Goal: Information Seeking & Learning: Check status

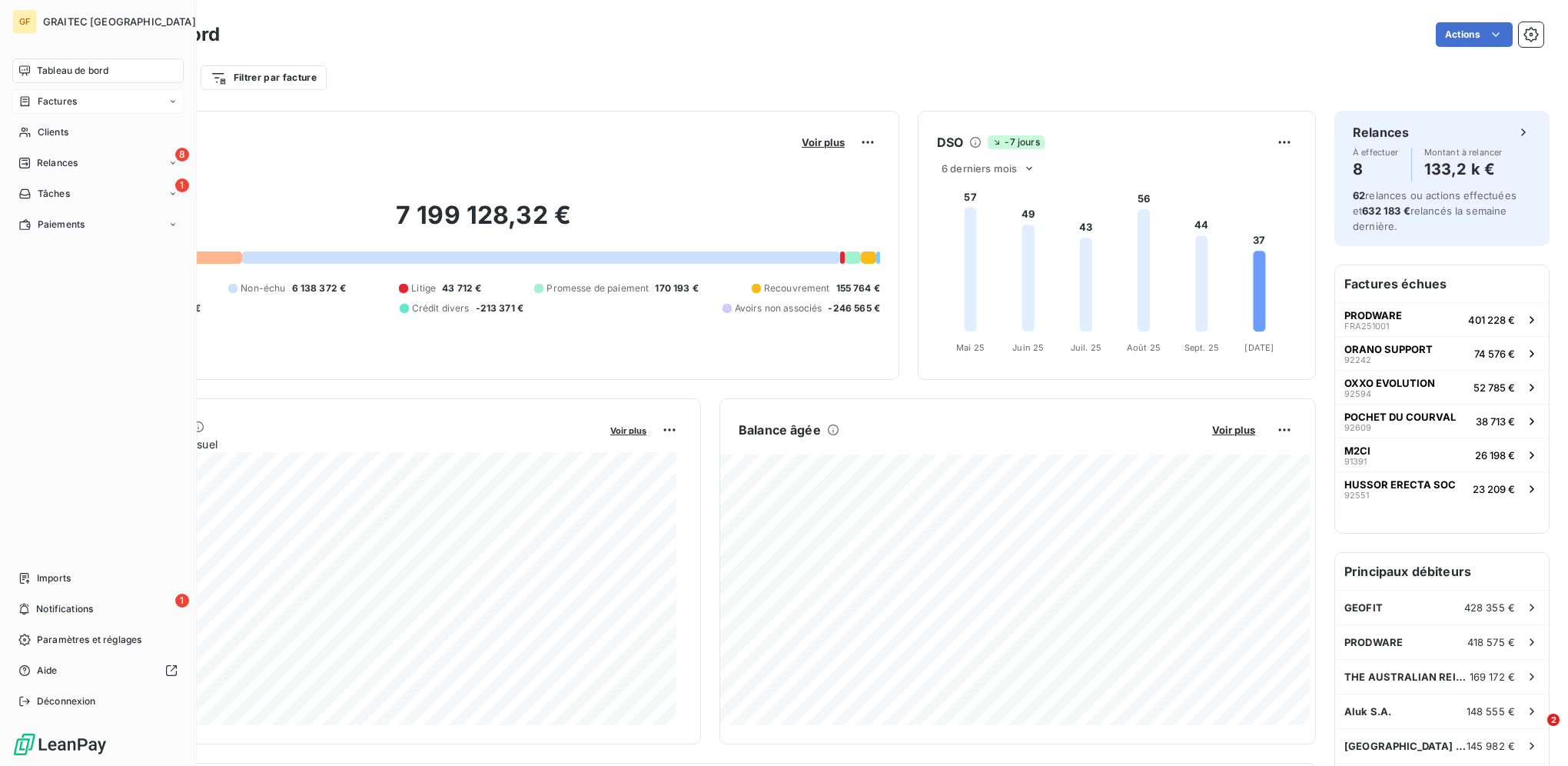
click at [63, 111] on div "Factures" at bounding box center [98, 101] width 171 height 25
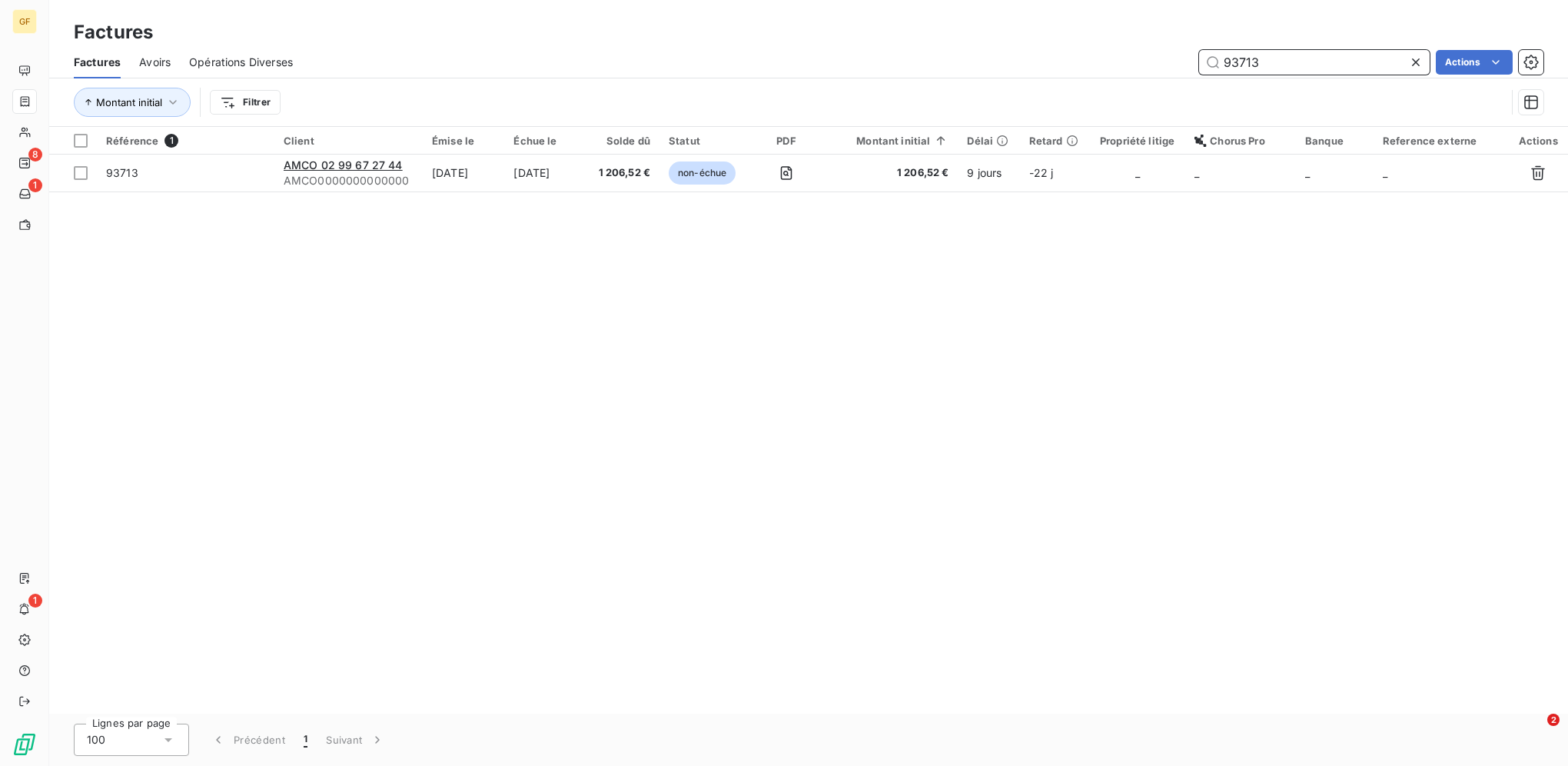
drag, startPoint x: 1297, startPoint y: 69, endPoint x: 1044, endPoint y: 62, distance: 253.1
click at [1059, 63] on div "93713 Actions" at bounding box center [928, 62] width 1233 height 25
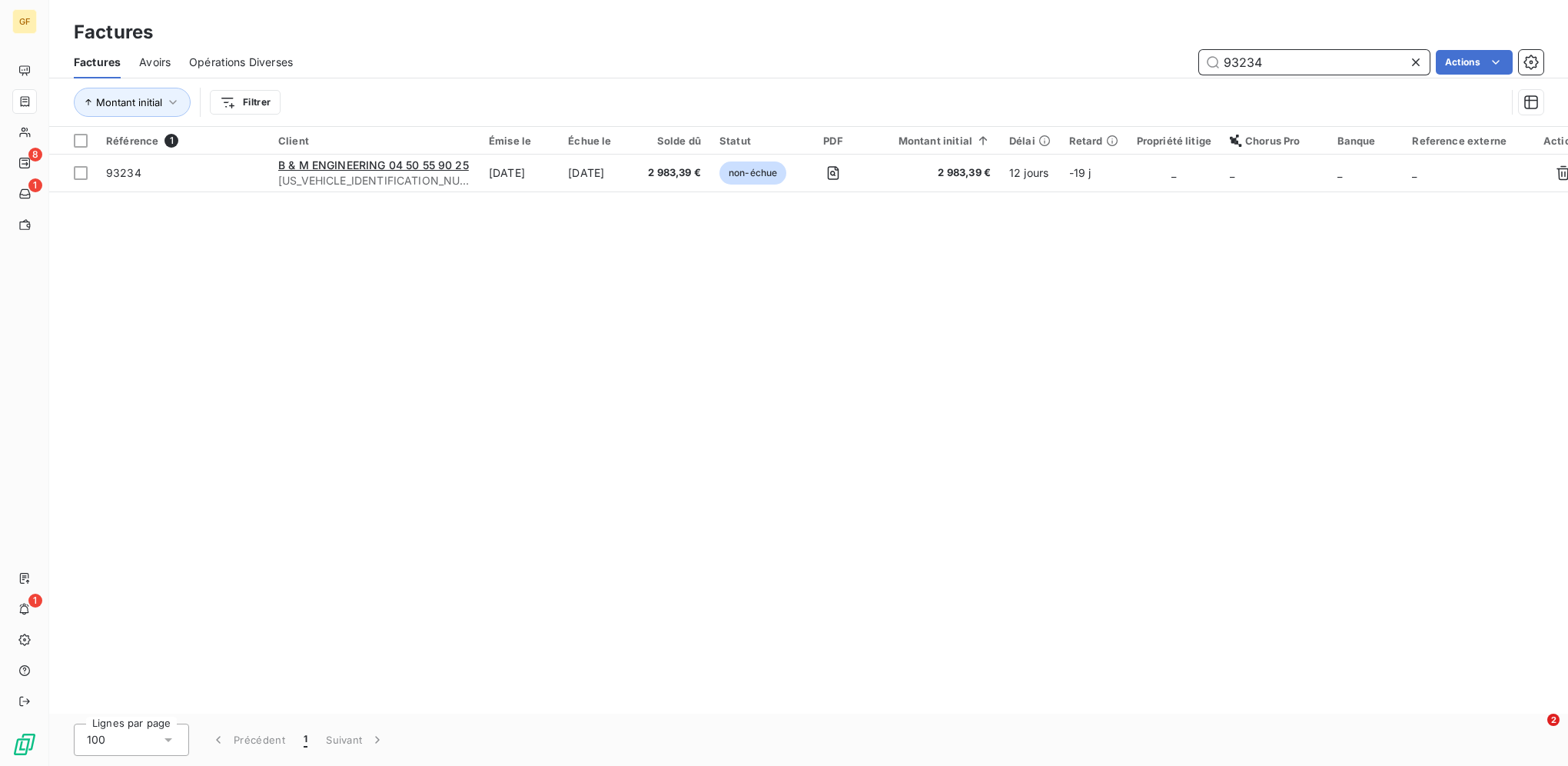
drag, startPoint x: 1305, startPoint y: 61, endPoint x: 1054, endPoint y: 50, distance: 251.2
click at [1061, 60] on div "93234 Actions" at bounding box center [928, 62] width 1233 height 25
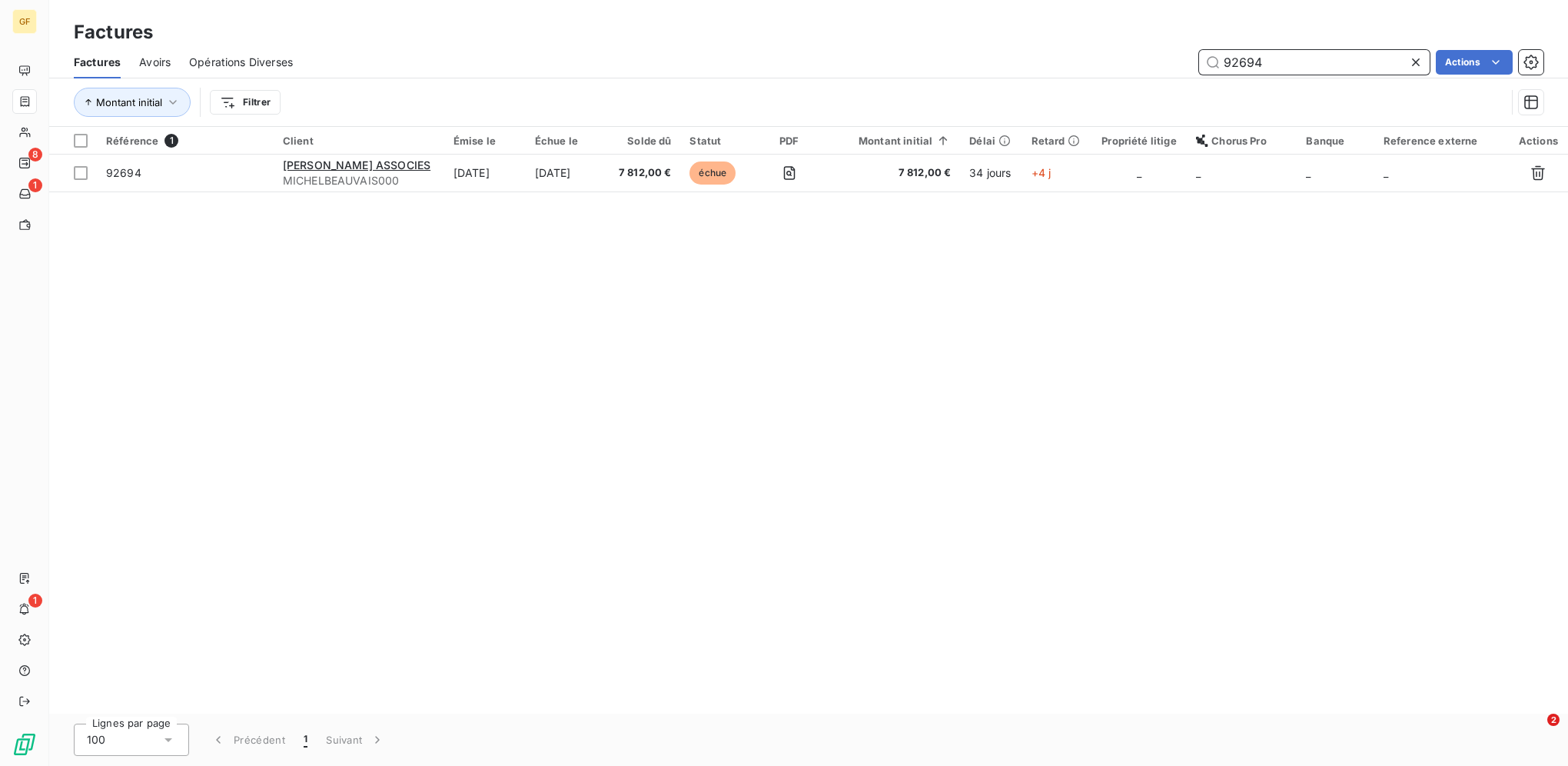
drag, startPoint x: 1317, startPoint y: 62, endPoint x: 1012, endPoint y: 20, distance: 307.9
click at [1050, 22] on div "Factures Factures Avoirs Opérations Diverses 92694 Actions Montant initial Filt…" at bounding box center [808, 64] width 1519 height 127
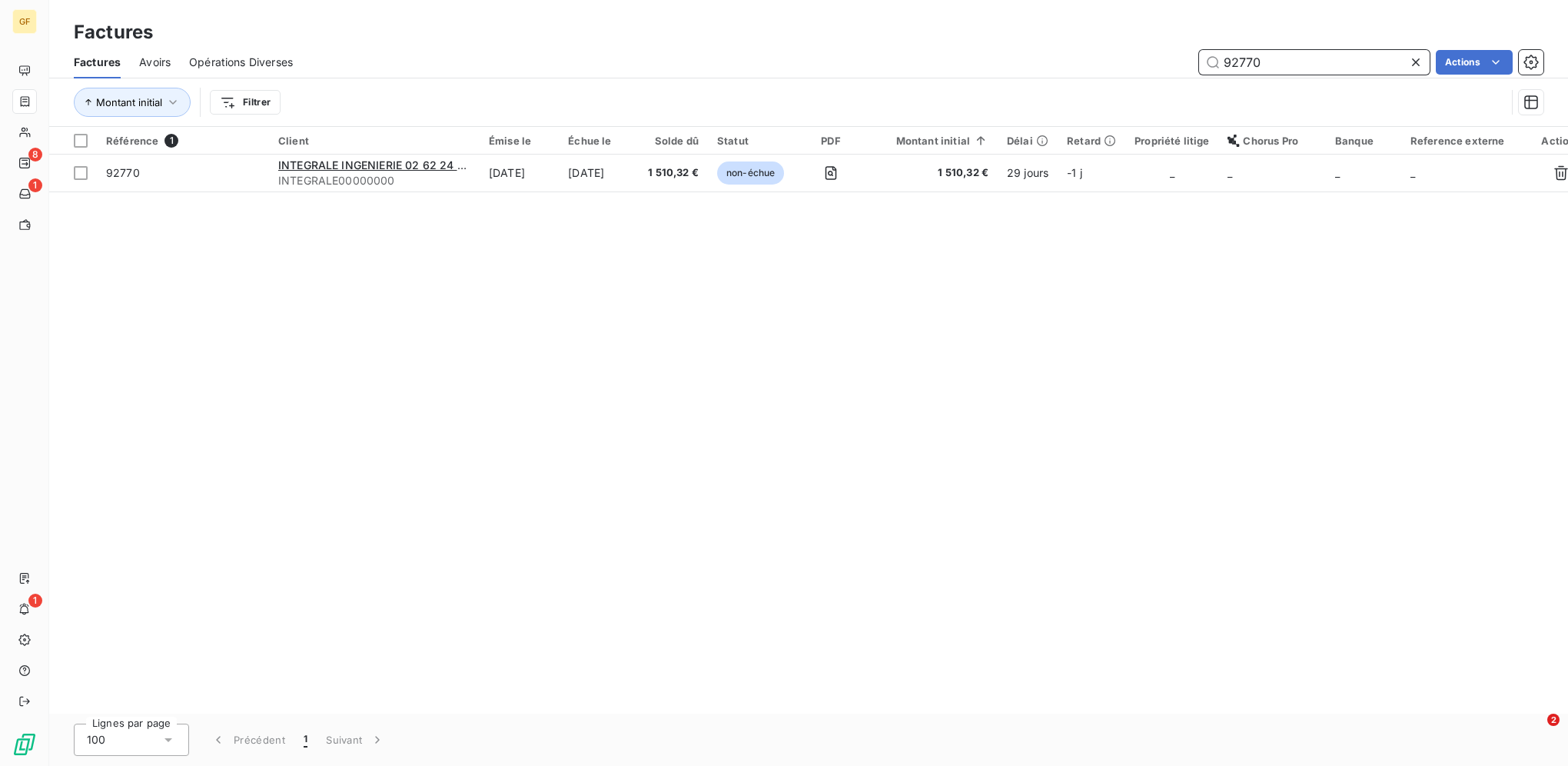
drag, startPoint x: 1269, startPoint y: 62, endPoint x: 1129, endPoint y: 65, distance: 140.0
click at [1154, 61] on div "92770 Actions" at bounding box center [928, 62] width 1233 height 25
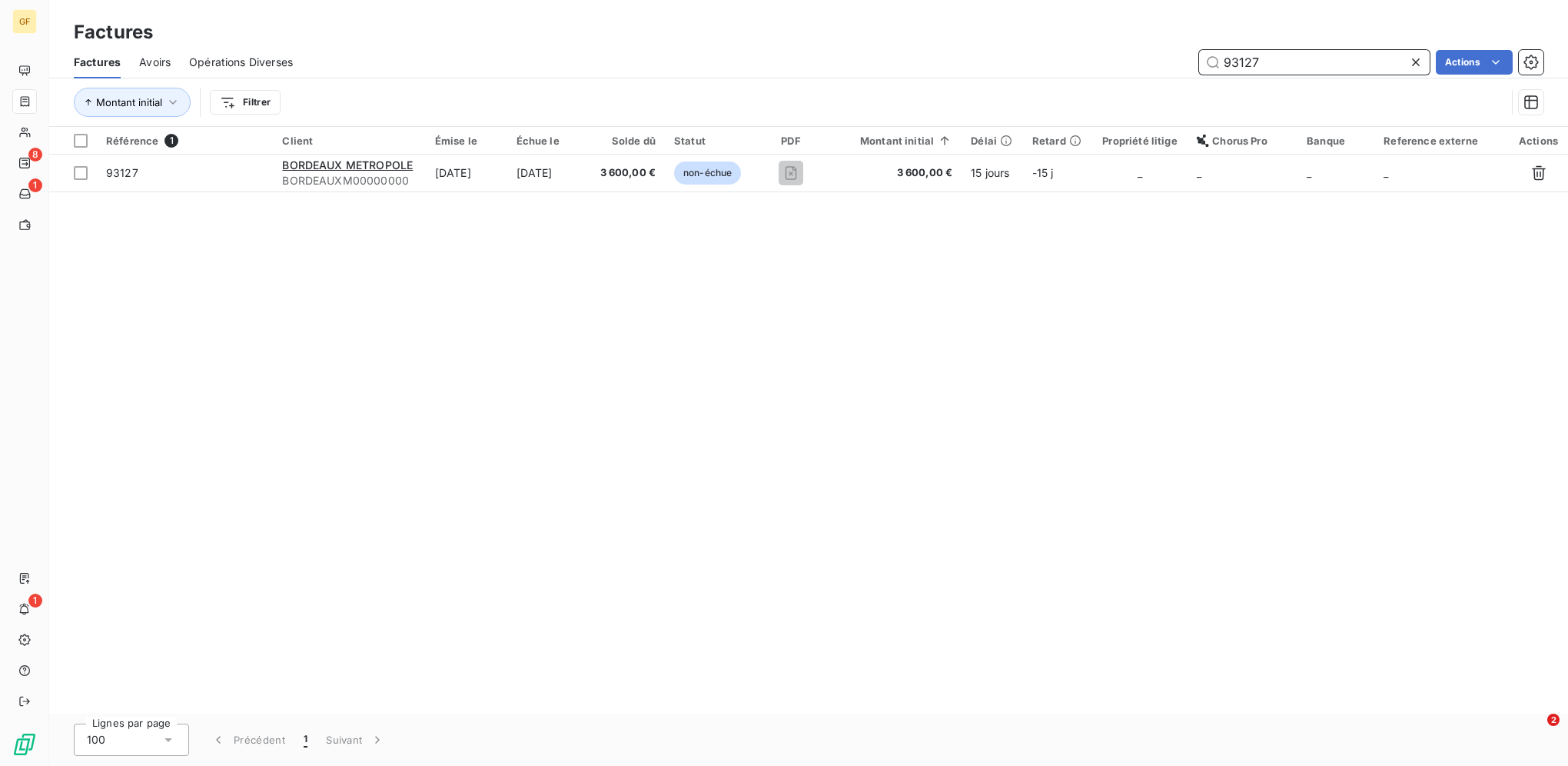
drag, startPoint x: 1282, startPoint y: 64, endPoint x: 1059, endPoint y: 45, distance: 223.8
click at [1118, 52] on div "93127 Actions" at bounding box center [928, 62] width 1233 height 25
drag, startPoint x: 1270, startPoint y: 59, endPoint x: 1098, endPoint y: 60, distance: 172.0
click at [1098, 60] on div "92667 Actions" at bounding box center [928, 62] width 1233 height 25
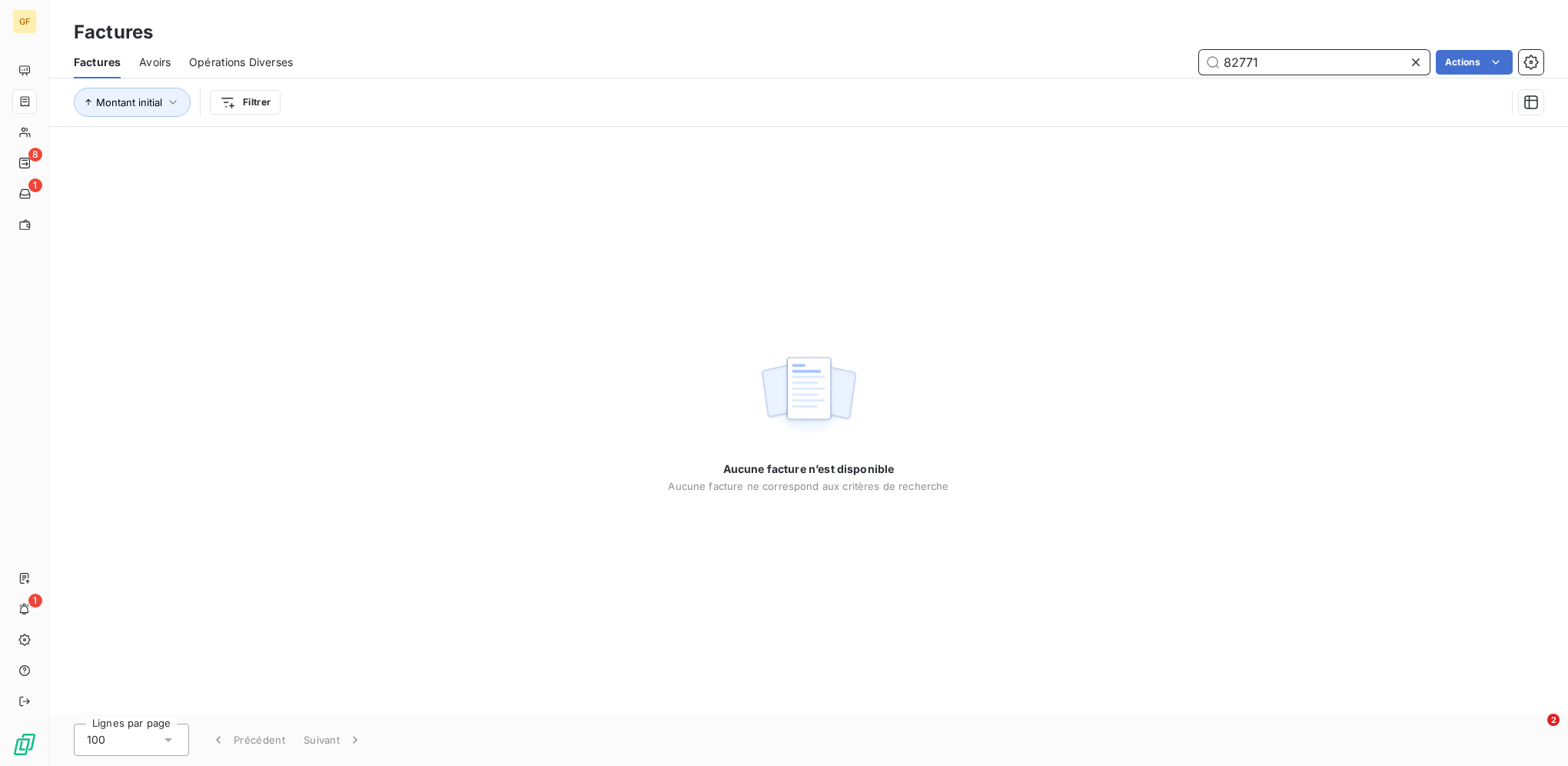
drag, startPoint x: 1240, startPoint y: 62, endPoint x: 1135, endPoint y: 44, distance: 106.5
click at [1139, 46] on div "Factures Factures Avoirs Opérations Diverses 82771 Actions Montant initial Filt…" at bounding box center [808, 64] width 1519 height 127
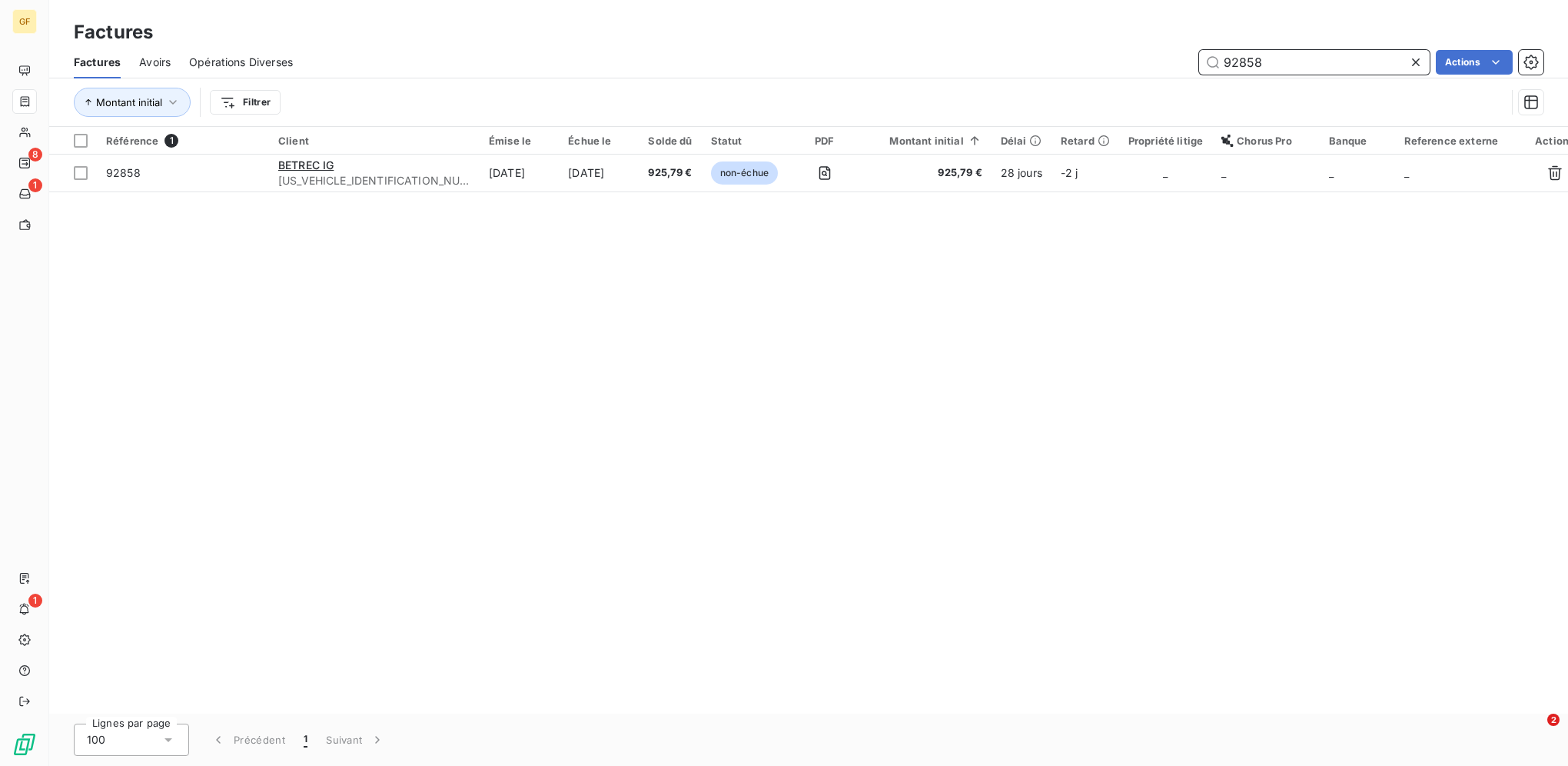
drag, startPoint x: 1276, startPoint y: 64, endPoint x: 1239, endPoint y: 63, distance: 37.0
click at [1239, 63] on input "92858" at bounding box center [1315, 62] width 230 height 25
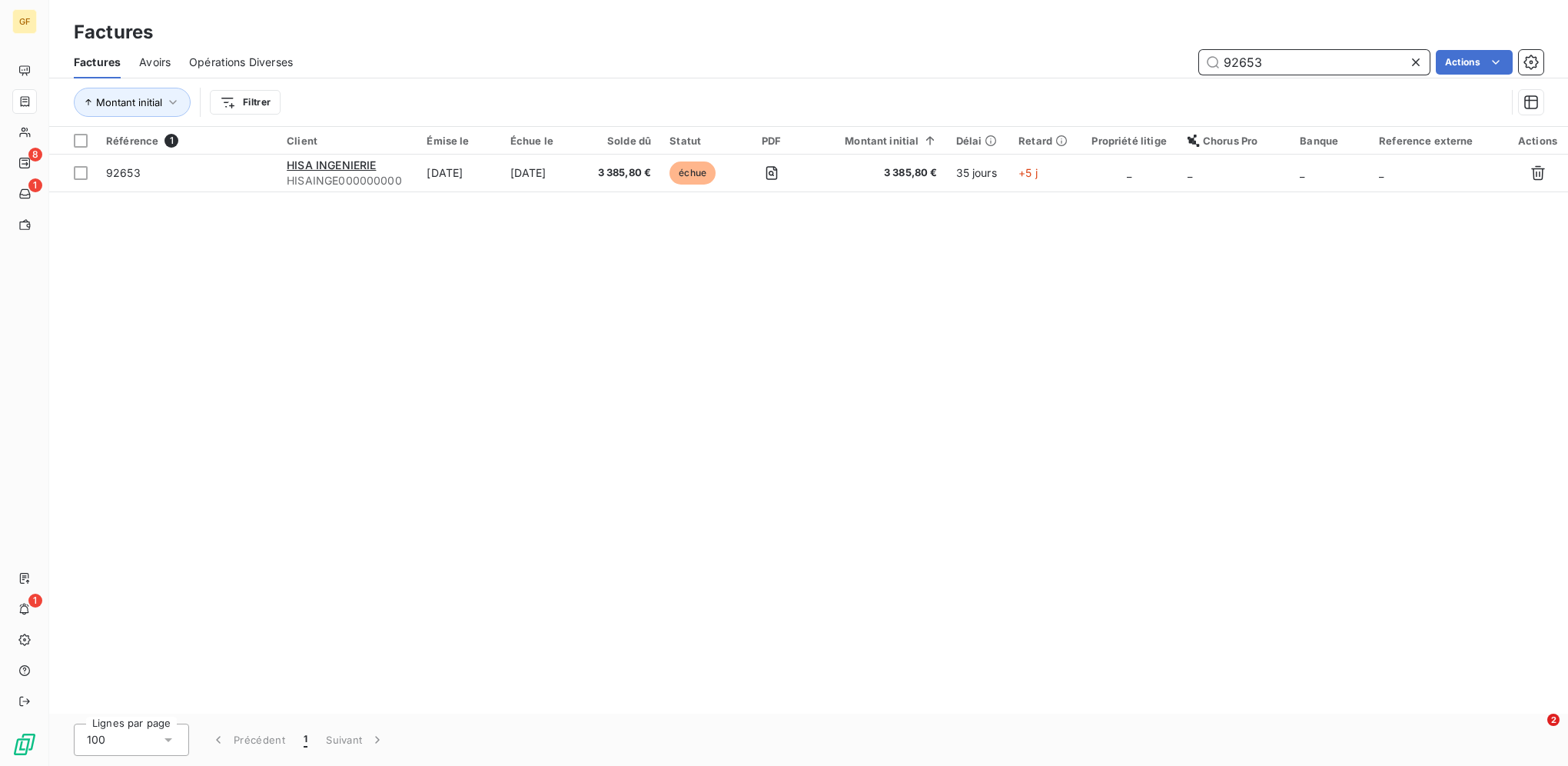
drag, startPoint x: 1286, startPoint y: 57, endPoint x: 1094, endPoint y: 44, distance: 192.4
click at [1111, 48] on div "Factures Avoirs Opérations Diverses 92653 Actions" at bounding box center [808, 62] width 1519 height 32
drag, startPoint x: 1275, startPoint y: 62, endPoint x: 1111, endPoint y: 43, distance: 165.1
click at [1116, 45] on div "Factures Factures Avoirs Opérations Diverses 94266 Actions Montant initial Filt…" at bounding box center [808, 64] width 1519 height 127
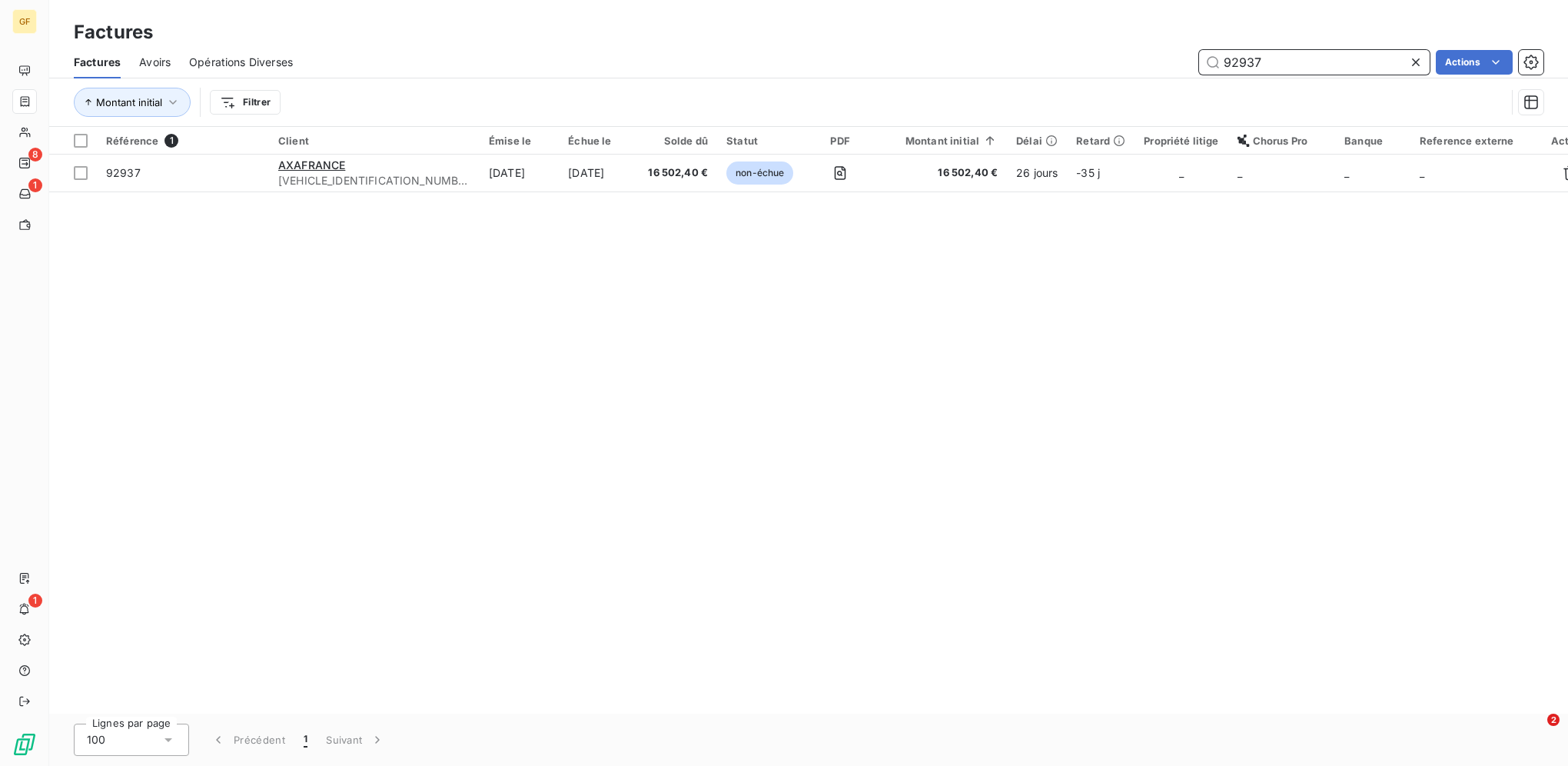
drag, startPoint x: 1289, startPoint y: 62, endPoint x: 1241, endPoint y: 60, distance: 48.0
click at [1241, 60] on input "92937" at bounding box center [1315, 62] width 230 height 25
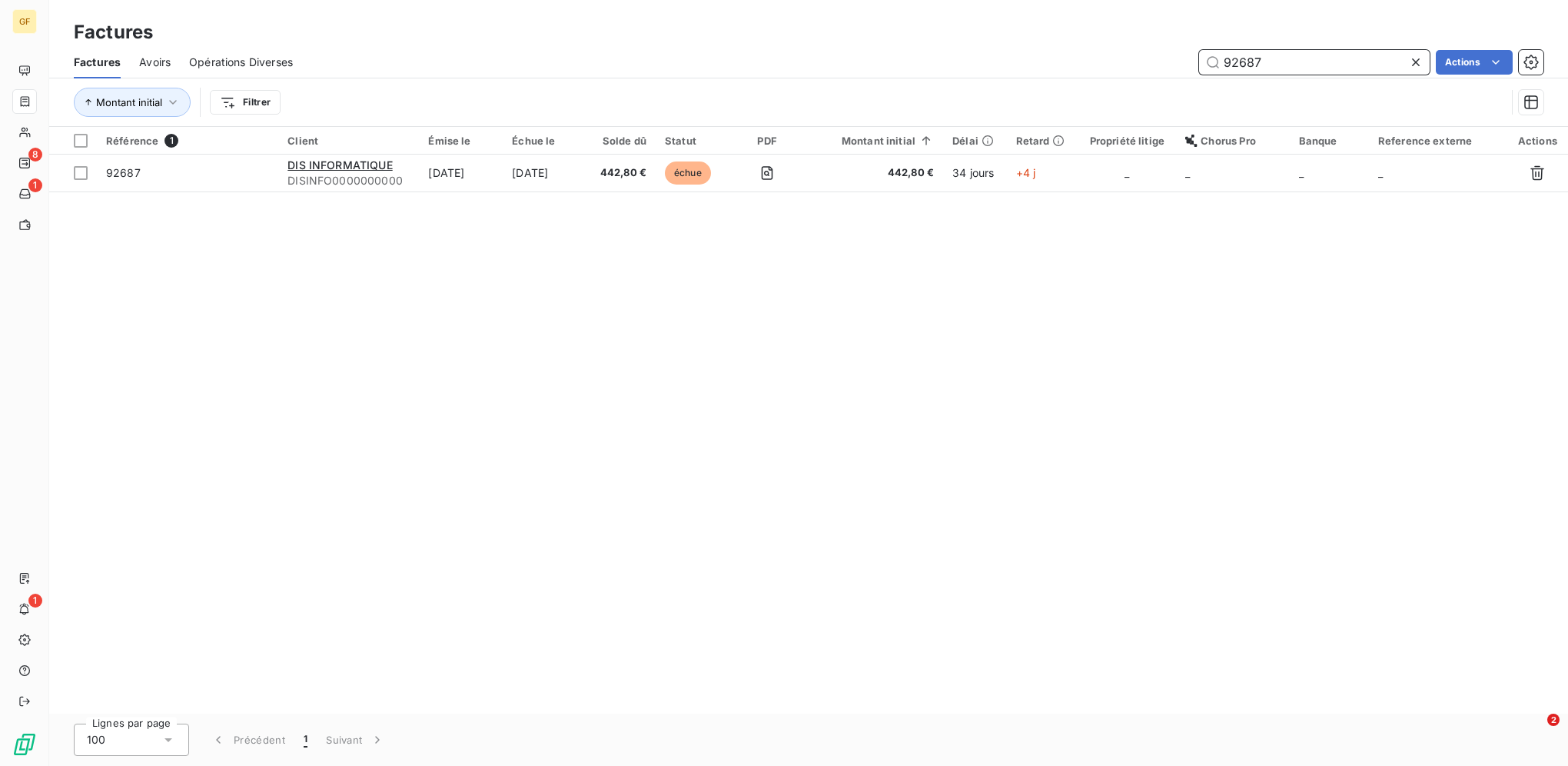
drag, startPoint x: 1264, startPoint y: 64, endPoint x: 1236, endPoint y: 64, distance: 28.0
click at [1236, 64] on input "92687" at bounding box center [1315, 62] width 230 height 25
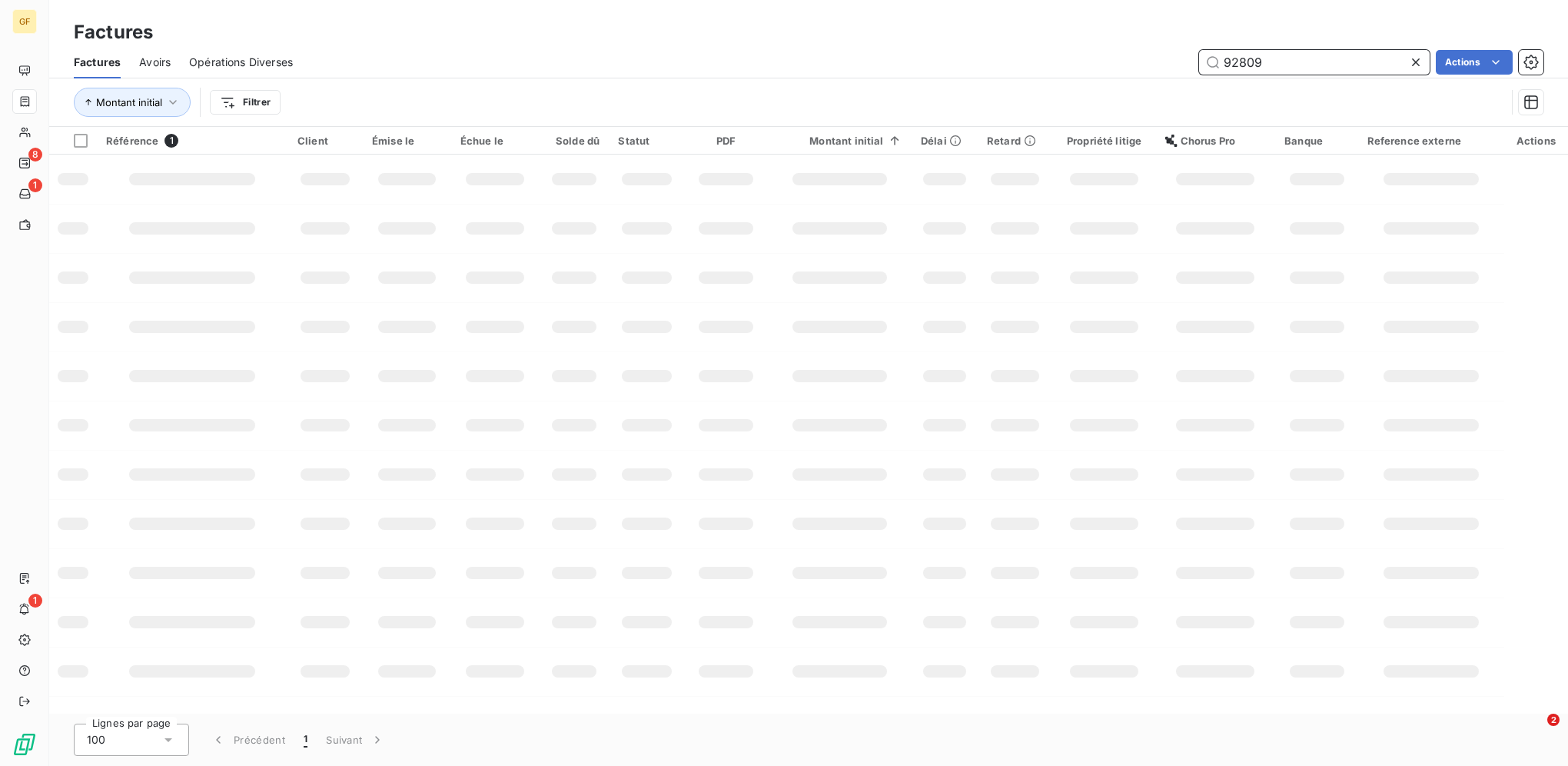
drag, startPoint x: 1307, startPoint y: 64, endPoint x: 1095, endPoint y: 54, distance: 212.2
click at [1118, 55] on div "92809 Actions" at bounding box center [928, 62] width 1233 height 25
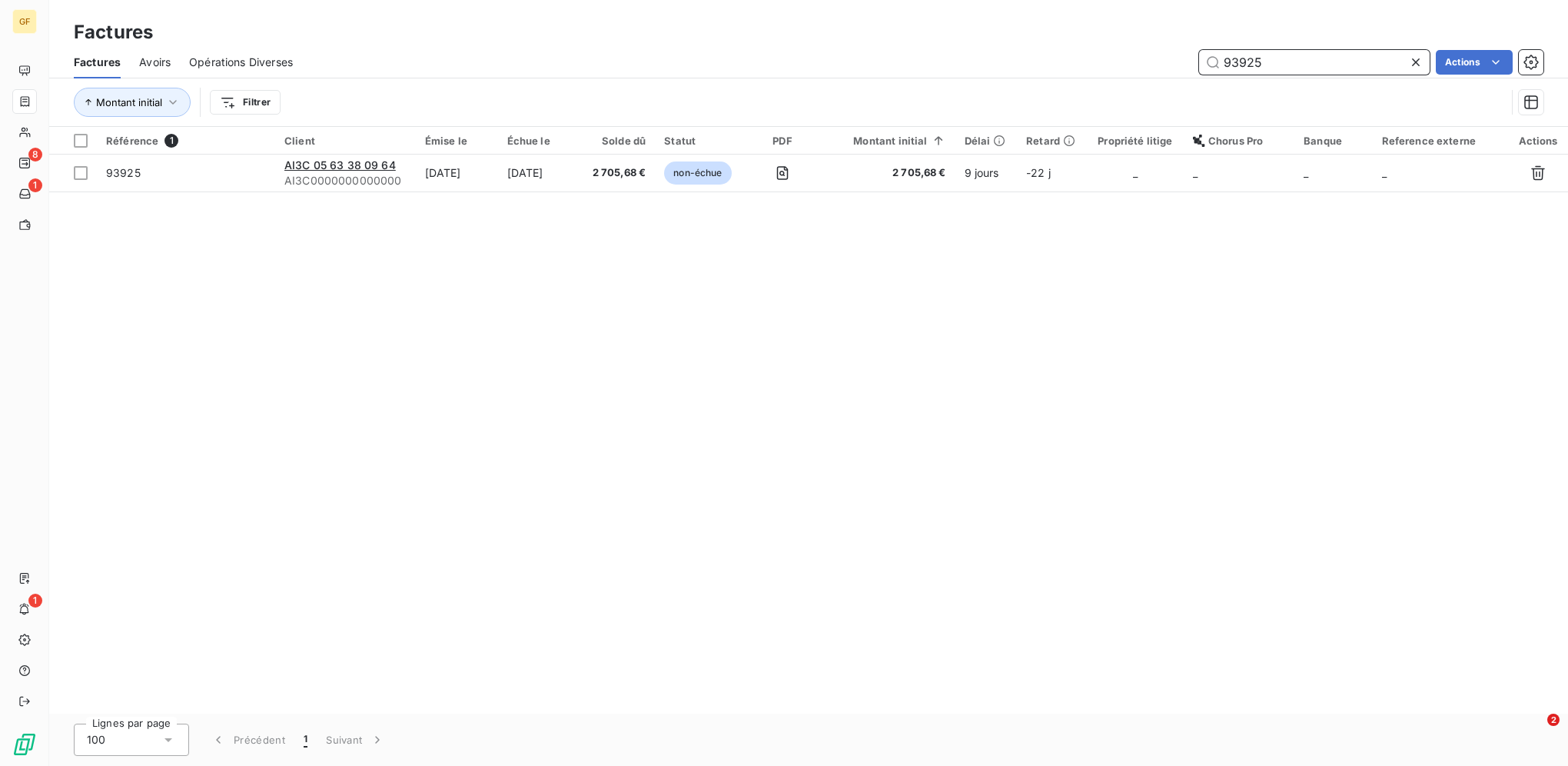
drag, startPoint x: 1269, startPoint y: 63, endPoint x: 1074, endPoint y: 54, distance: 195.2
click at [1080, 55] on div "93925 Actions" at bounding box center [928, 62] width 1233 height 25
drag, startPoint x: 1286, startPoint y: 61, endPoint x: 1078, endPoint y: 54, distance: 208.1
click at [1079, 54] on div "92970 Actions" at bounding box center [928, 62] width 1233 height 25
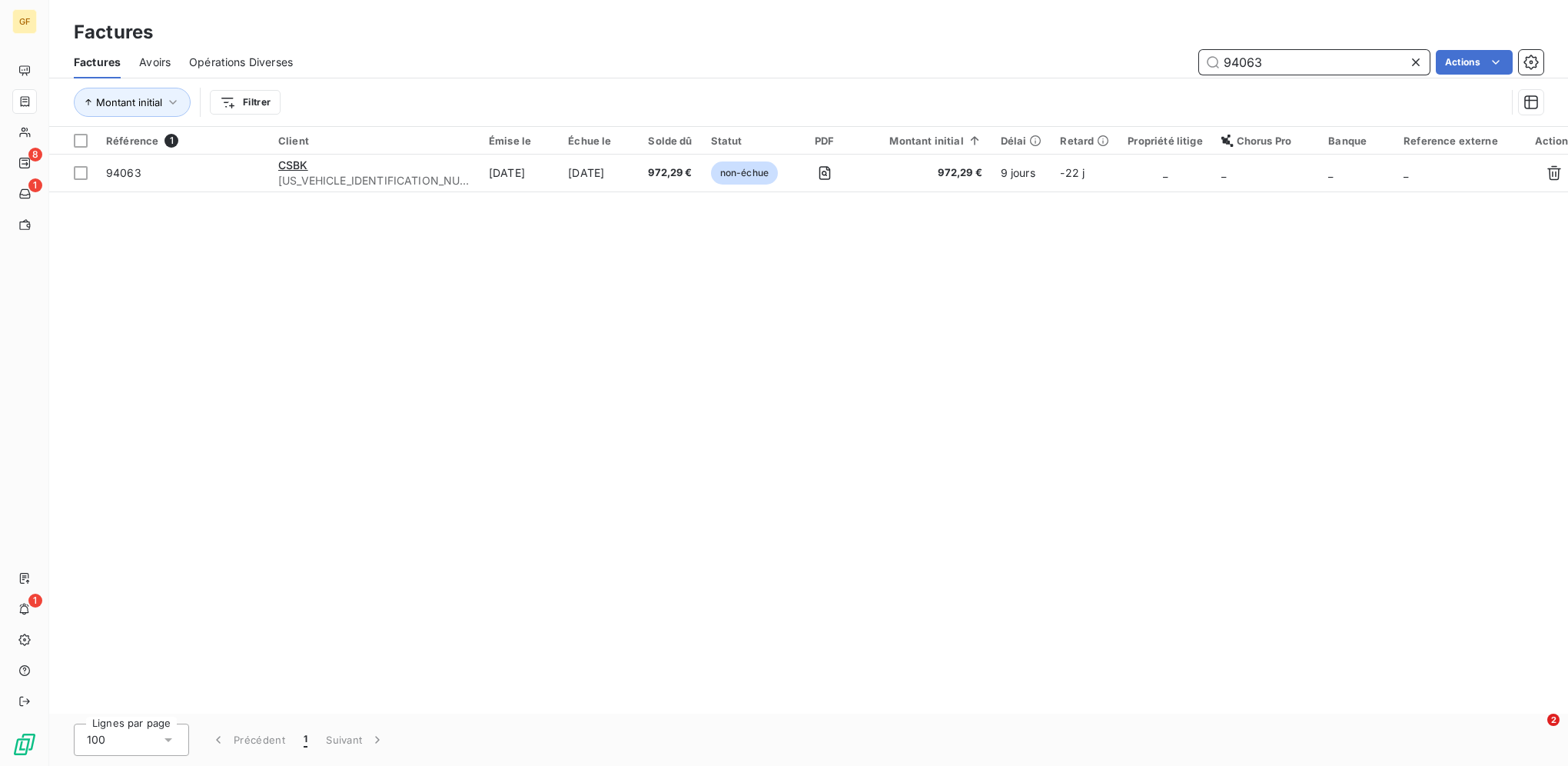
drag, startPoint x: 1277, startPoint y: 63, endPoint x: 1116, endPoint y: 54, distance: 161.3
click at [1134, 54] on div "94063 Actions" at bounding box center [928, 62] width 1233 height 25
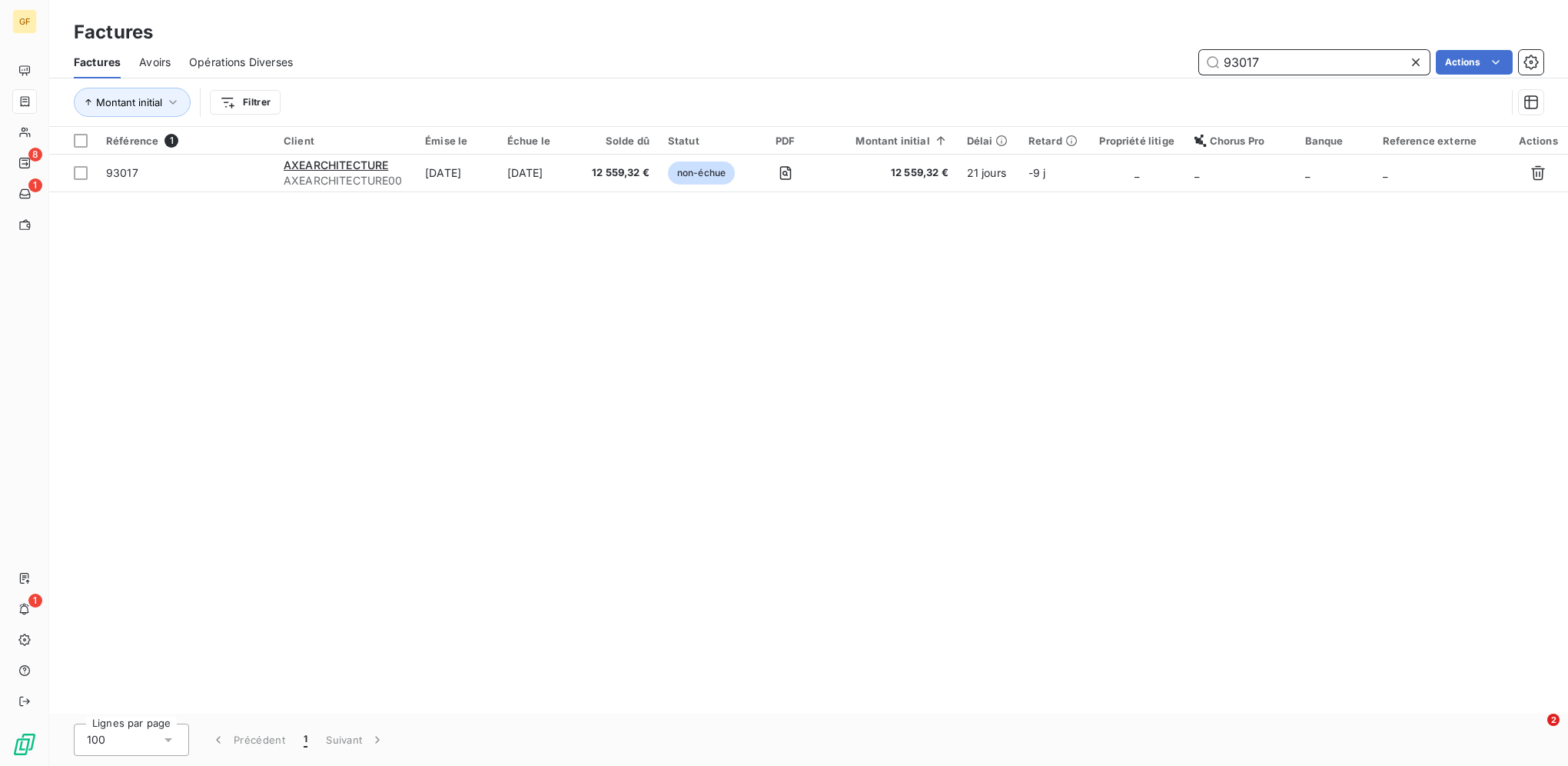
drag, startPoint x: 1283, startPoint y: 58, endPoint x: 1061, endPoint y: 43, distance: 222.5
click at [1105, 41] on div "Factures Factures Avoirs Opérations Diverses 93017 Actions Montant initial Filt…" at bounding box center [808, 64] width 1519 height 127
drag, startPoint x: 1299, startPoint y: 60, endPoint x: 1078, endPoint y: 60, distance: 221.0
click at [1080, 60] on div "92697 Actions" at bounding box center [928, 62] width 1233 height 25
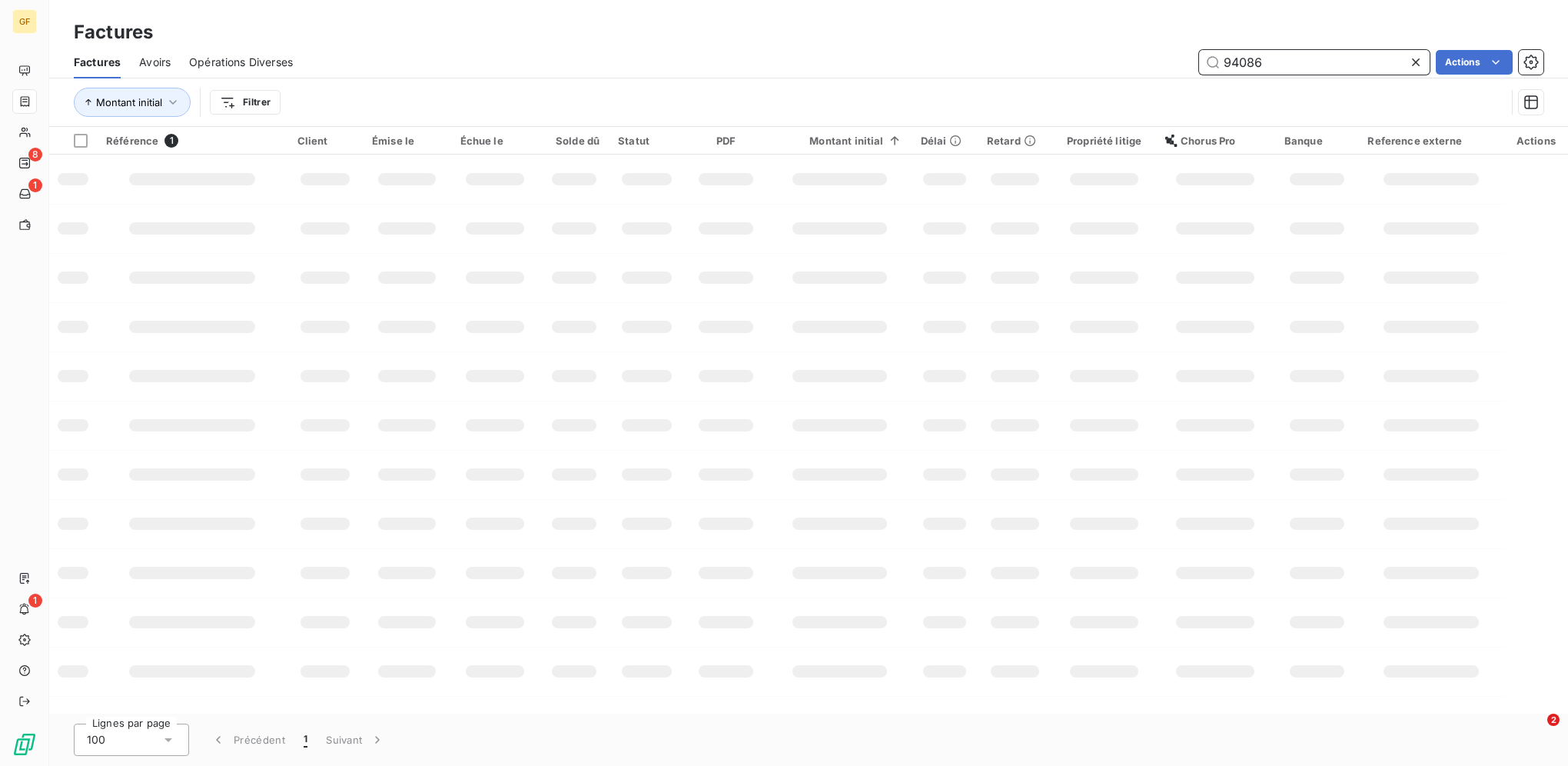
type input "94086"
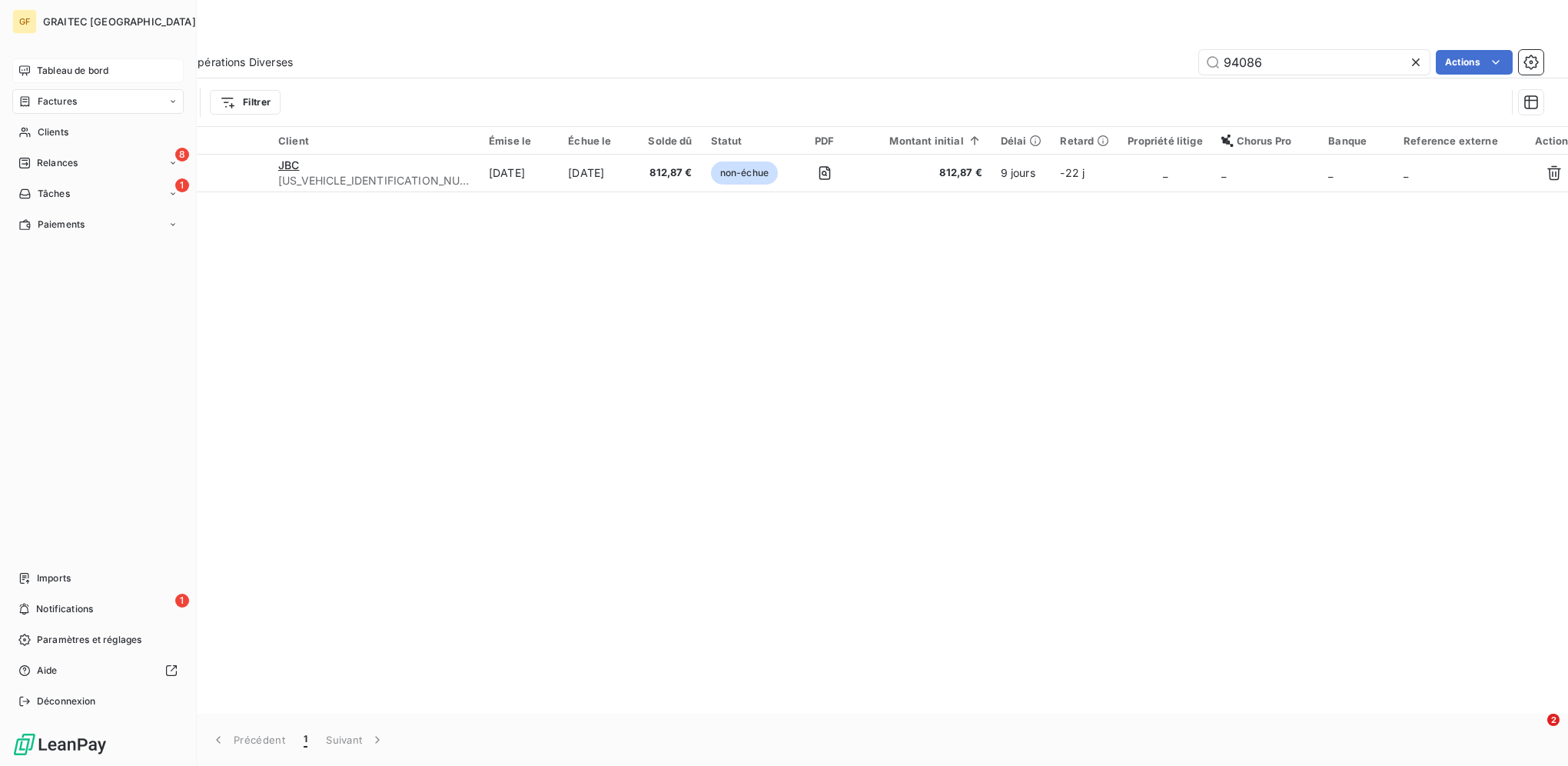
click at [56, 70] on span "Tableau de bord" at bounding box center [73, 70] width 71 height 14
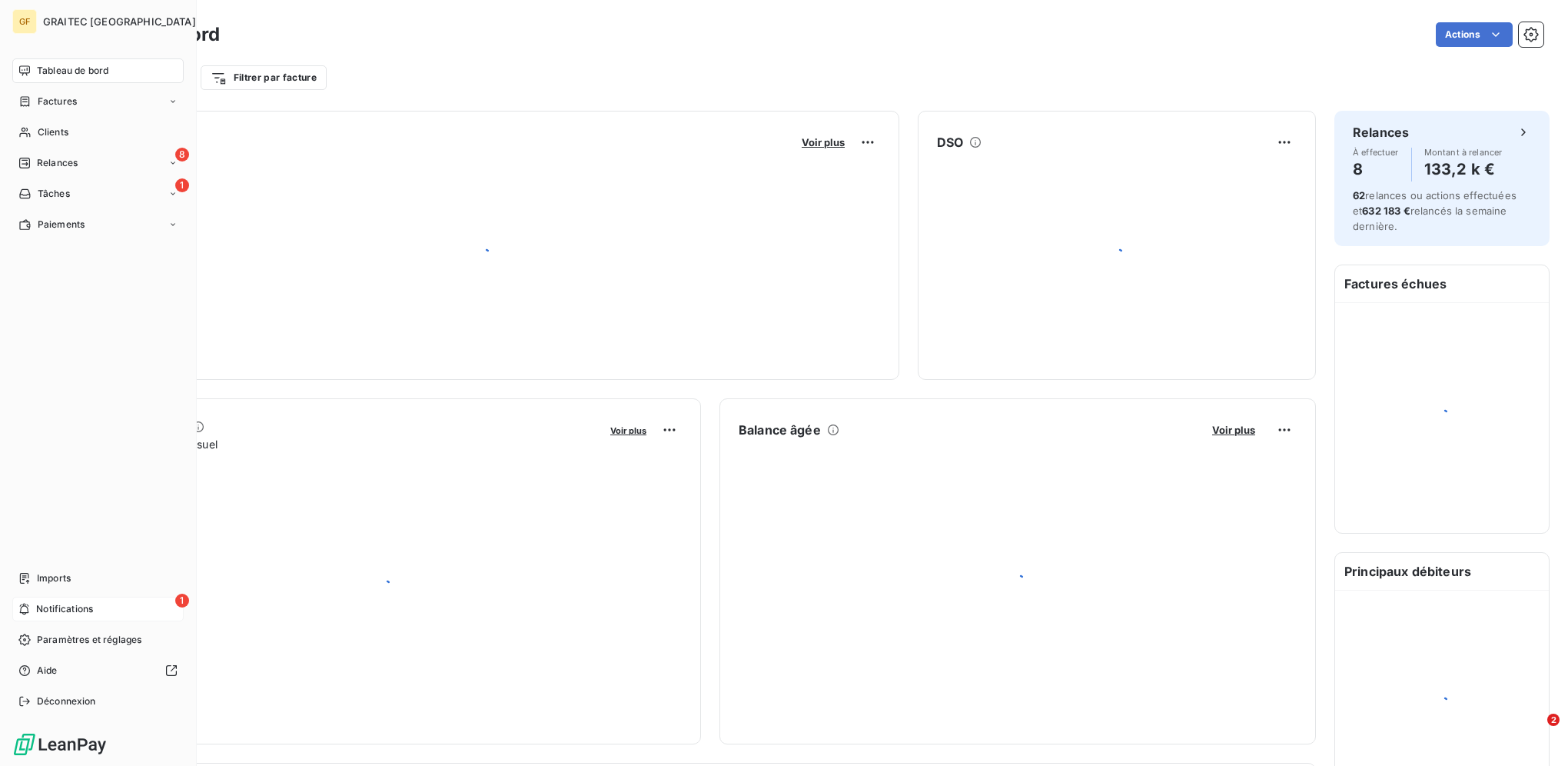
click at [99, 607] on div "1 Notifications" at bounding box center [98, 608] width 171 height 25
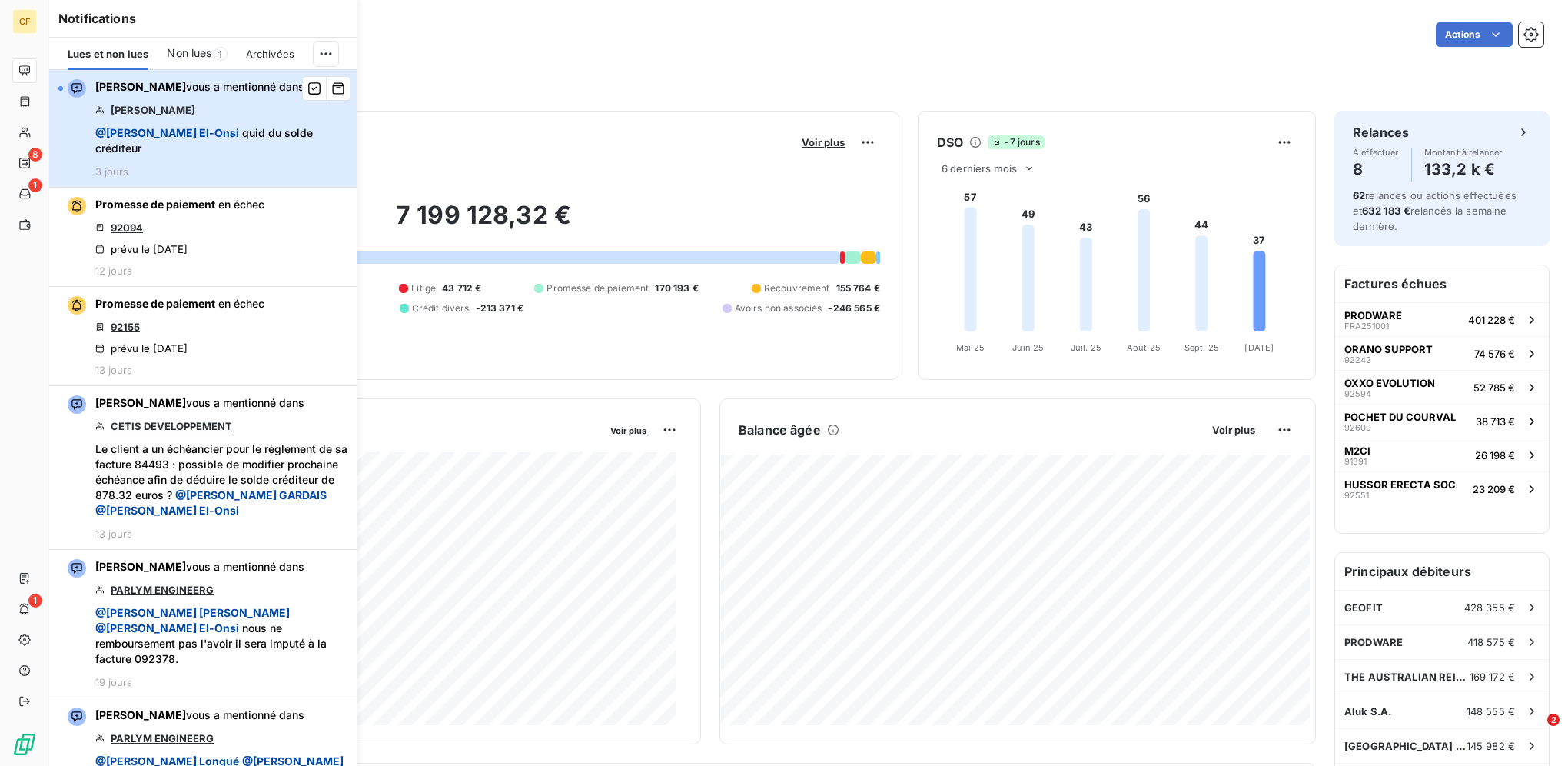
click at [262, 127] on span "@ Sarah El-Onsi quid du solde créditeur" at bounding box center [222, 141] width 252 height 31
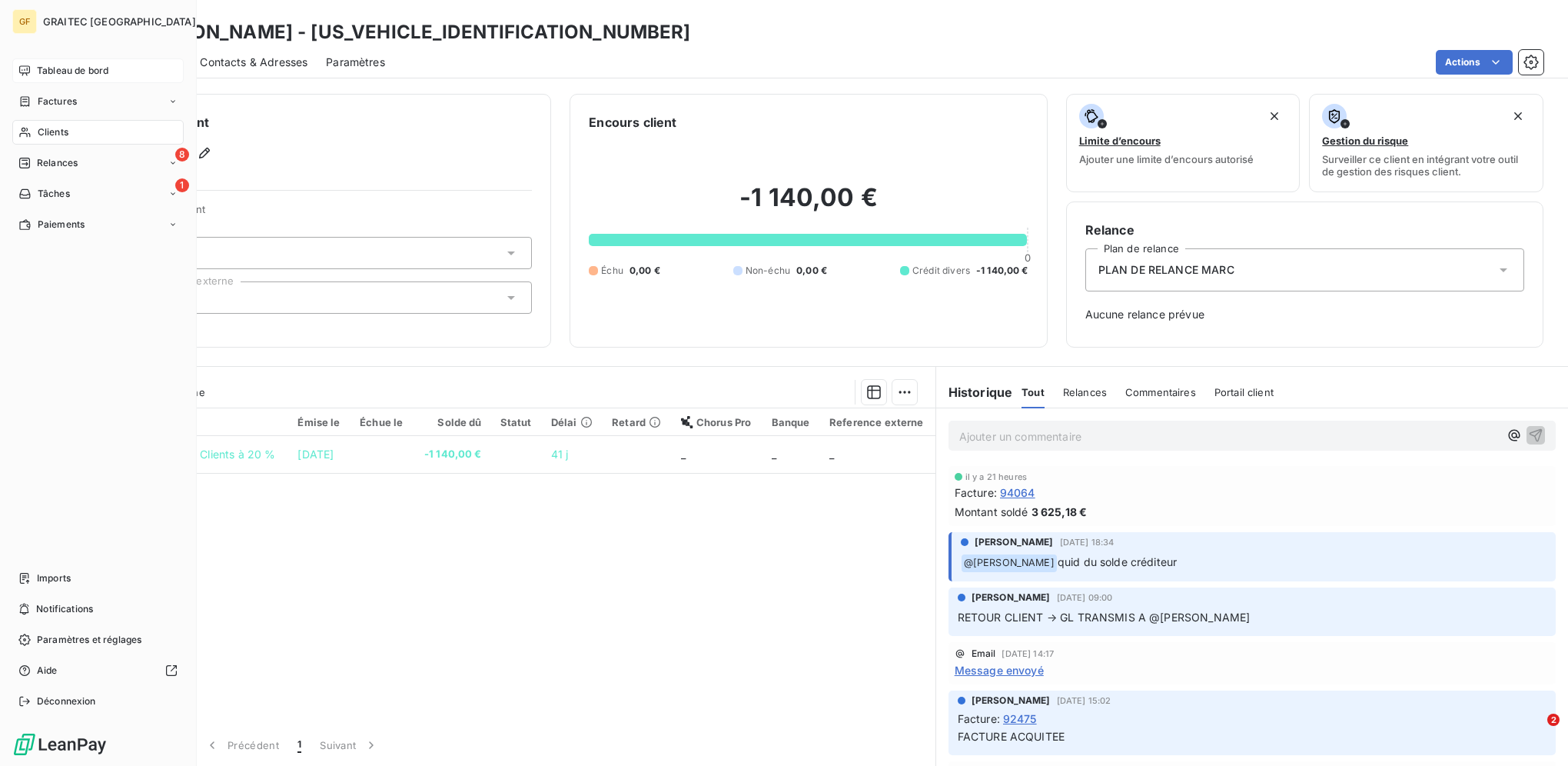
click at [91, 72] on span "Tableau de bord" at bounding box center [73, 70] width 71 height 14
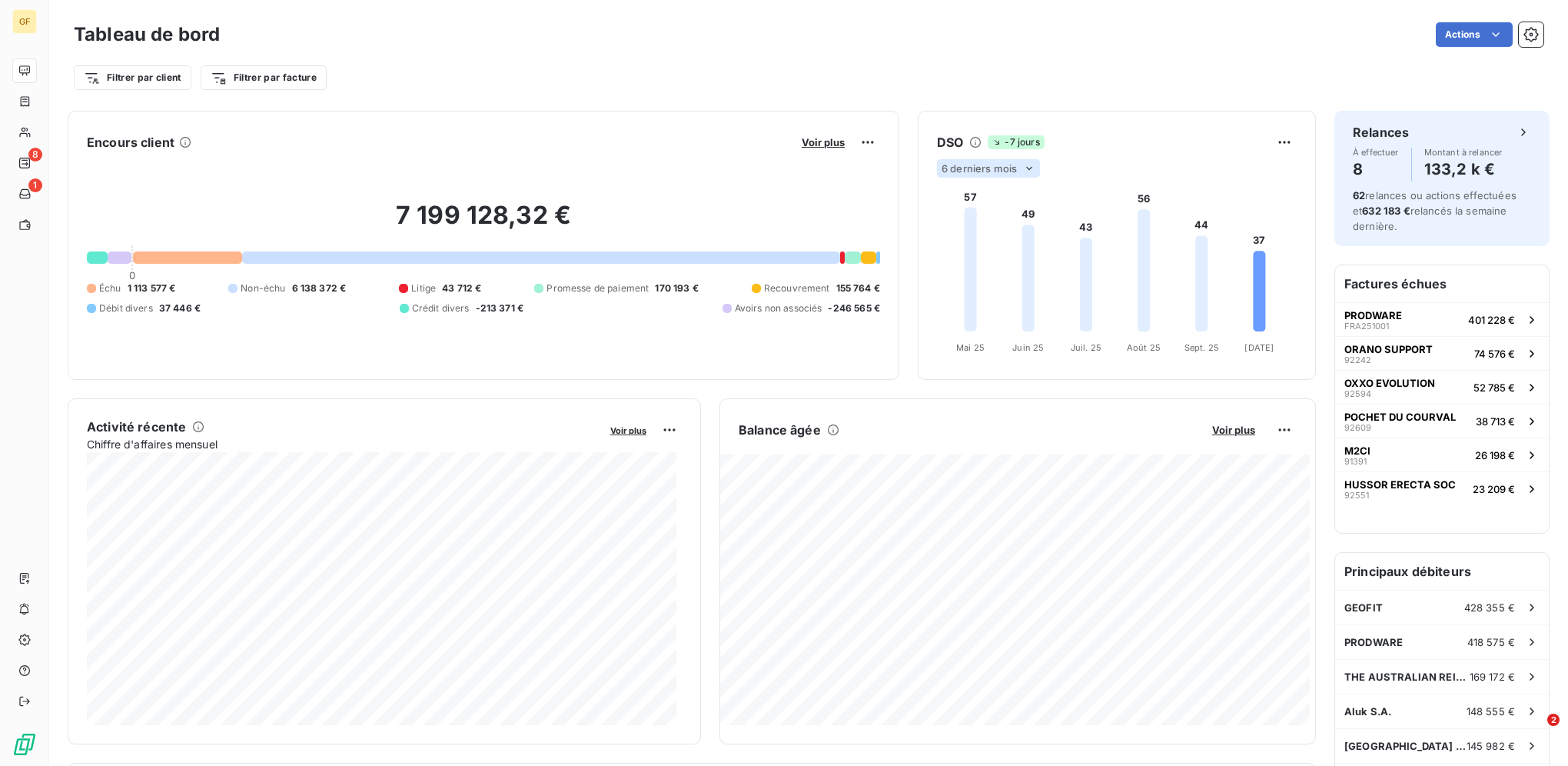
click at [1024, 165] on icon at bounding box center [1029, 169] width 13 height 13
click at [993, 227] on li "12" at bounding box center [991, 228] width 102 height 28
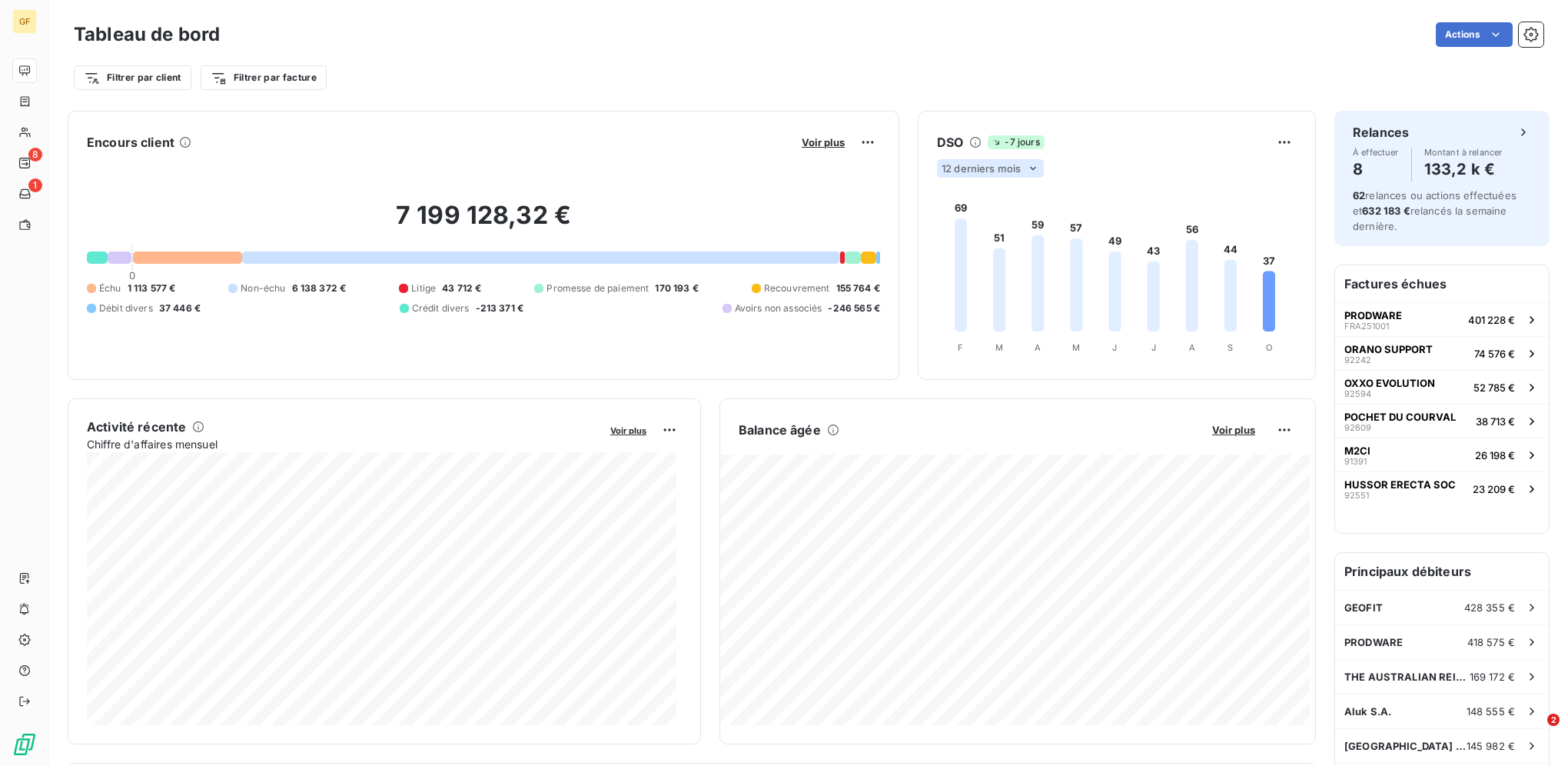
click at [1019, 173] on div "12 derniers mois" at bounding box center [990, 169] width 107 height 19
click at [999, 190] on li "6" at bounding box center [991, 197] width 102 height 28
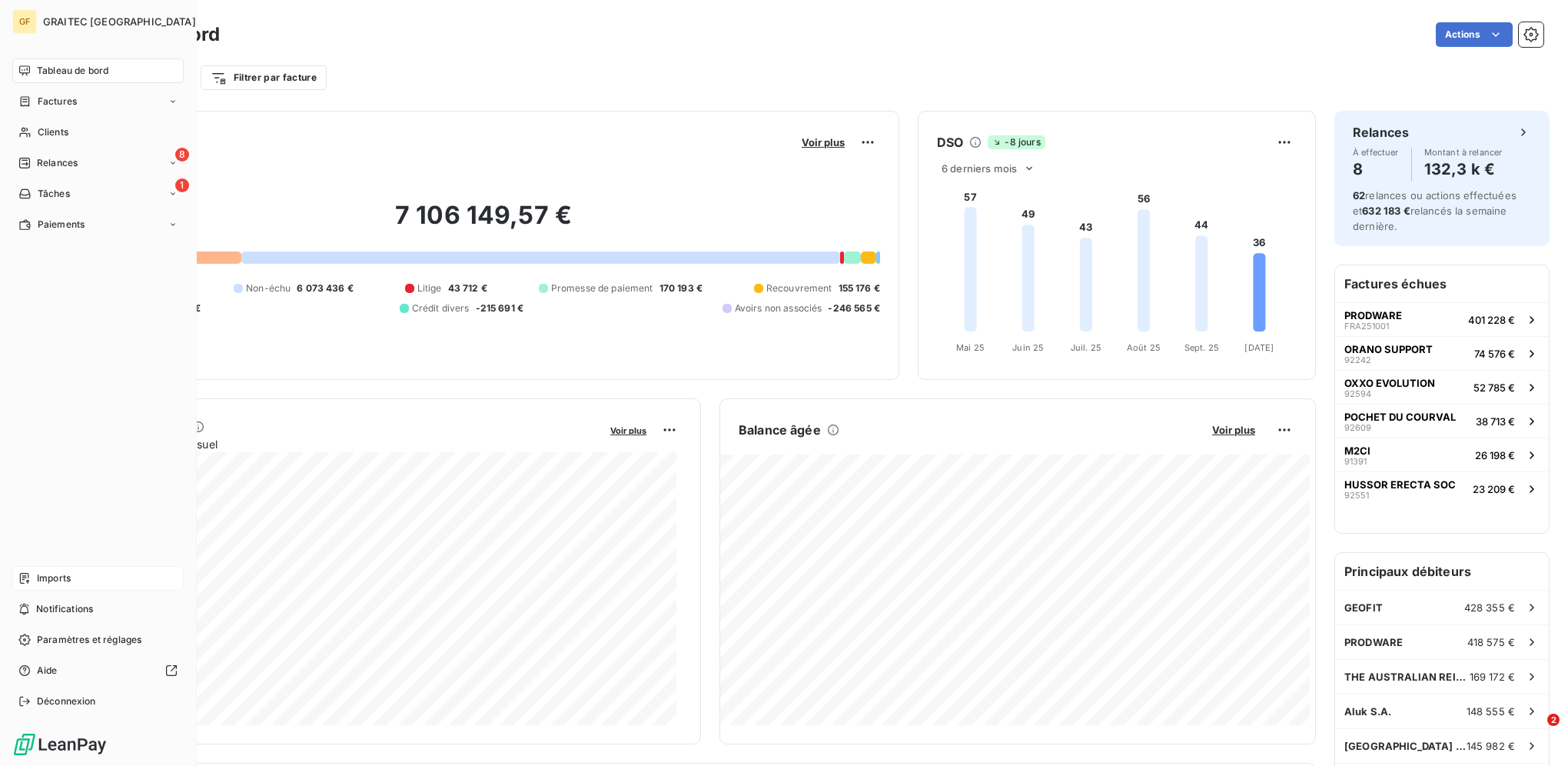
click at [51, 572] on span "Imports" at bounding box center [54, 578] width 34 height 14
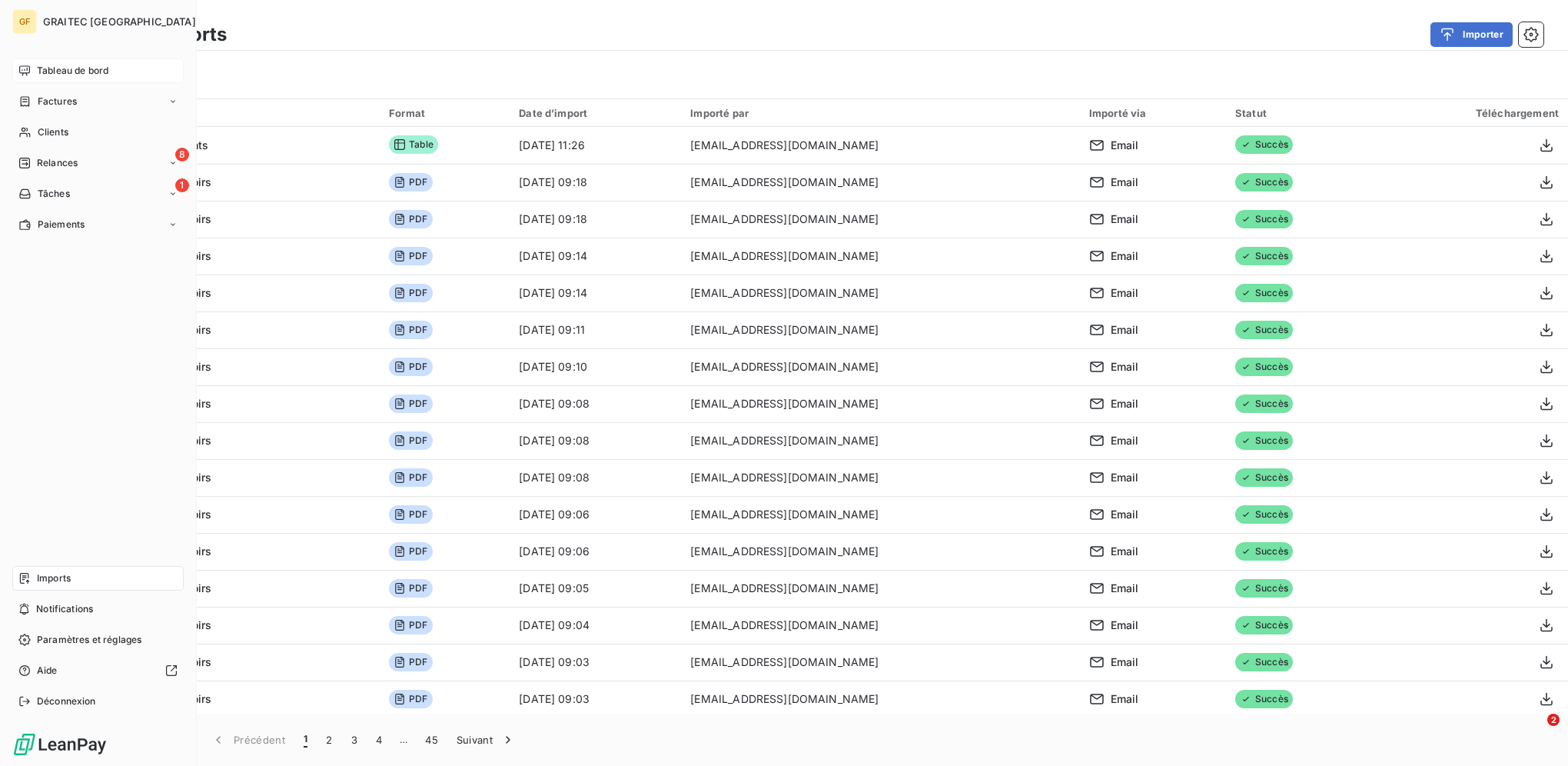
click at [25, 73] on icon at bounding box center [25, 70] width 11 height 10
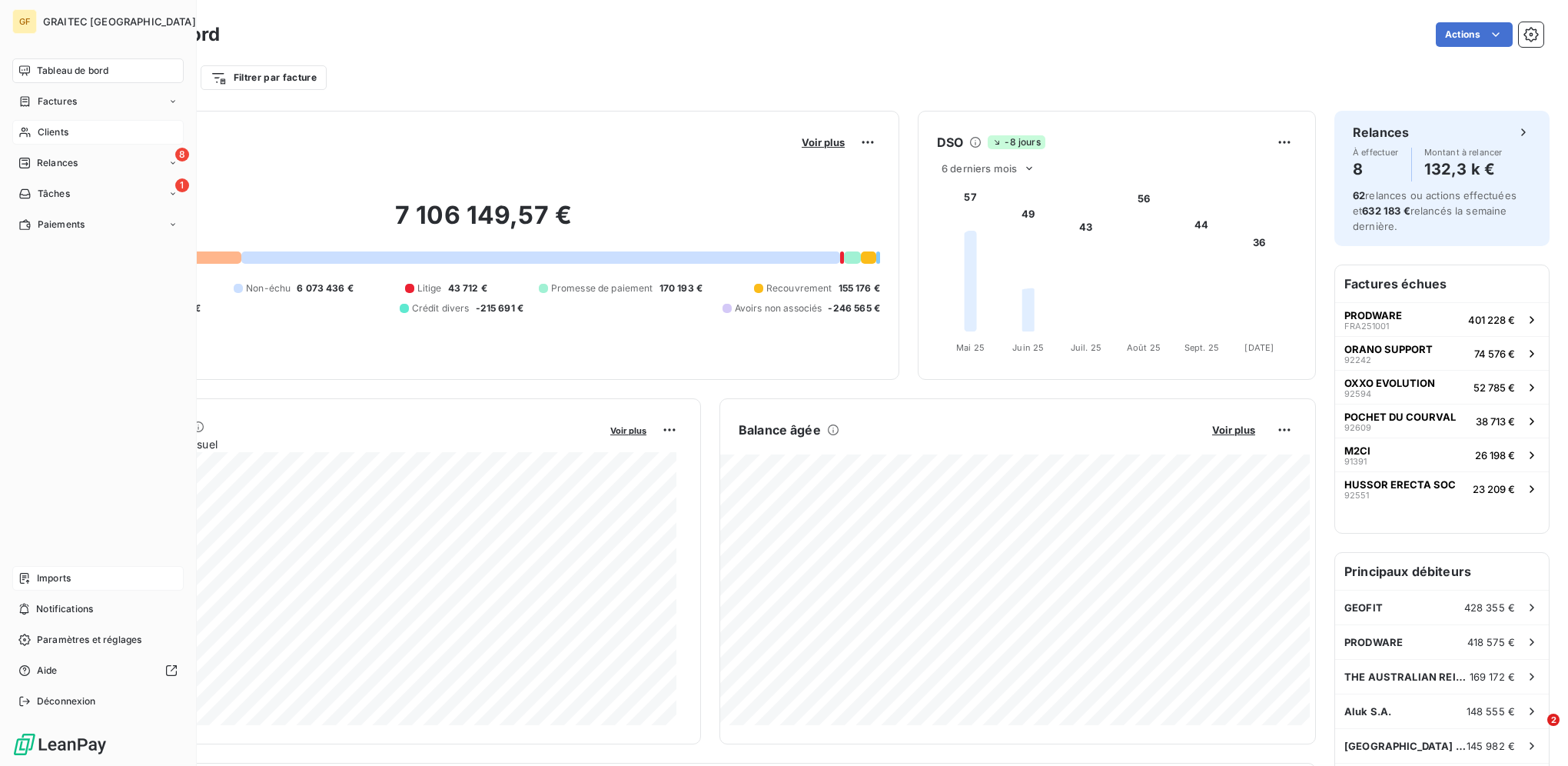
click at [58, 130] on span "Clients" at bounding box center [53, 132] width 30 height 14
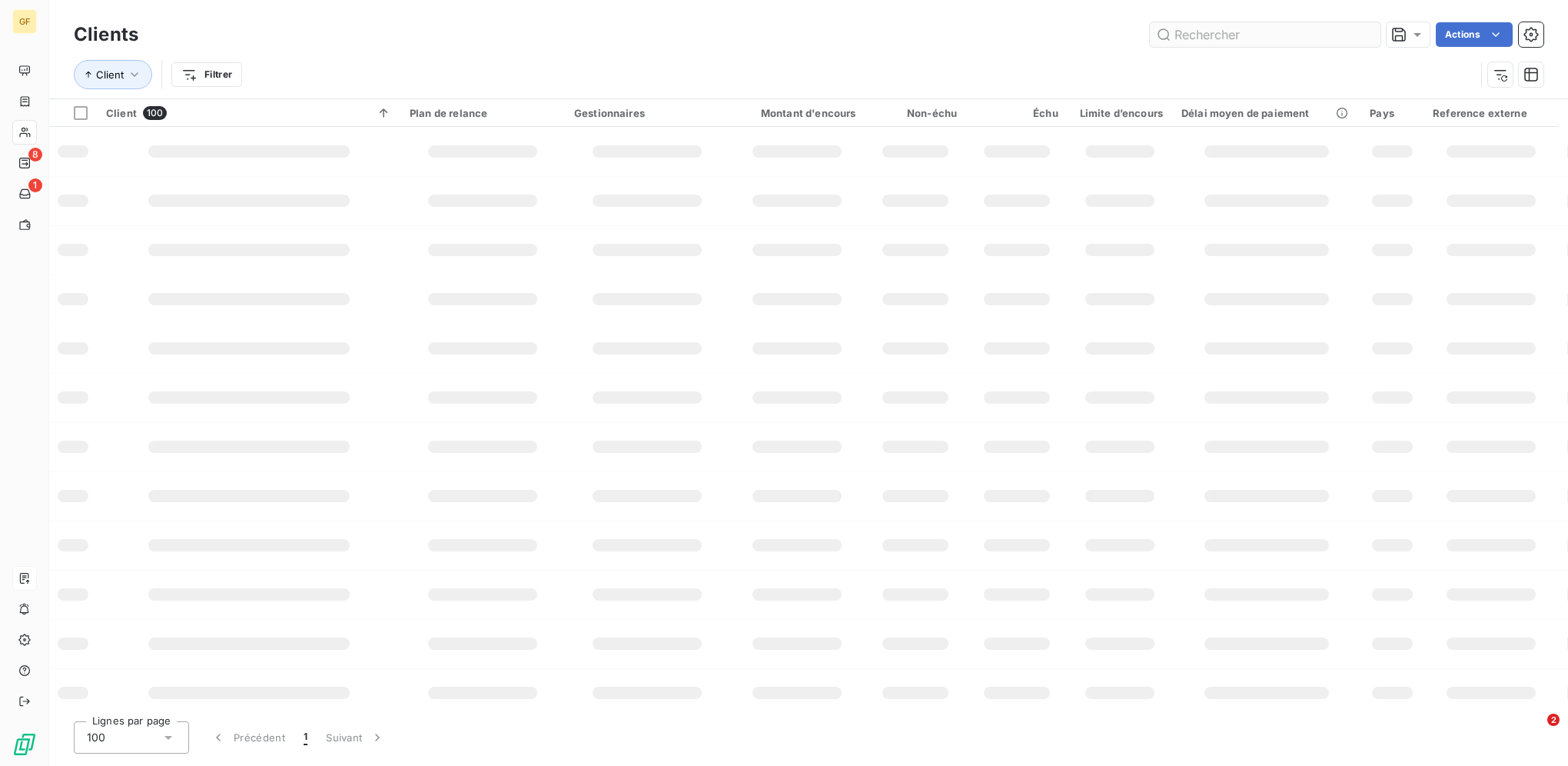
click at [1292, 35] on input "text" at bounding box center [1266, 34] width 230 height 25
type input "ARMANGUE"
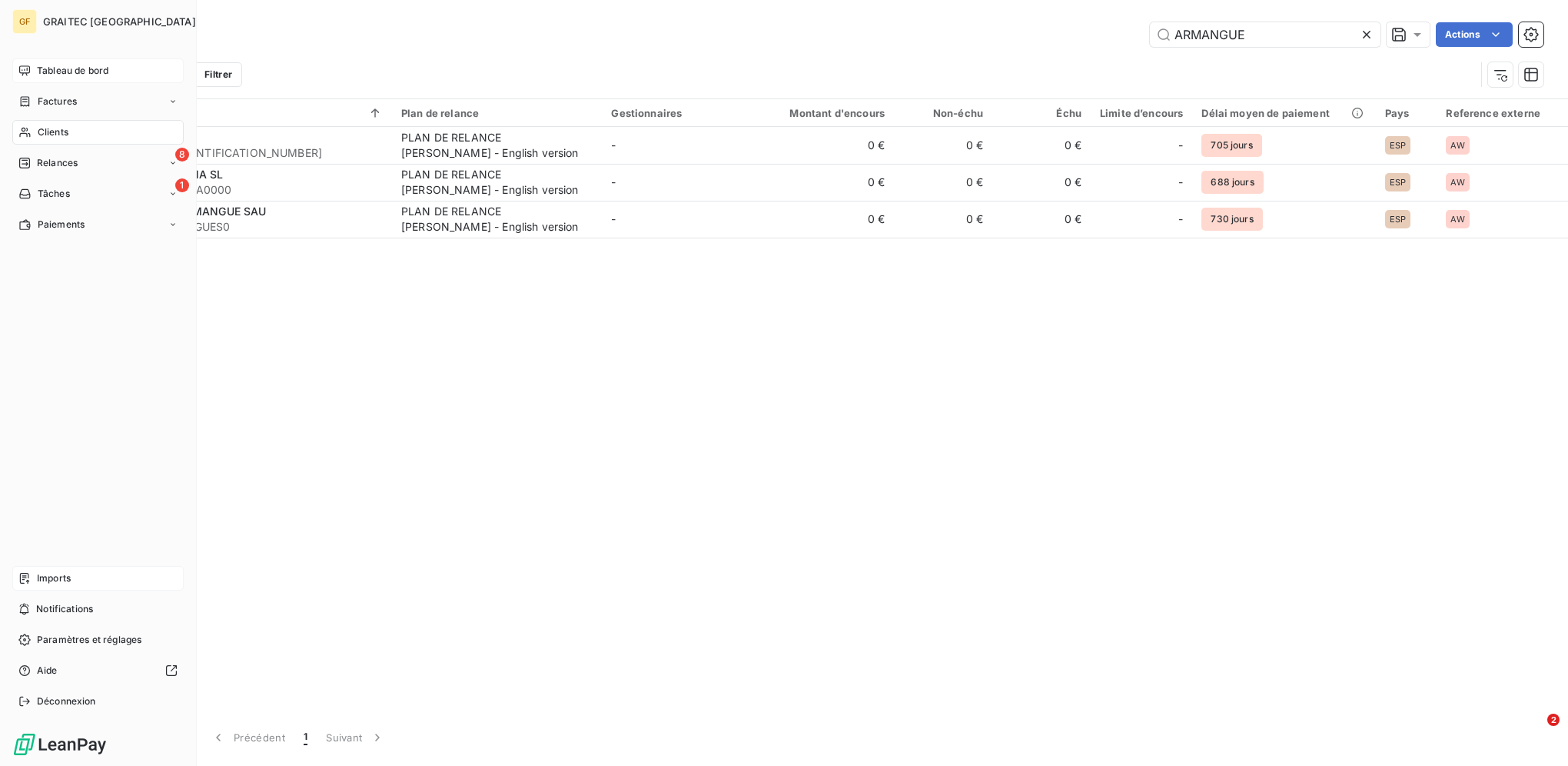
click at [32, 75] on div "Tableau de bord" at bounding box center [98, 70] width 171 height 25
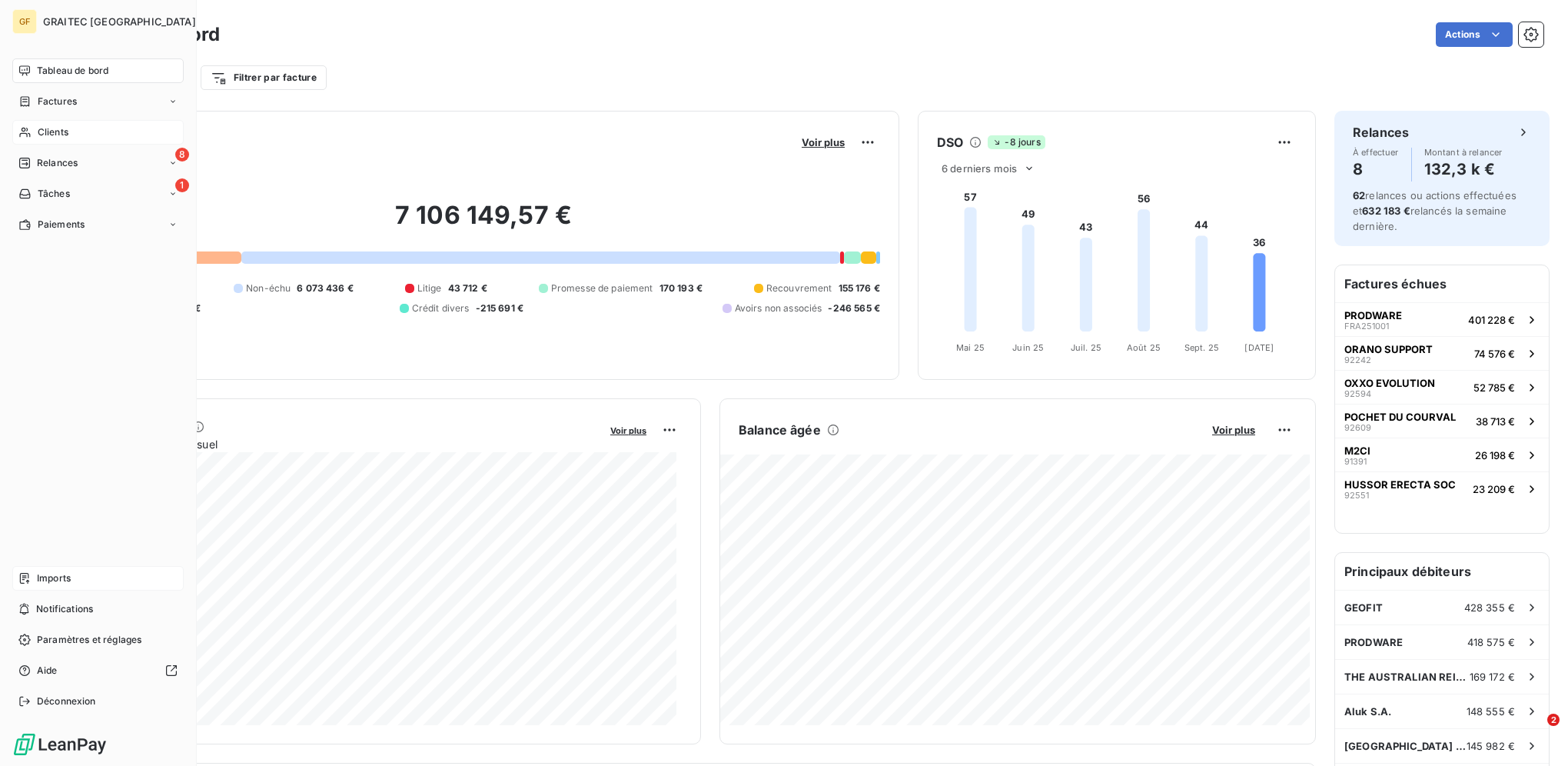
click at [45, 127] on span "Clients" at bounding box center [53, 132] width 30 height 14
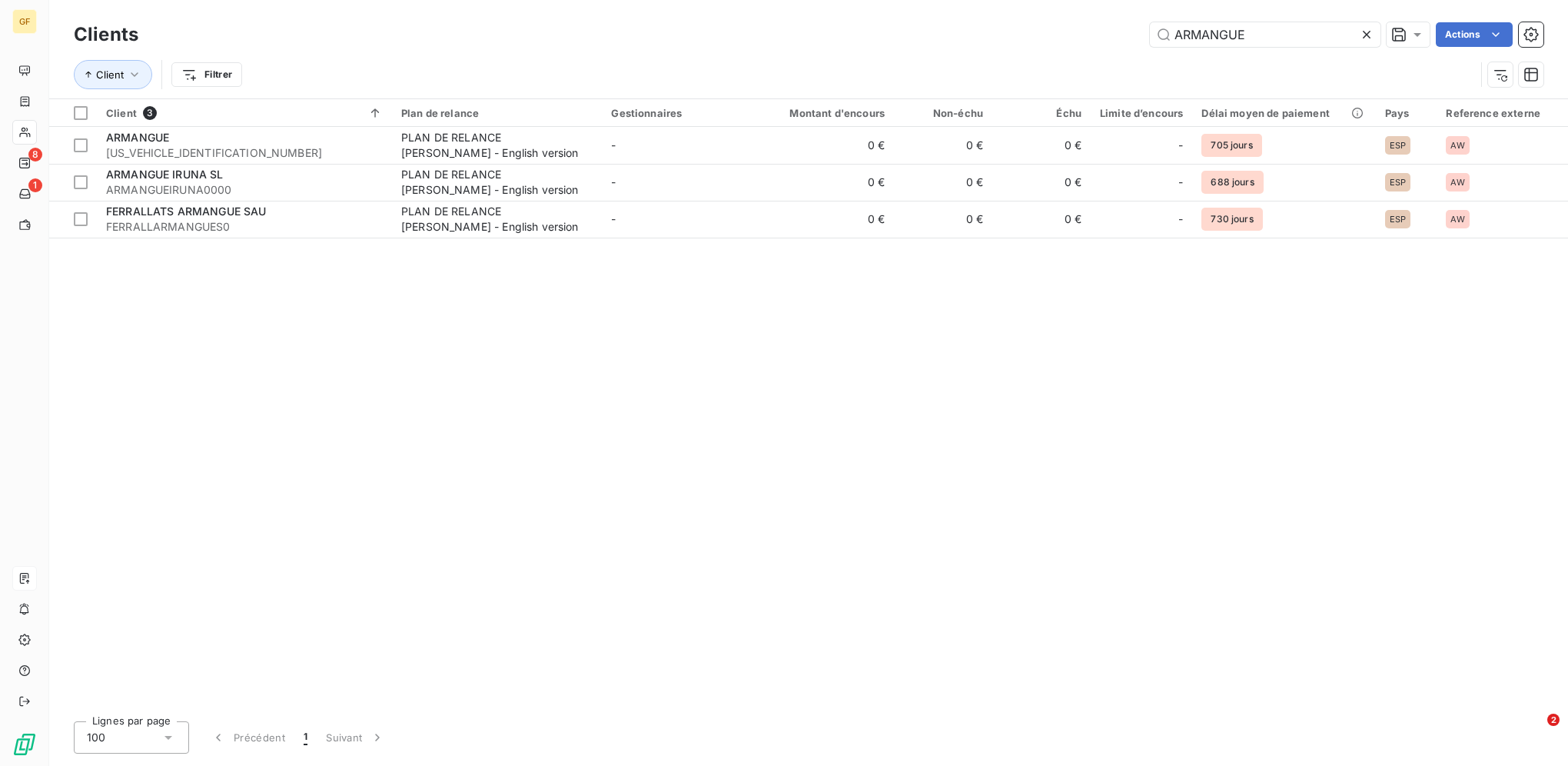
drag, startPoint x: 1265, startPoint y: 36, endPoint x: 948, endPoint y: 28, distance: 317.1
click at [950, 29] on div "ARMANGUE Actions" at bounding box center [850, 34] width 1387 height 25
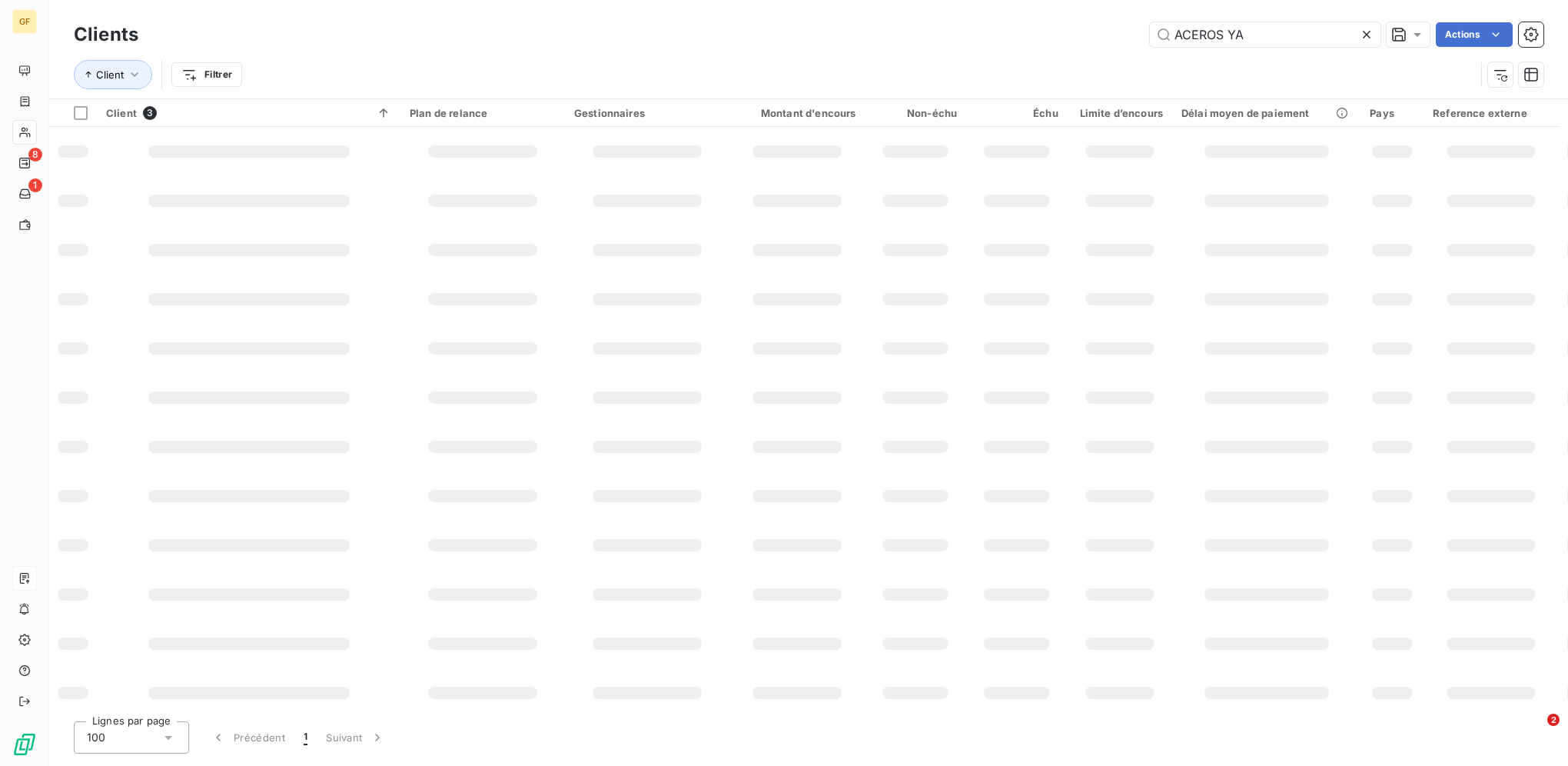
type input "ACEROS YA"
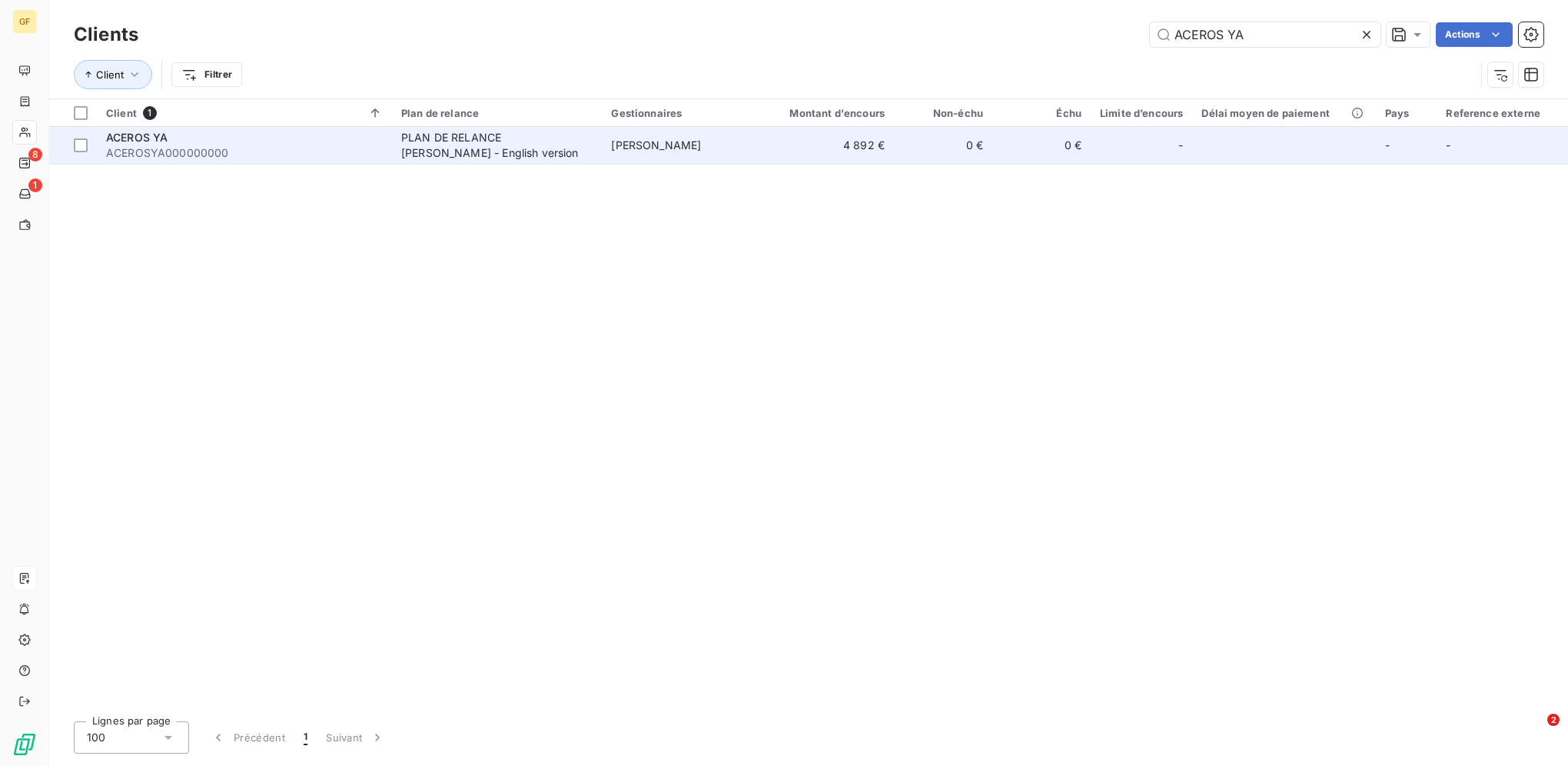
click at [646, 144] on span "[PERSON_NAME]" at bounding box center [657, 144] width 90 height 13
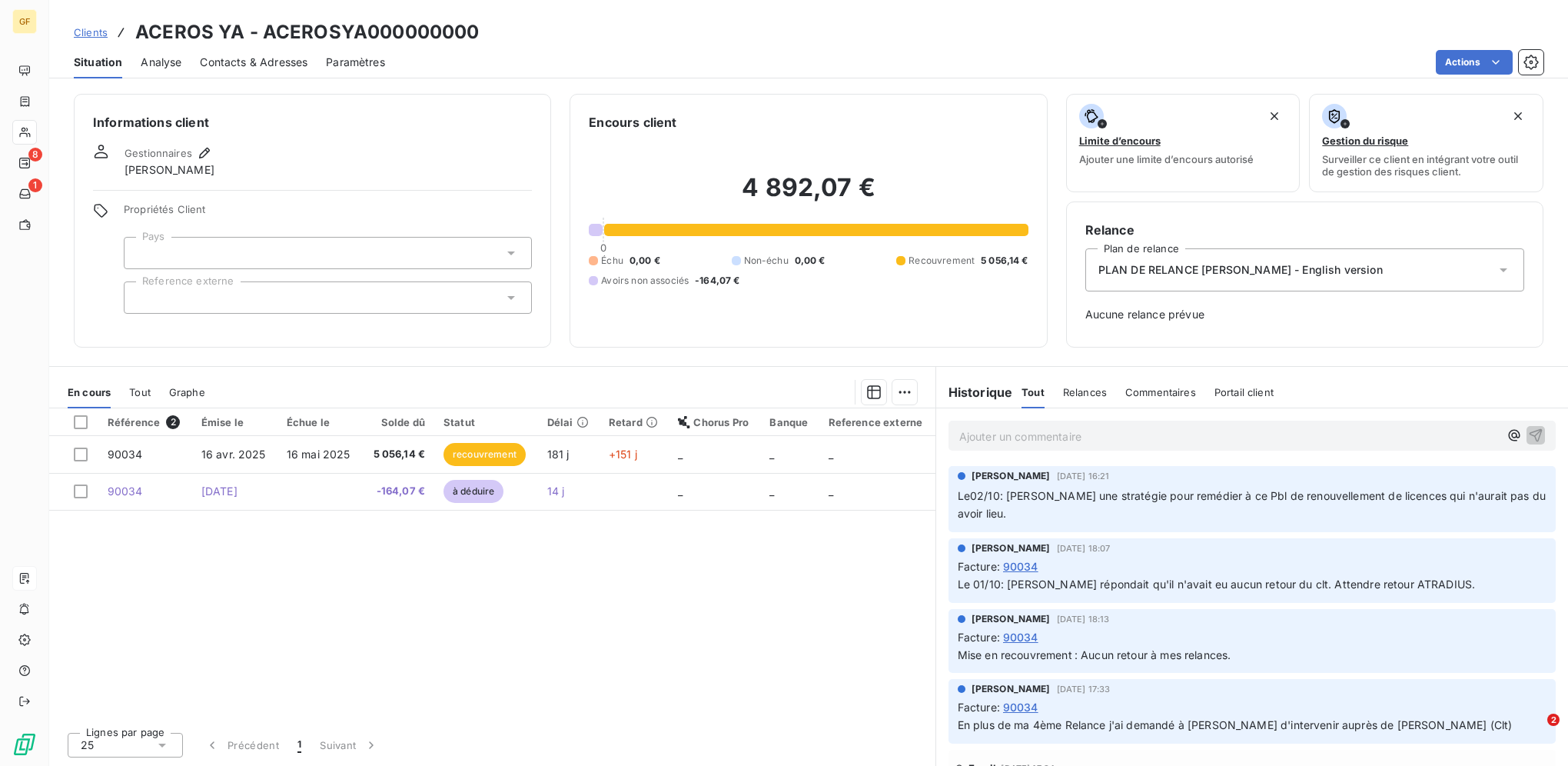
click at [94, 31] on span "Clients" at bounding box center [91, 32] width 34 height 13
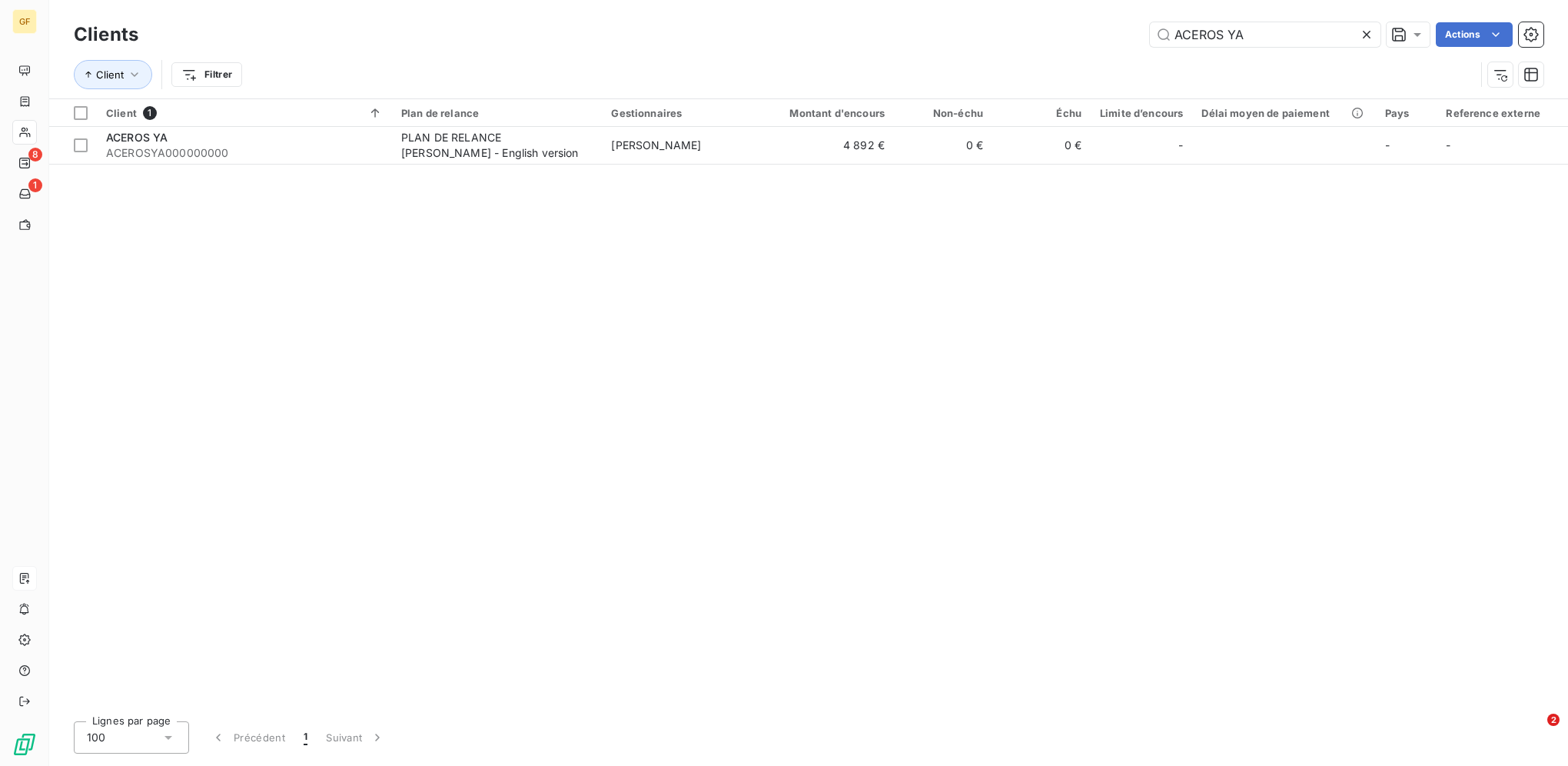
drag, startPoint x: 1254, startPoint y: 35, endPoint x: 970, endPoint y: 13, distance: 284.9
click at [972, 13] on div "Clients ACEROS YA Actions Client Filtrer" at bounding box center [808, 49] width 1519 height 98
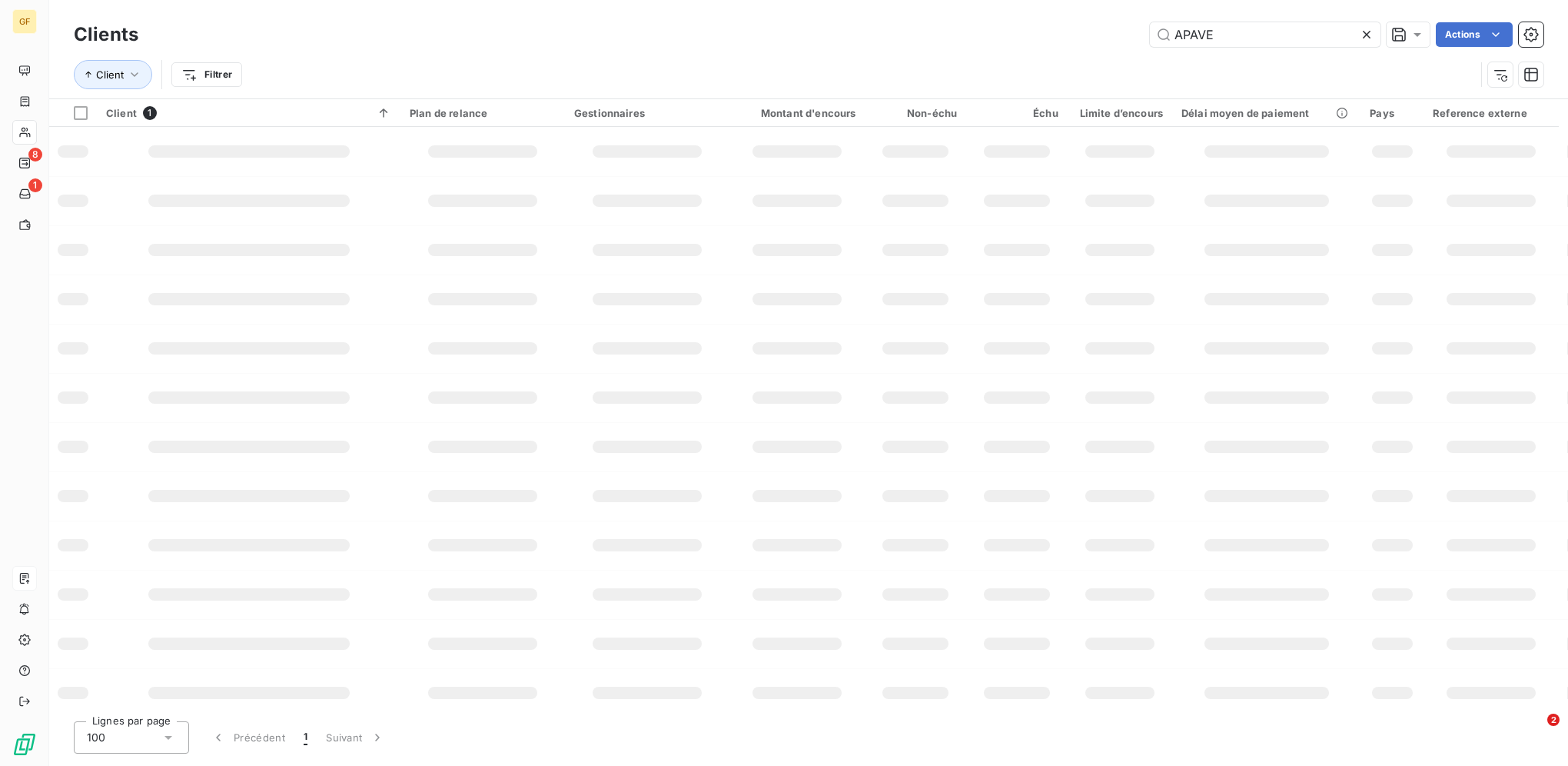
type input "APAVE"
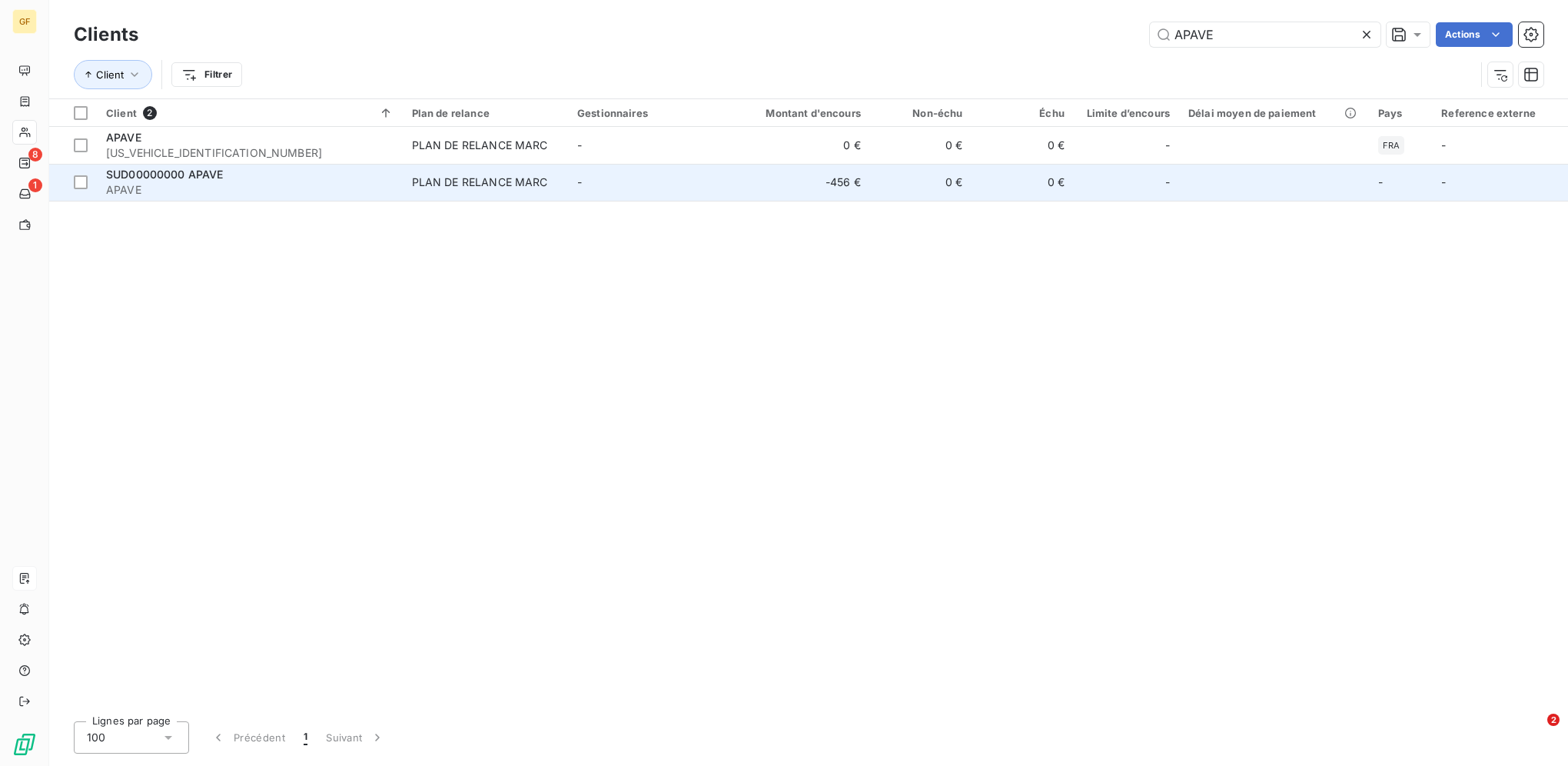
click at [403, 181] on td "SUD00000000 APAVE APAVE" at bounding box center [249, 182] width 306 height 37
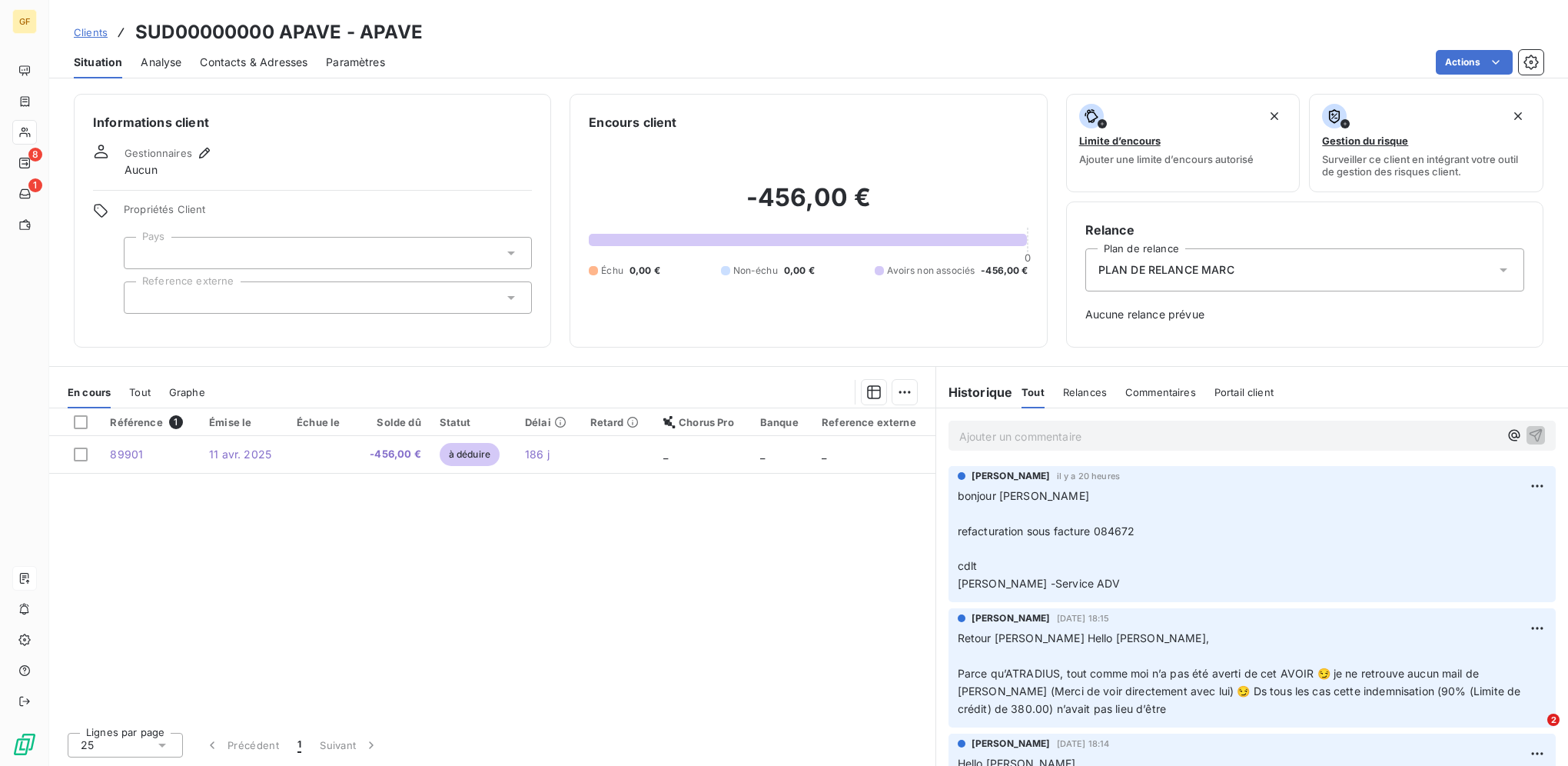
click at [274, 58] on span "Contacts & Adresses" at bounding box center [253, 62] width 108 height 15
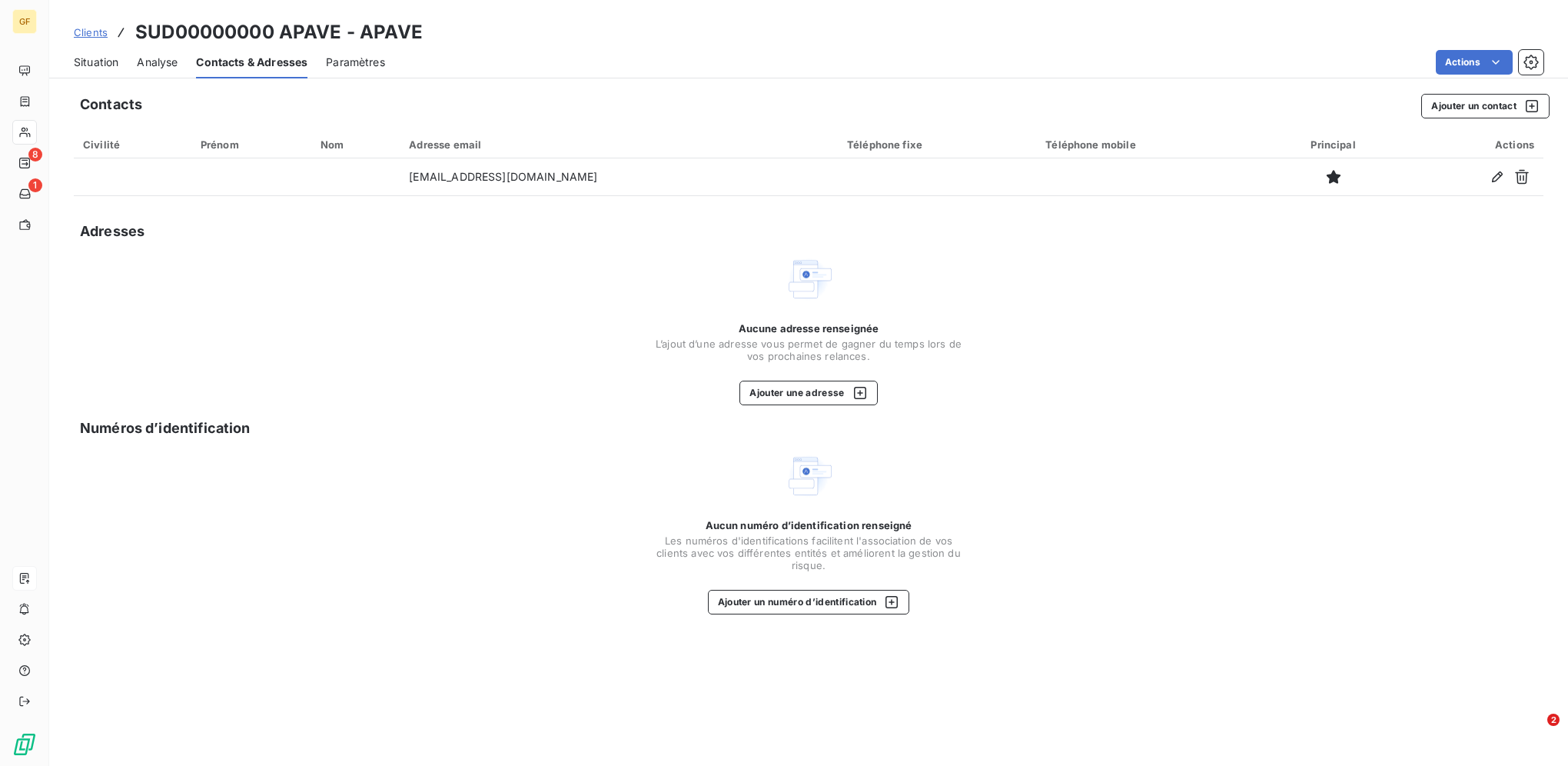
click at [105, 63] on span "Situation" at bounding box center [96, 62] width 45 height 15
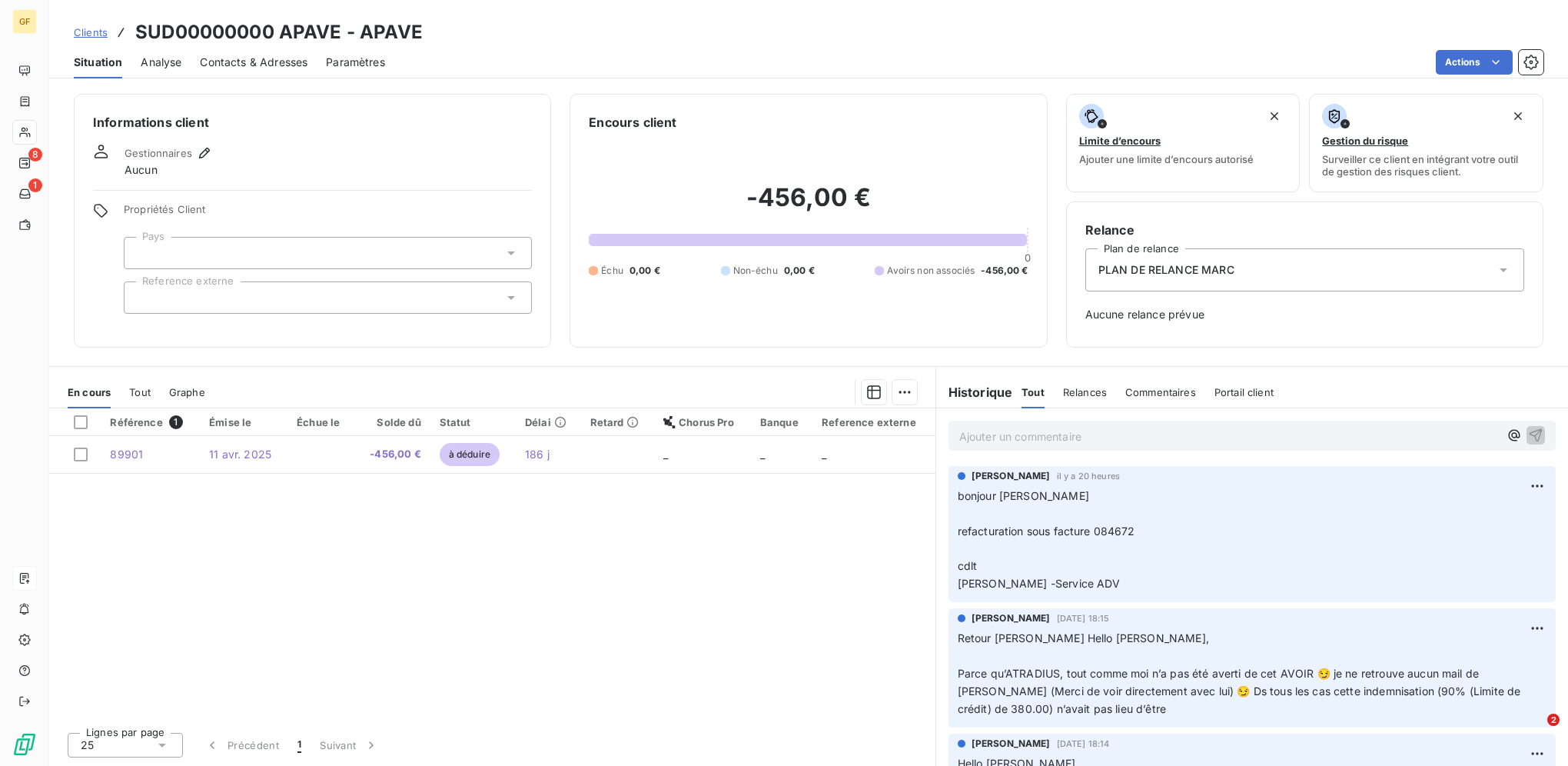
click at [253, 65] on span "Contacts & Adresses" at bounding box center [253, 62] width 108 height 15
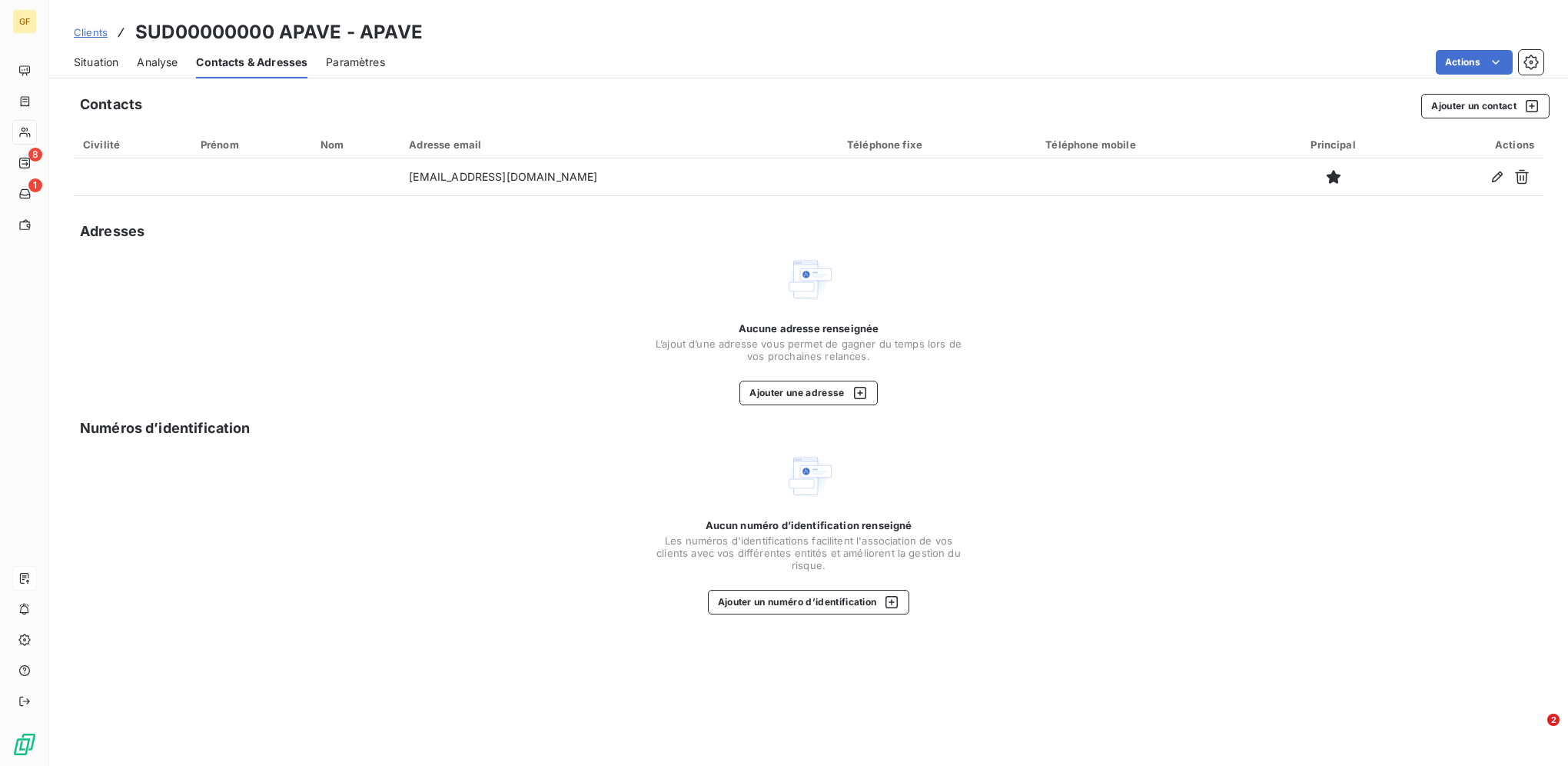
click at [350, 63] on span "Paramètres" at bounding box center [356, 62] width 59 height 15
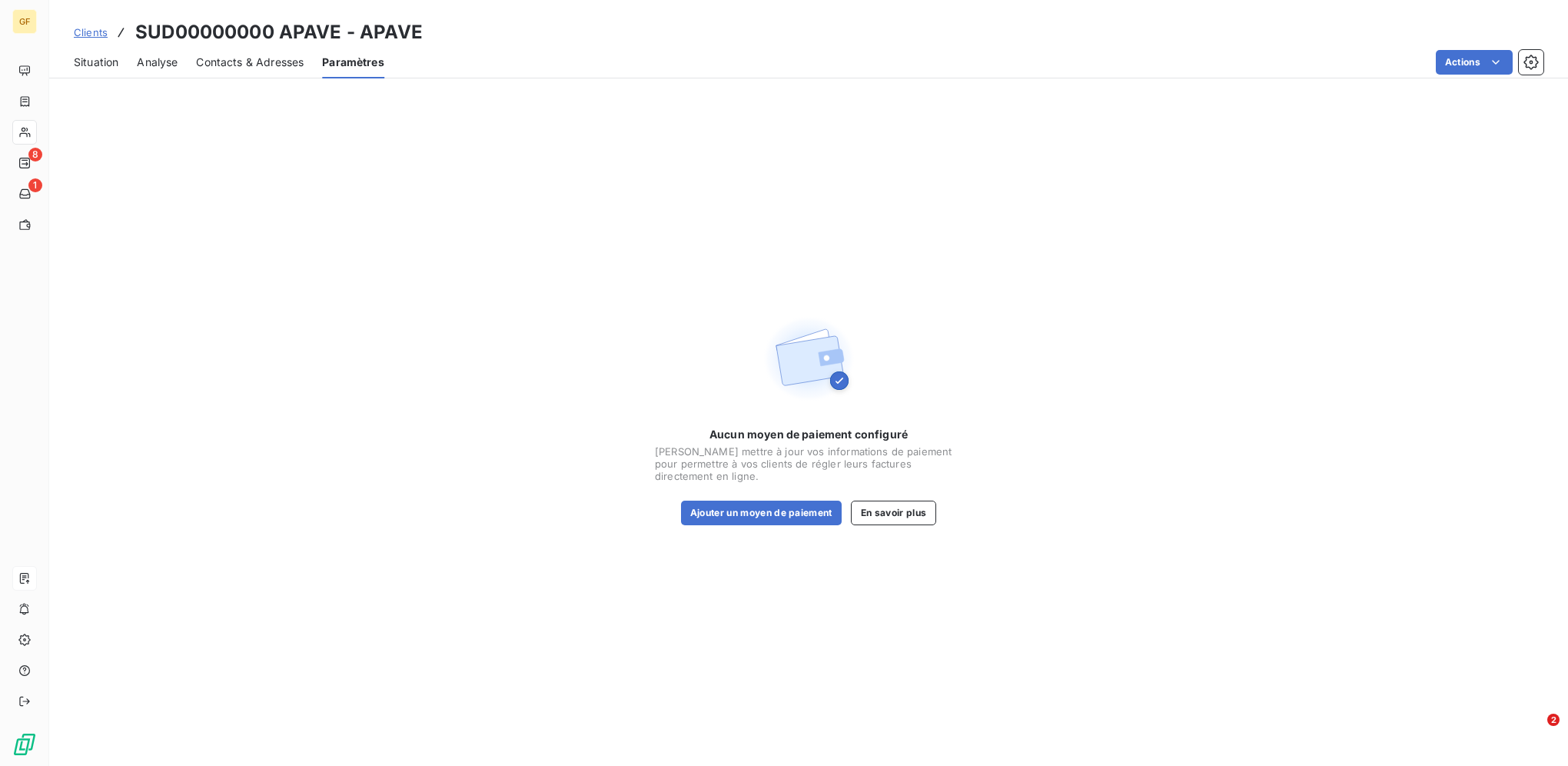
click at [168, 69] on span "Analyse" at bounding box center [158, 62] width 41 height 15
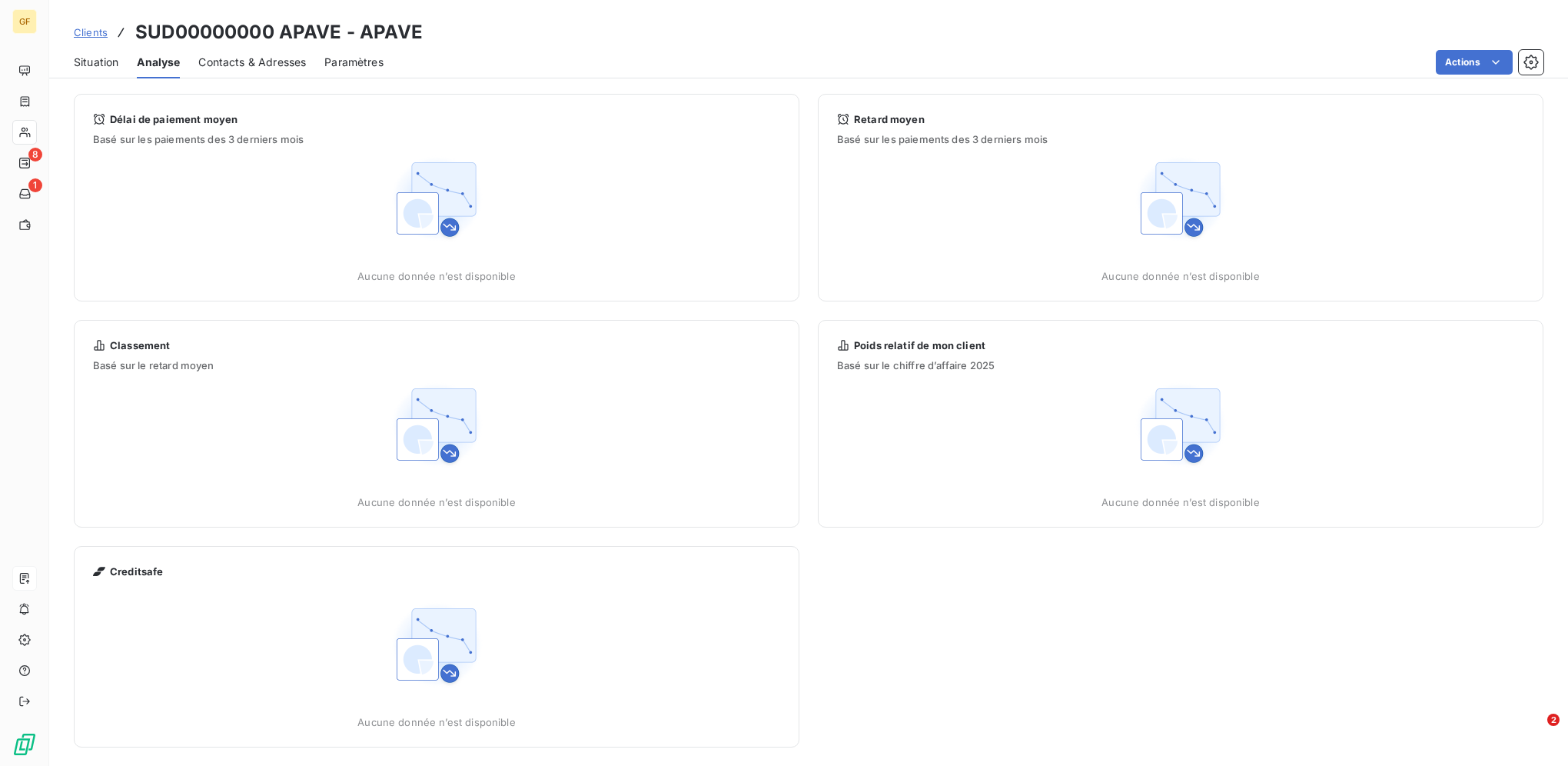
click at [101, 61] on span "Situation" at bounding box center [96, 62] width 45 height 15
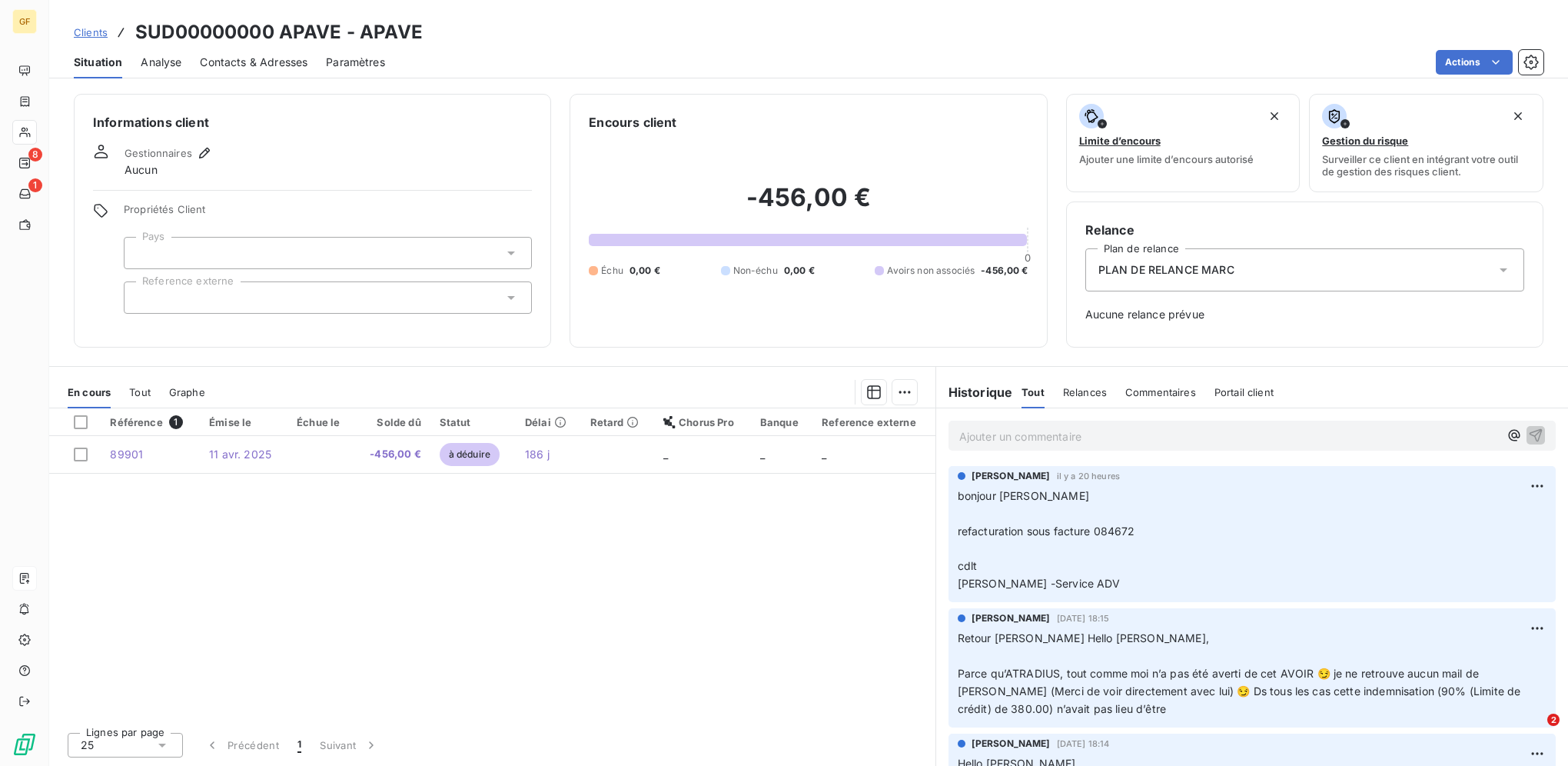
click at [84, 25] on link "Clients" at bounding box center [91, 32] width 34 height 15
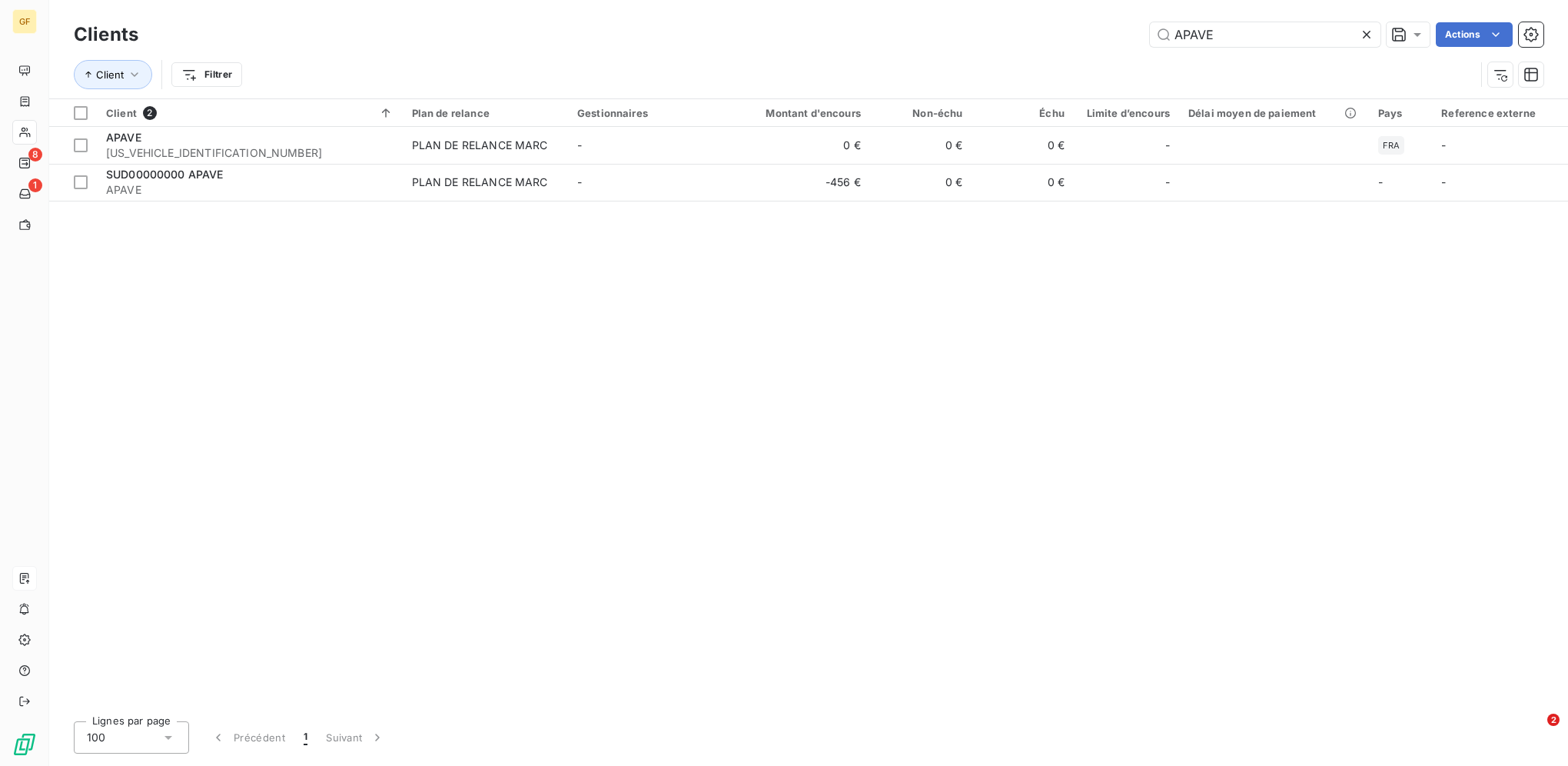
drag, startPoint x: 1253, startPoint y: 31, endPoint x: 940, endPoint y: 13, distance: 313.5
click at [945, 15] on div "Clients APAVE Actions Client Filtrer" at bounding box center [808, 49] width 1519 height 98
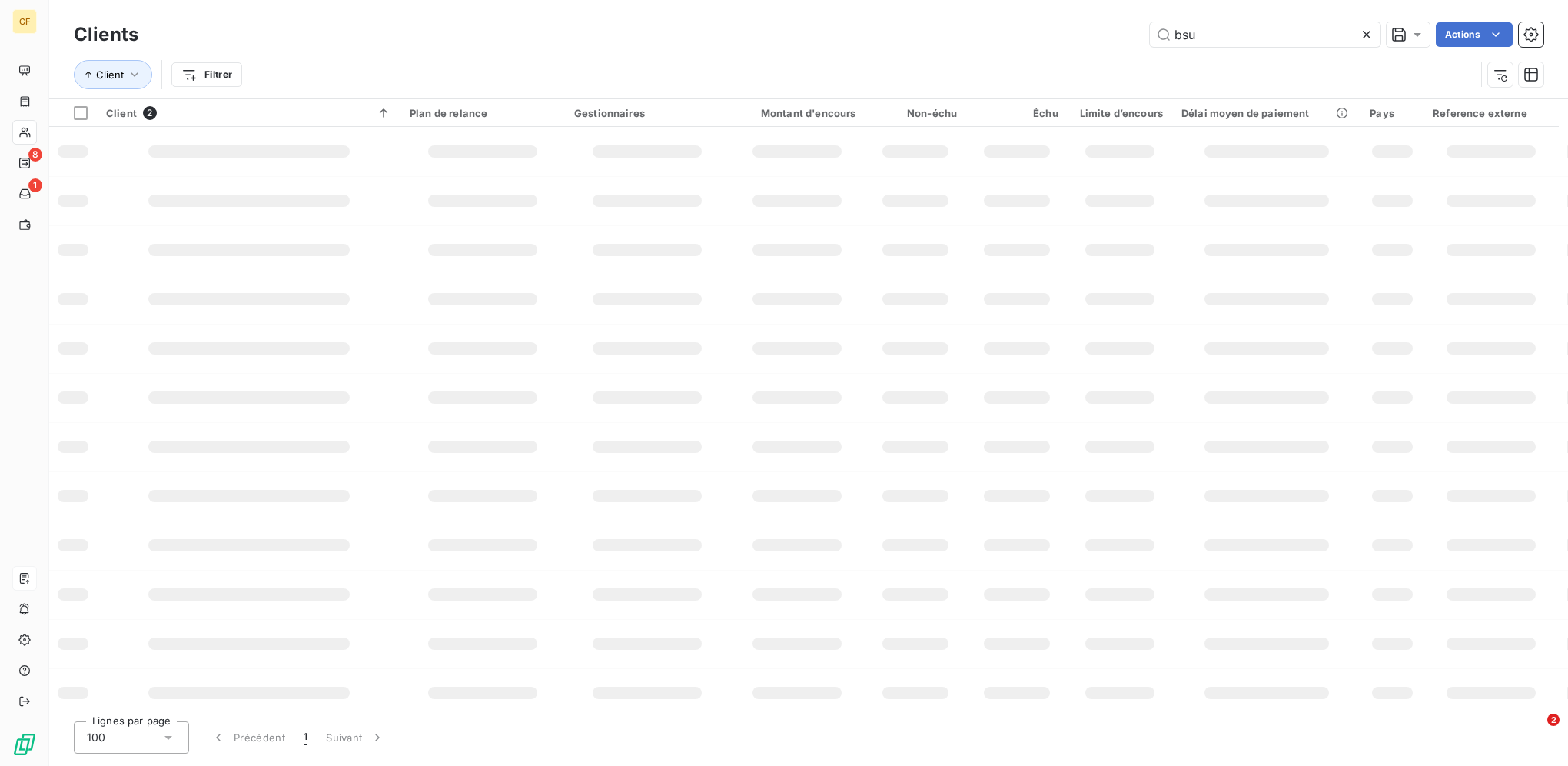
type input "bsu"
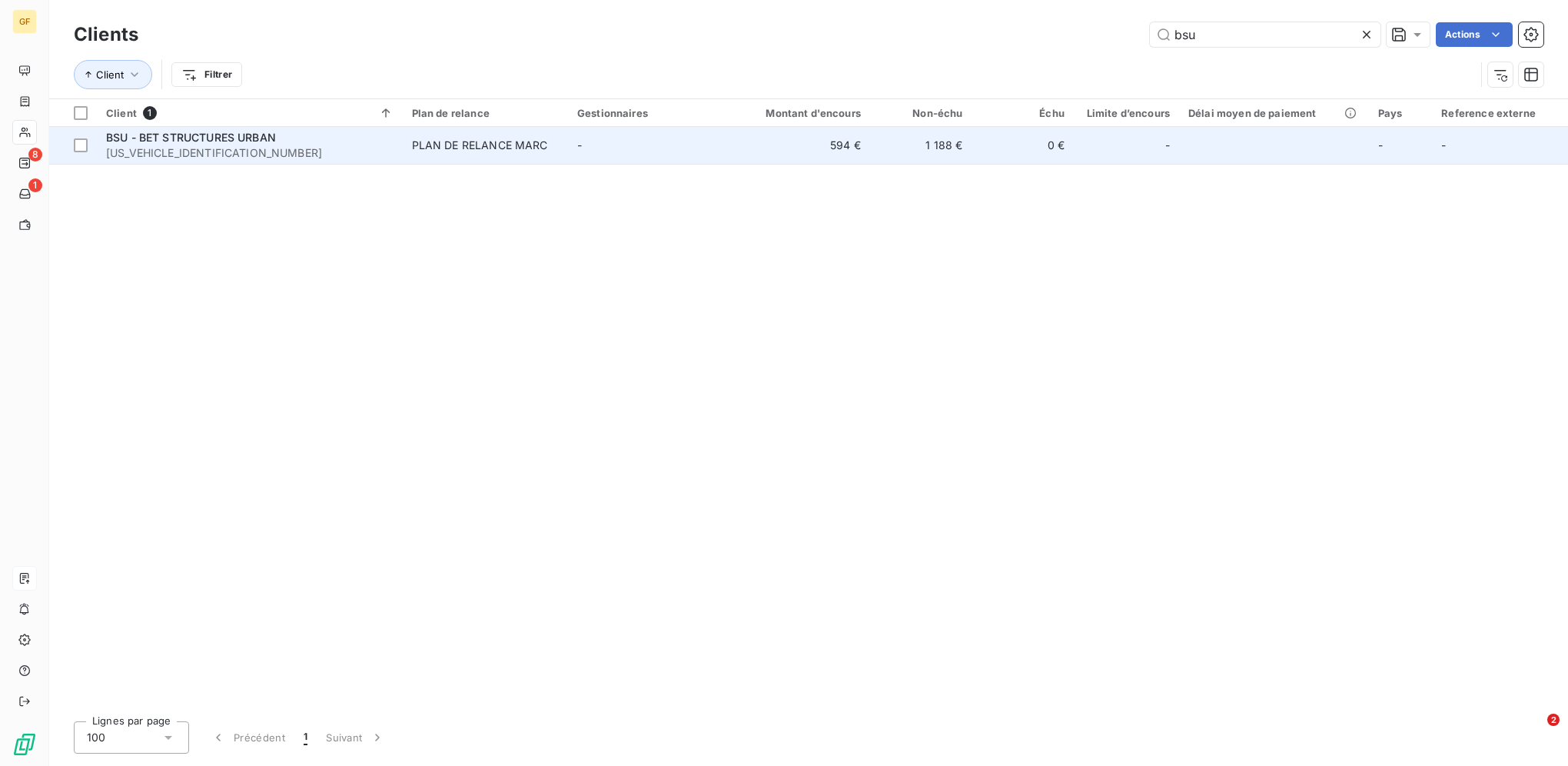
click at [542, 153] on td "PLAN DE RELANCE MARC" at bounding box center [485, 146] width 165 height 37
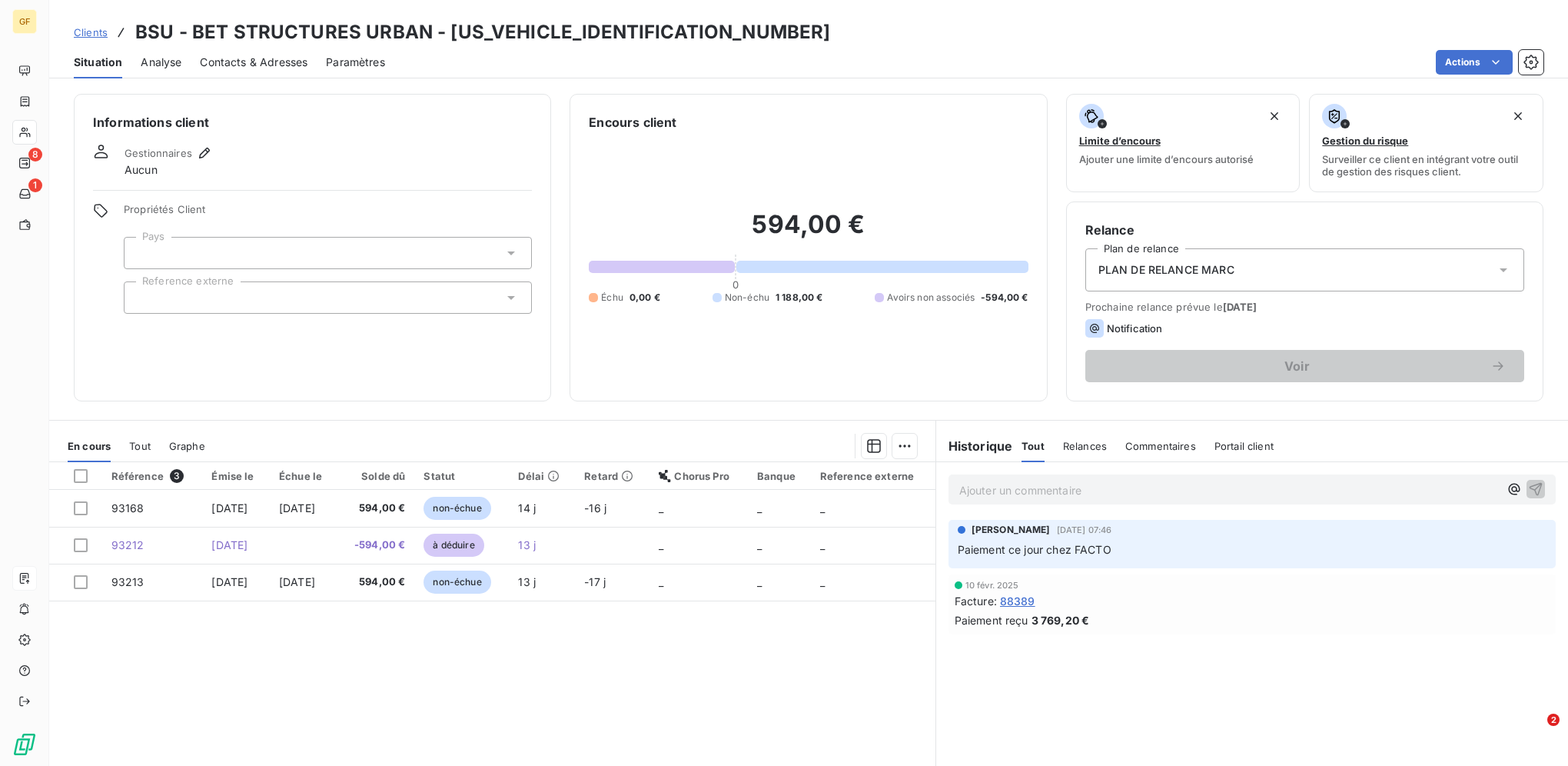
click at [104, 36] on span "Clients" at bounding box center [91, 32] width 34 height 13
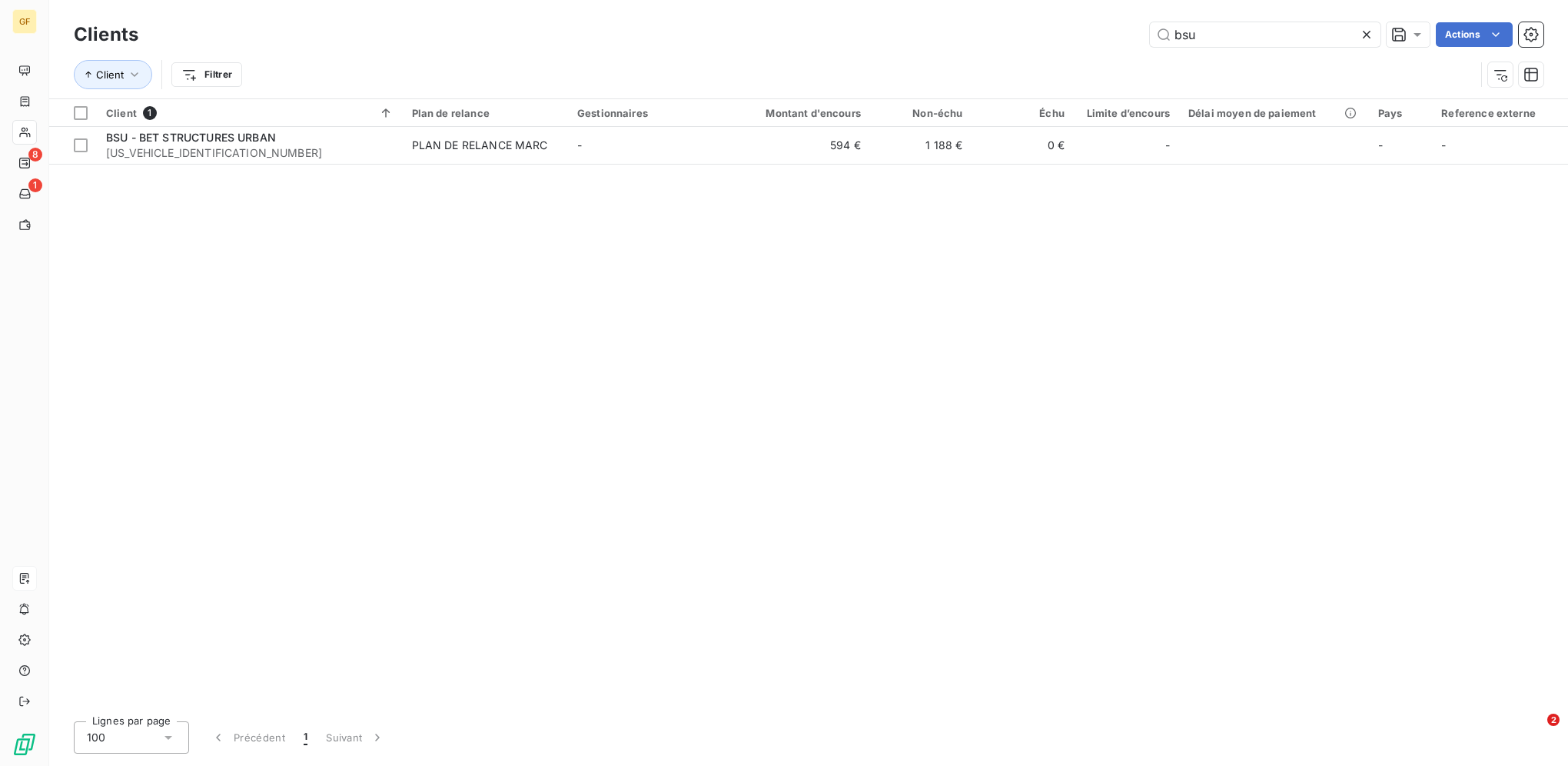
drag, startPoint x: 1248, startPoint y: 31, endPoint x: 1115, endPoint y: 31, distance: 133.0
click at [1118, 31] on div "bsu Actions" at bounding box center [850, 34] width 1387 height 25
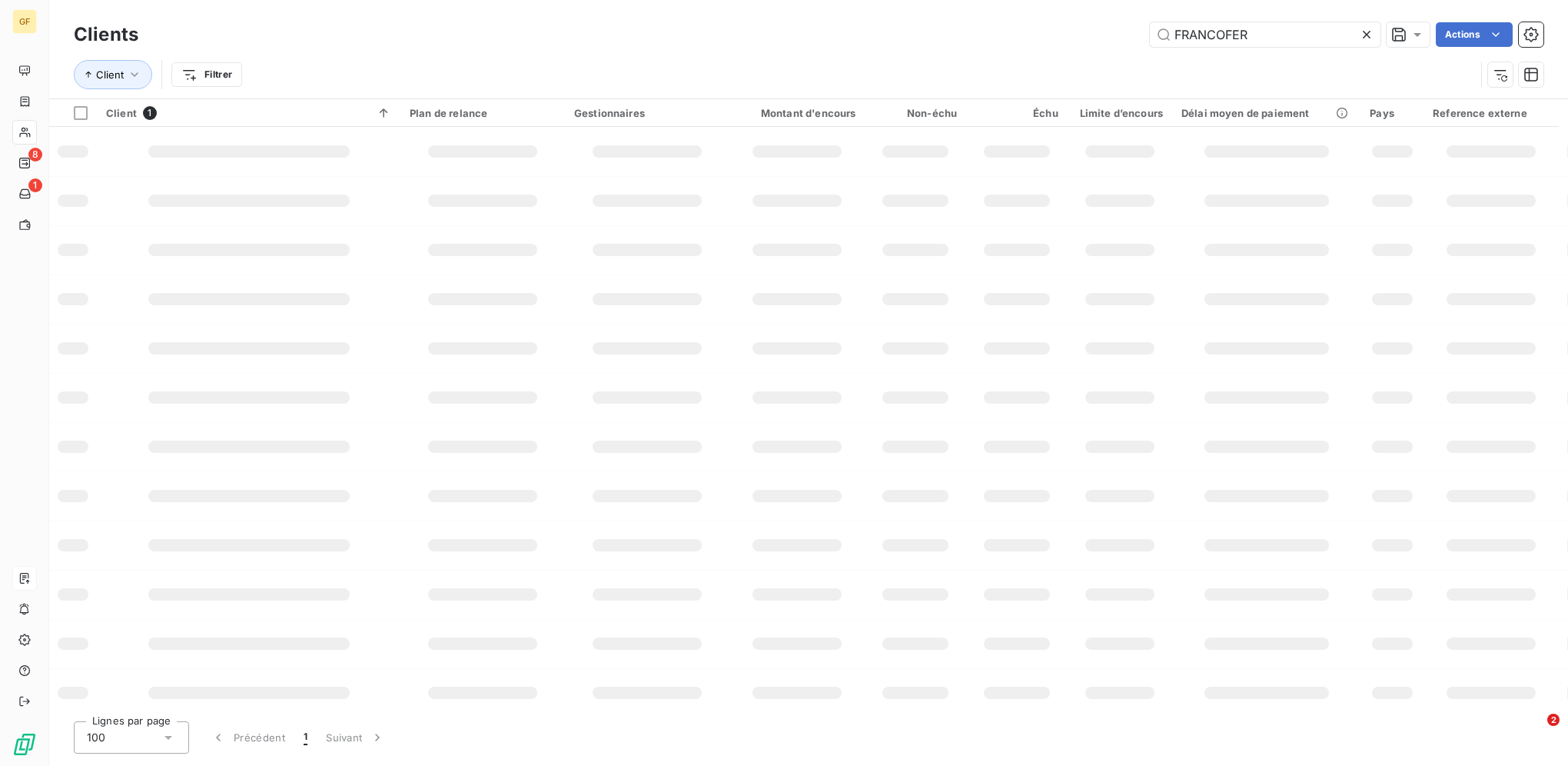
type input "FRANCOFER"
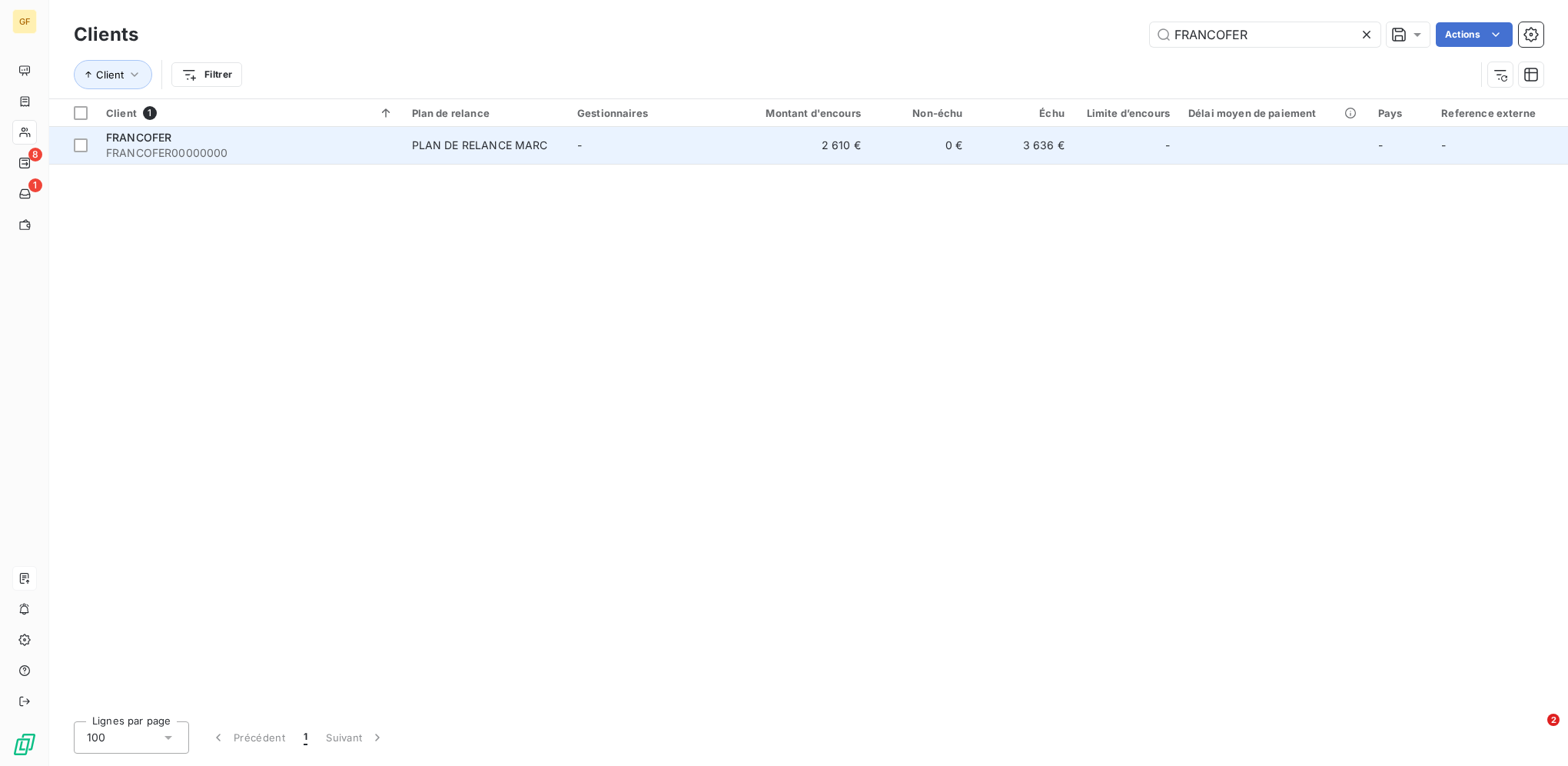
click at [728, 130] on td "-" at bounding box center [651, 146] width 165 height 37
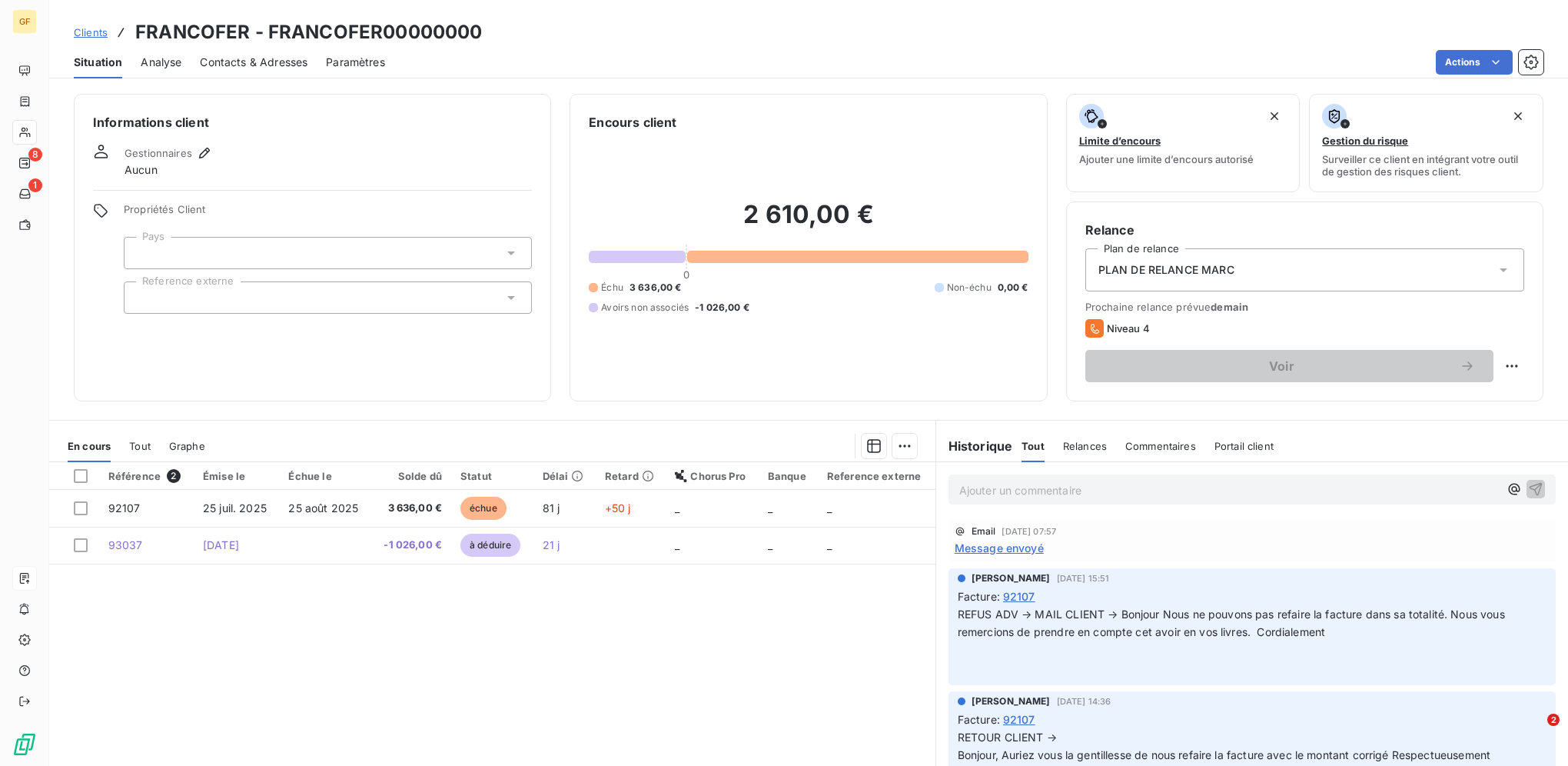
click at [820, 674] on div "Référence 2 Émise le Échue le Solde dû Statut Délai Retard Chorus Pro Banque Re…" at bounding box center [492, 609] width 886 height 296
click at [84, 33] on span "Clients" at bounding box center [91, 32] width 34 height 13
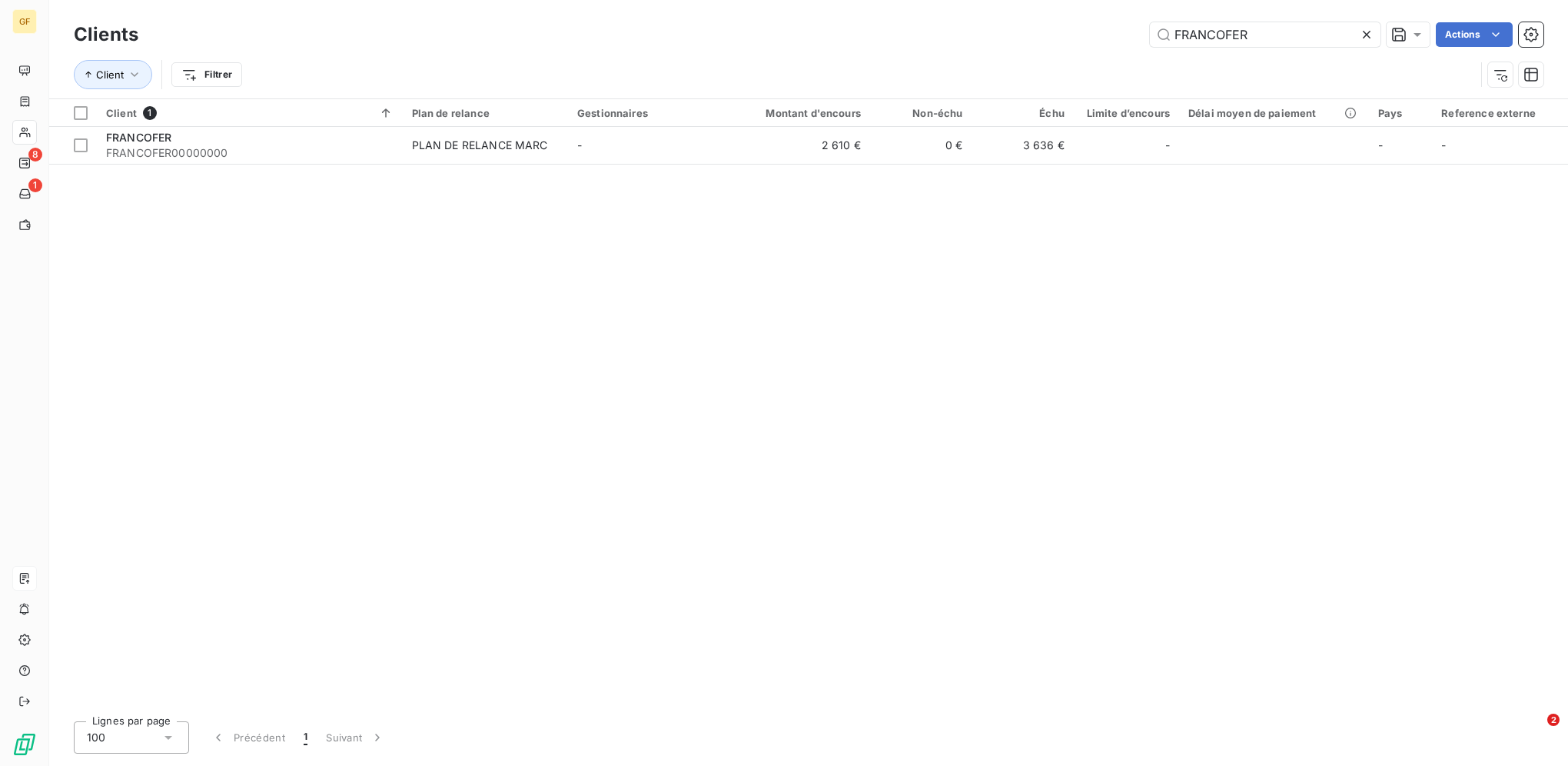
drag, startPoint x: 1273, startPoint y: 37, endPoint x: 931, endPoint y: 7, distance: 343.3
click at [942, 8] on div "Clients FRANCOFER Actions Client Filtrer" at bounding box center [808, 49] width 1519 height 98
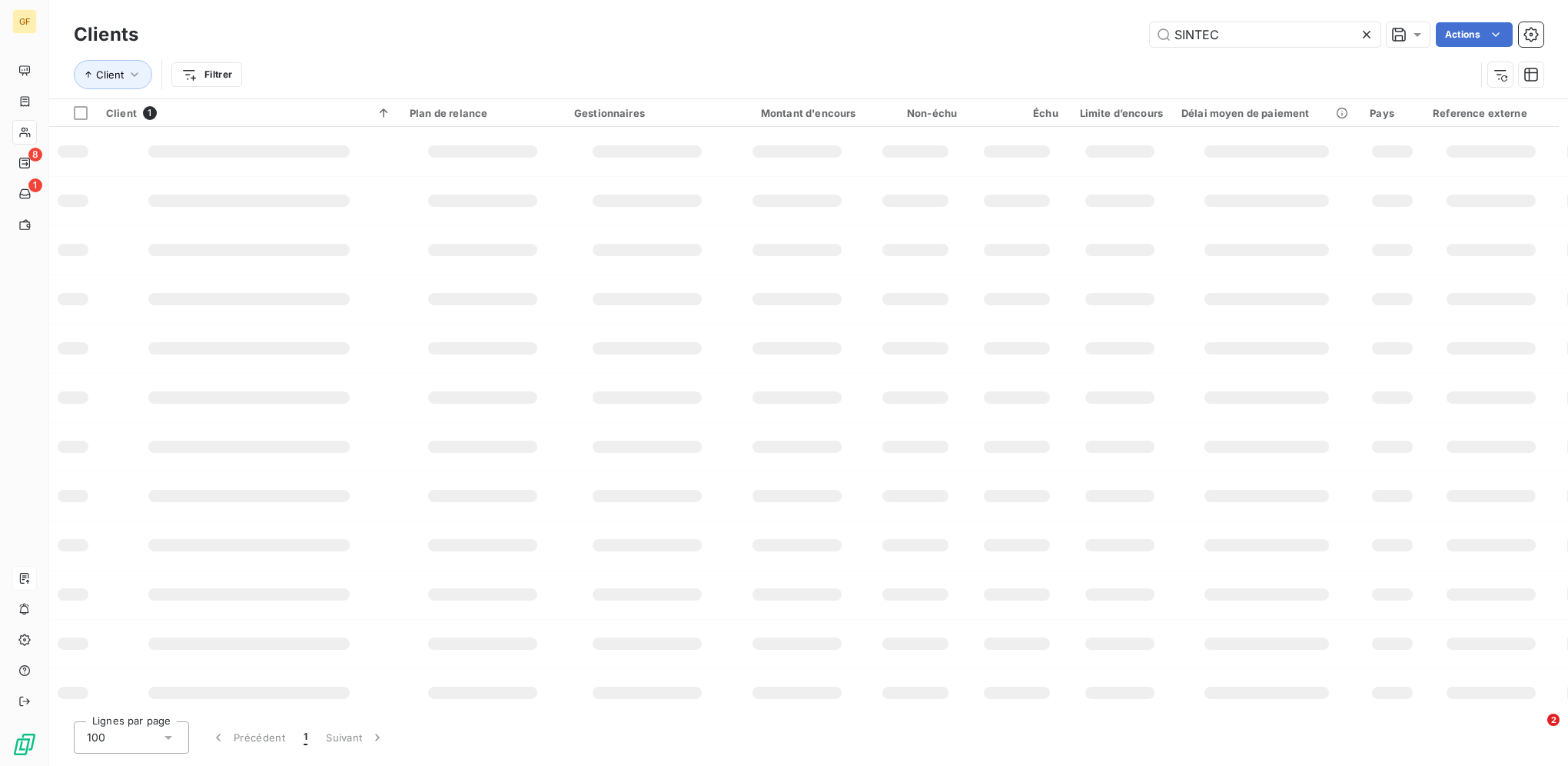
type input "SINTEC"
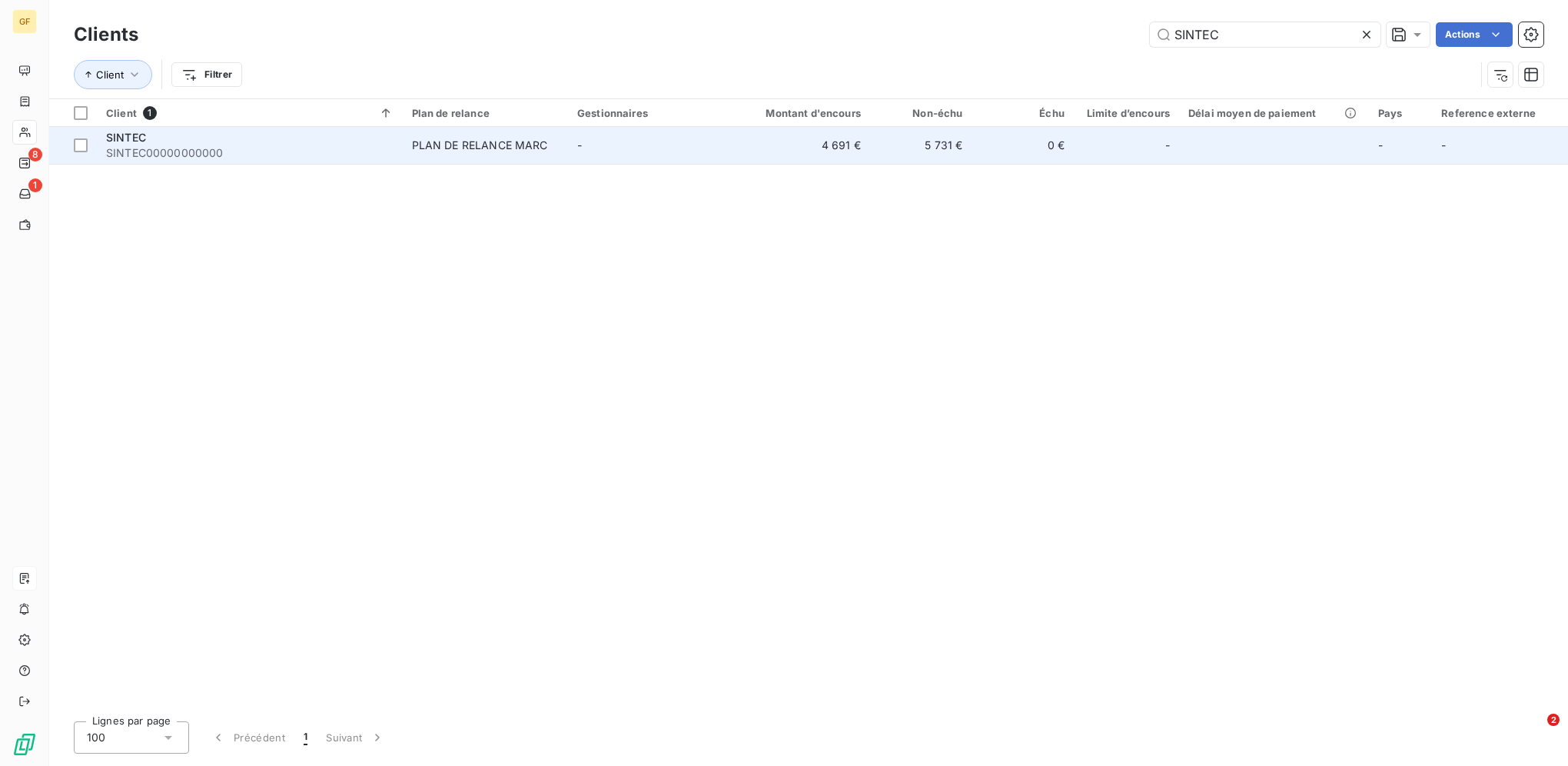
click at [910, 158] on td "5 731 €" at bounding box center [921, 146] width 103 height 37
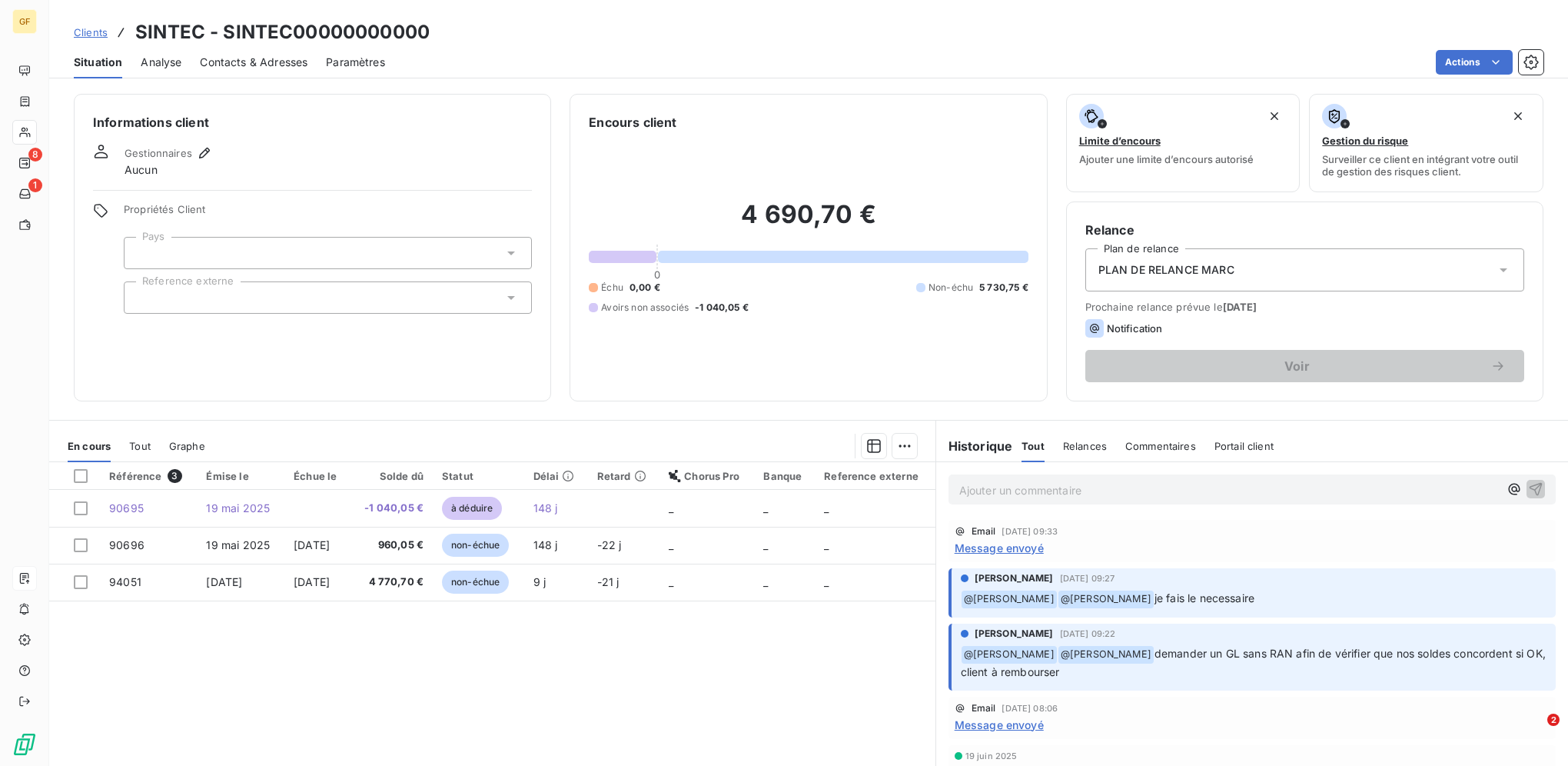
click at [85, 32] on span "Clients" at bounding box center [91, 32] width 34 height 13
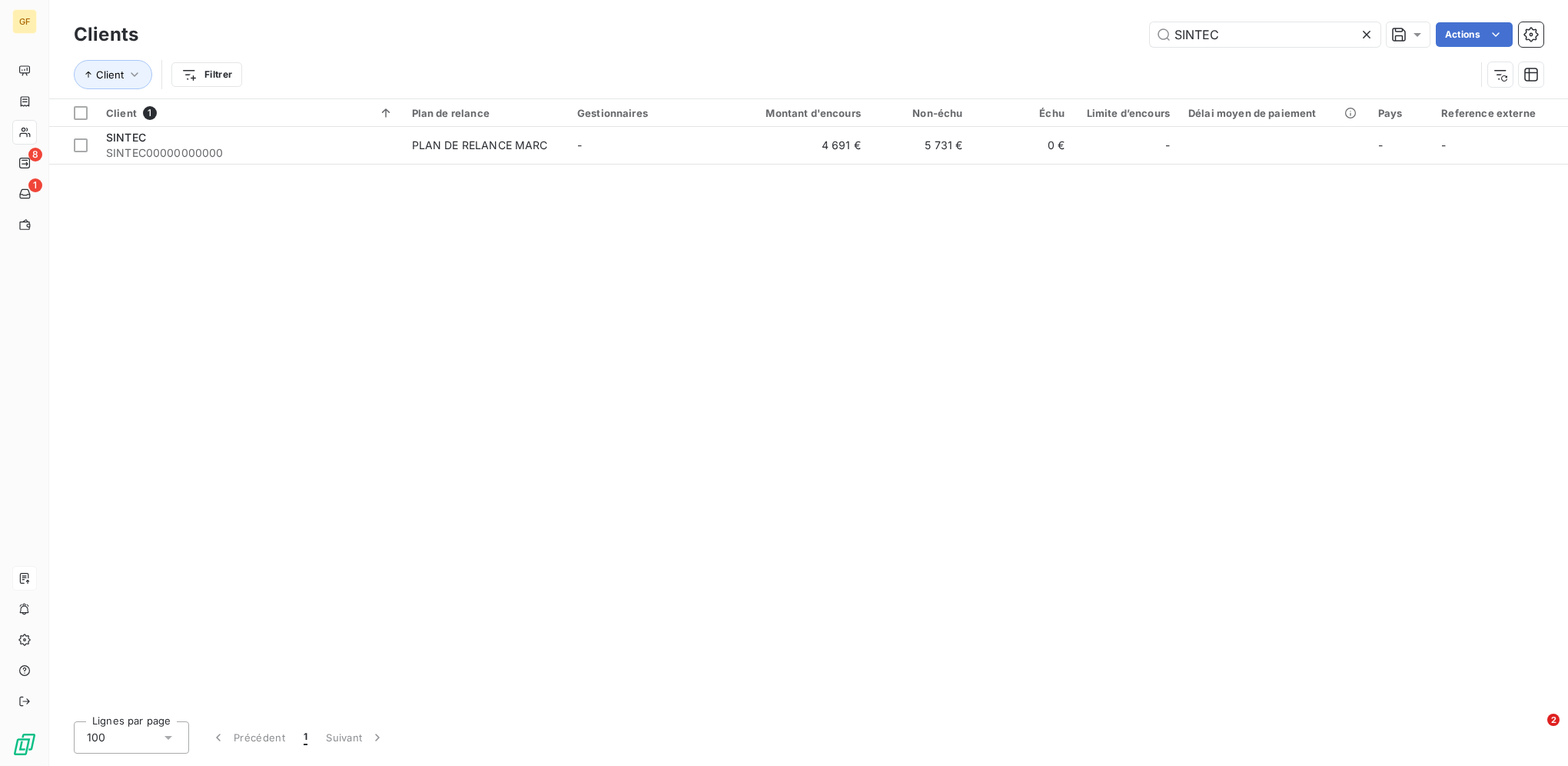
drag, startPoint x: 1233, startPoint y: 31, endPoint x: 1122, endPoint y: 13, distance: 112.4
click at [1128, 13] on div "Clients SINTEC Actions Client Filtrer" at bounding box center [808, 49] width 1519 height 98
click at [1255, 33] on input "SINTEC" at bounding box center [1266, 34] width 230 height 25
click at [1362, 35] on icon at bounding box center [1367, 35] width 15 height 15
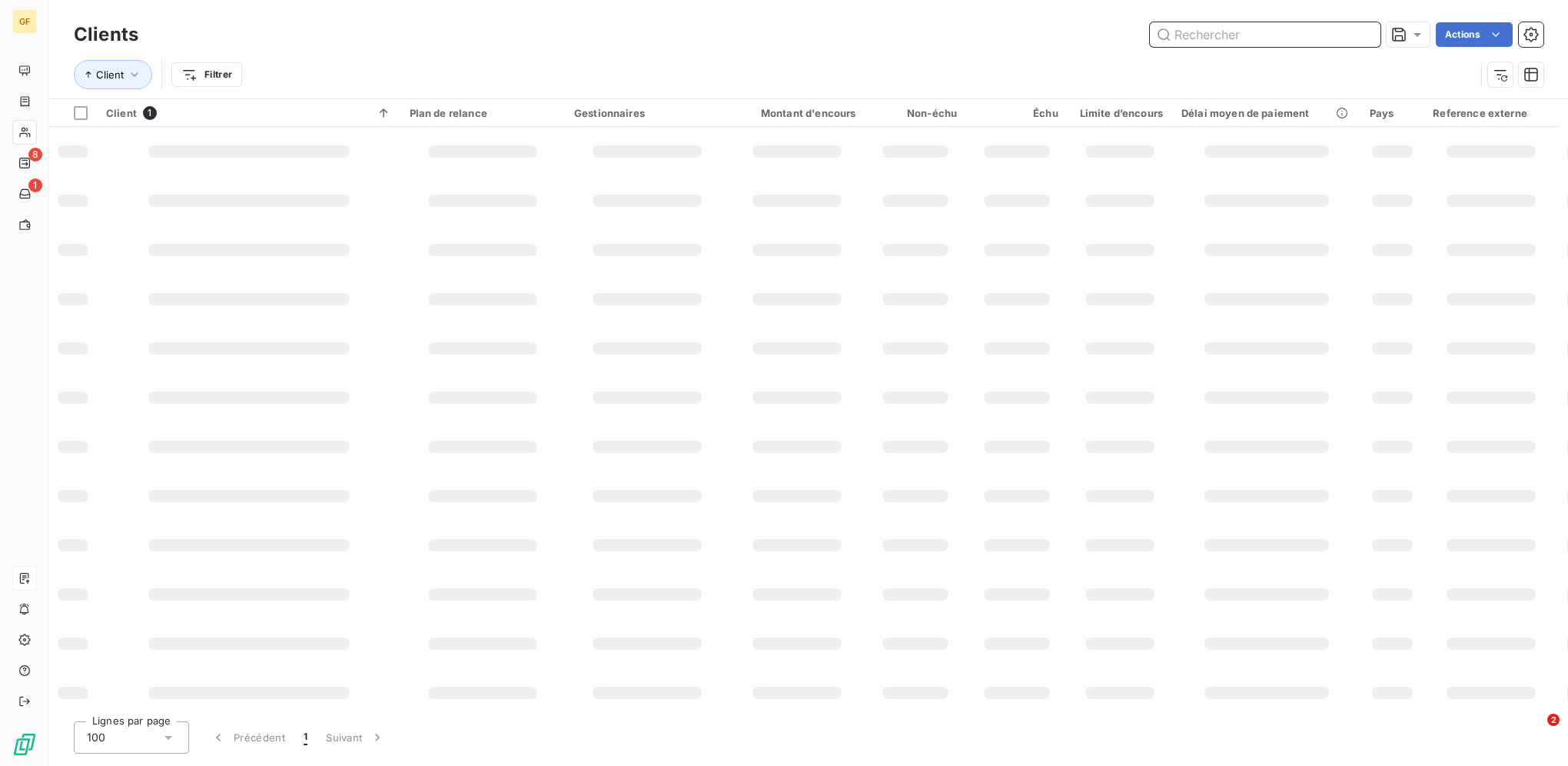
click at [1252, 31] on input "text" at bounding box center [1266, 34] width 230 height 25
type input "ocis"
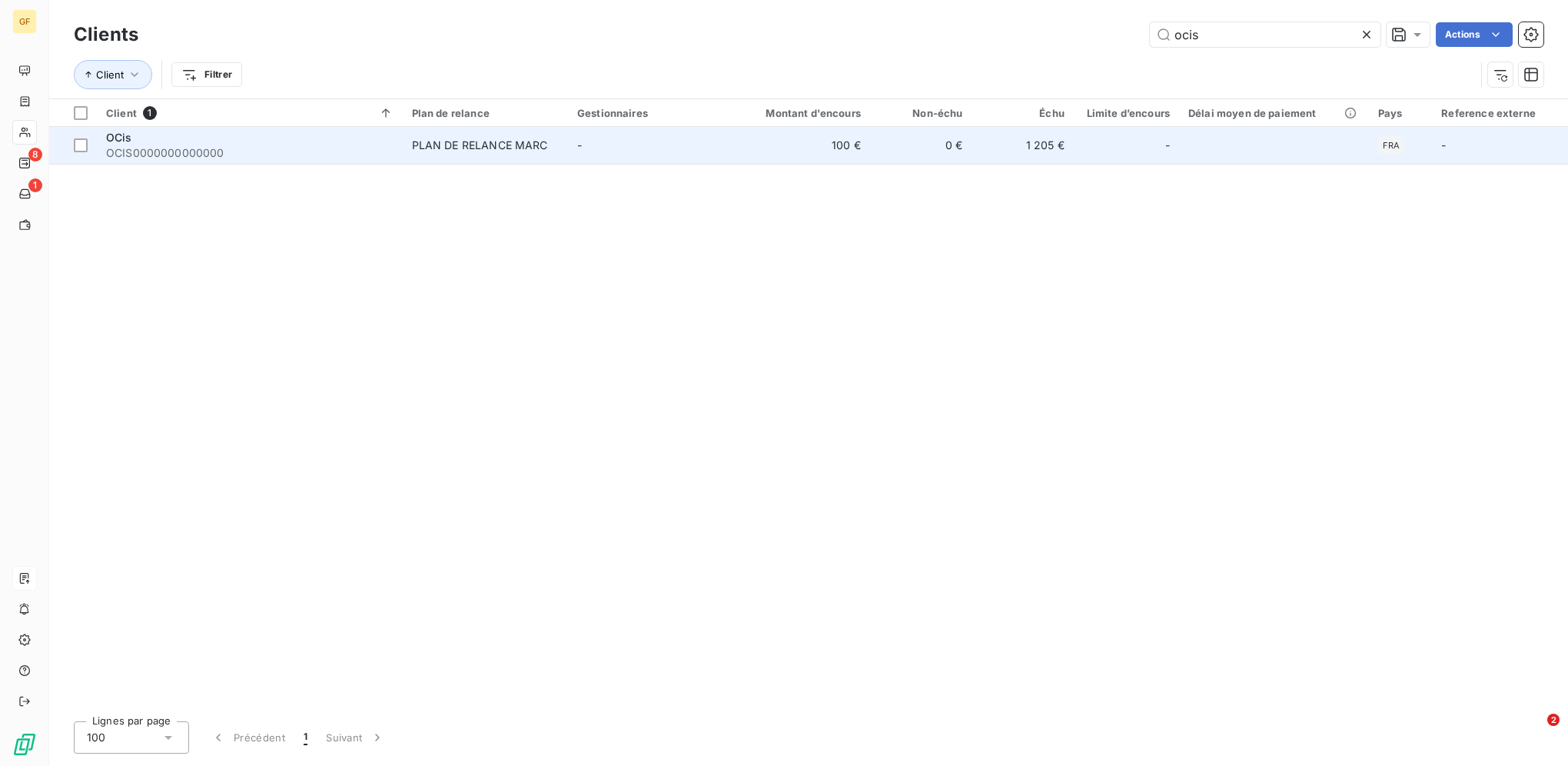
click at [687, 143] on td "-" at bounding box center [651, 146] width 165 height 37
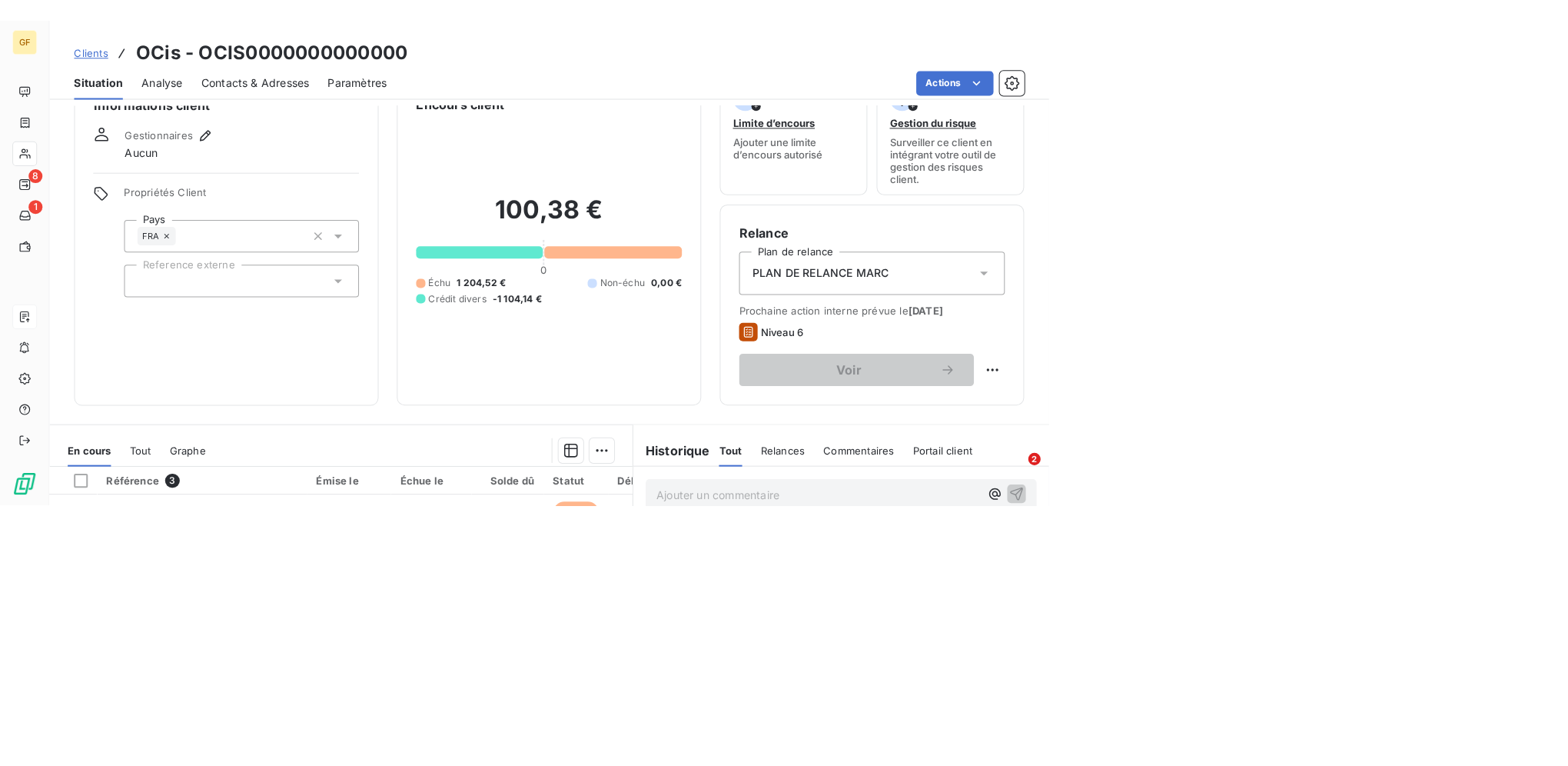
scroll to position [37, 0]
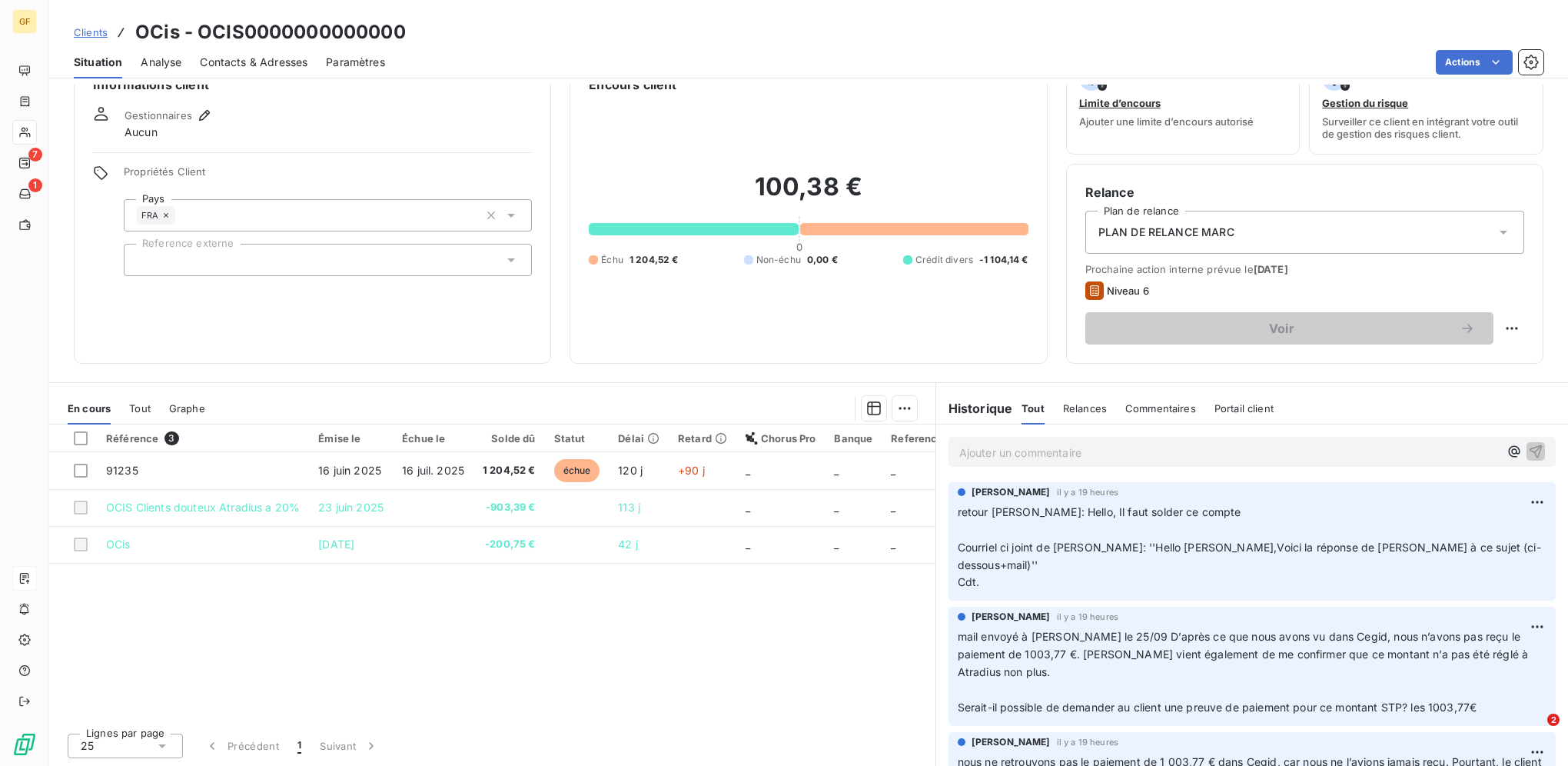
click at [102, 35] on span "Clients" at bounding box center [91, 32] width 34 height 13
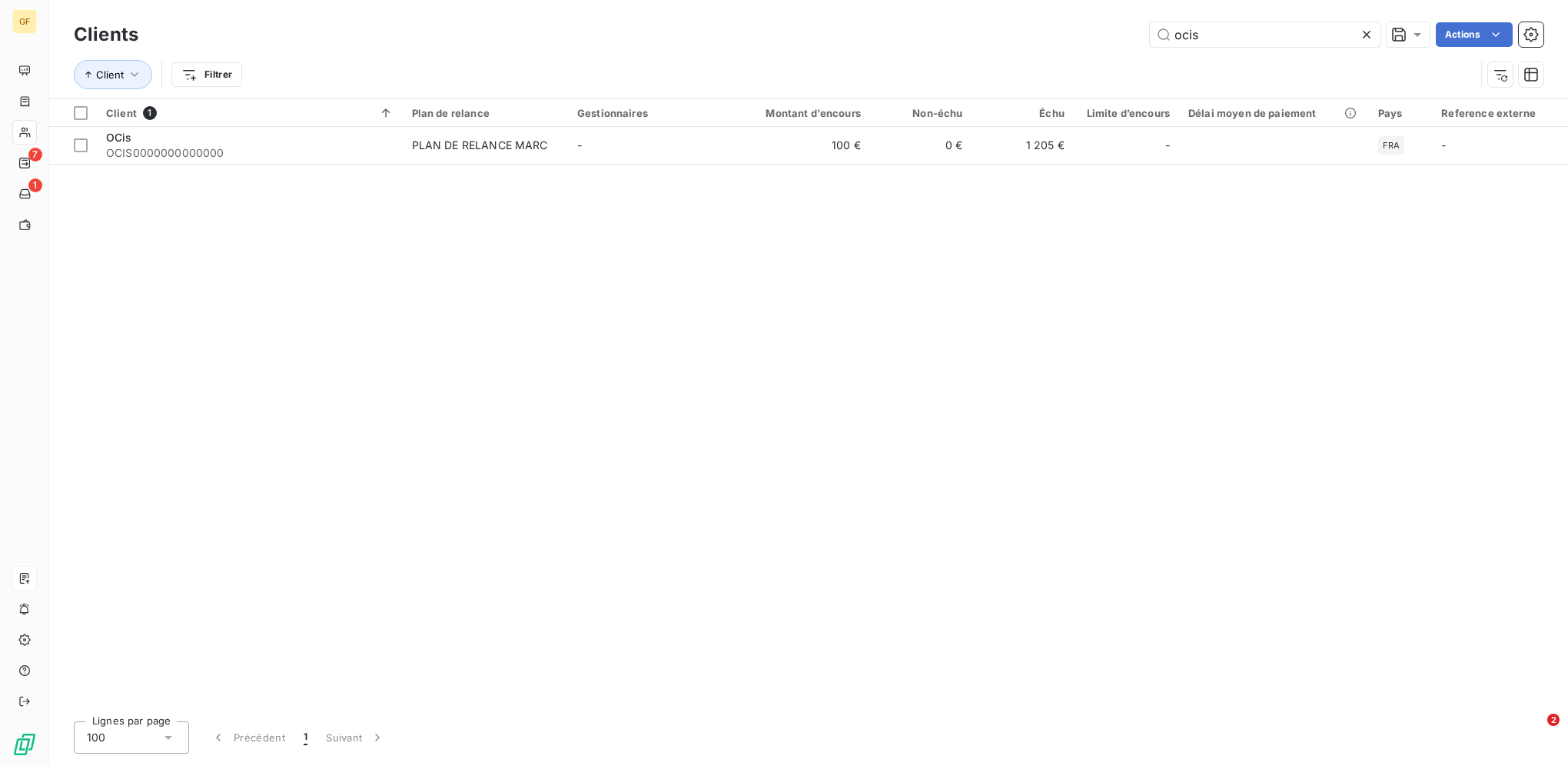
drag, startPoint x: 1219, startPoint y: 37, endPoint x: 1018, endPoint y: 23, distance: 201.5
click at [1020, 25] on div "ocis Actions" at bounding box center [850, 34] width 1387 height 25
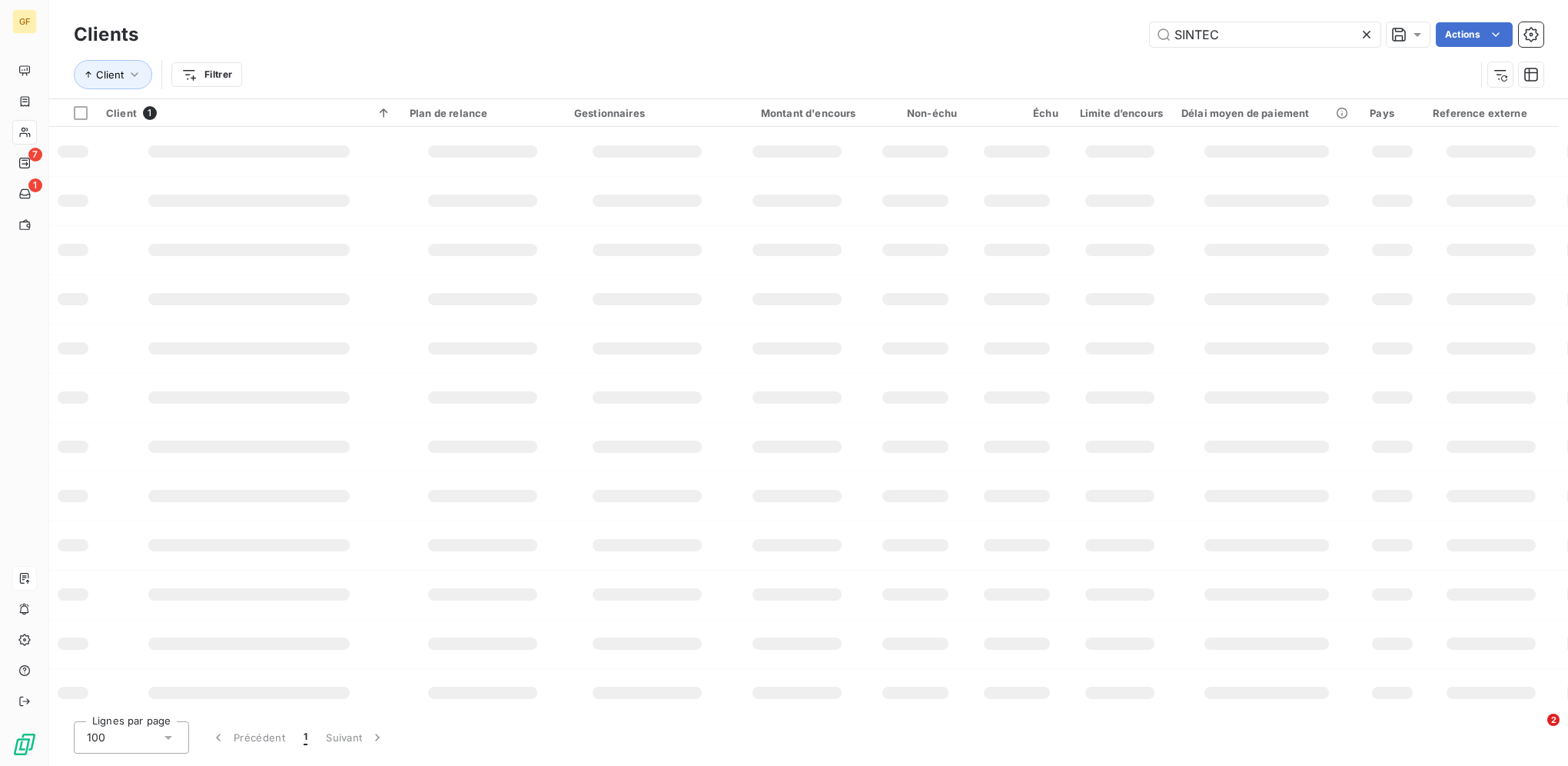
type input "SINTEC"
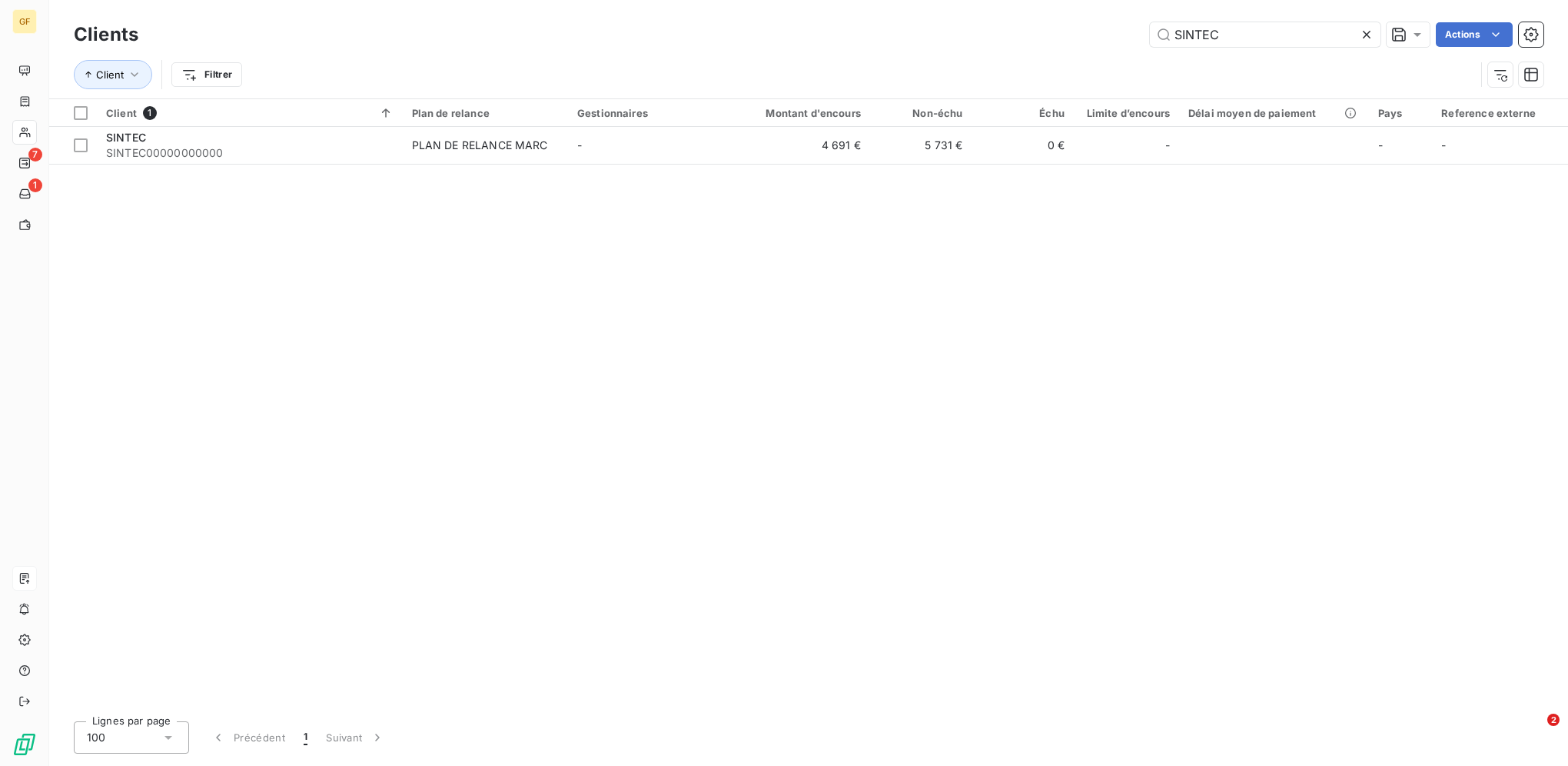
click at [706, 166] on div "Client 1 Plan de relance Gestionnaires Montant d'encours Non-échu Échu Limite d…" at bounding box center [808, 404] width 1519 height 610
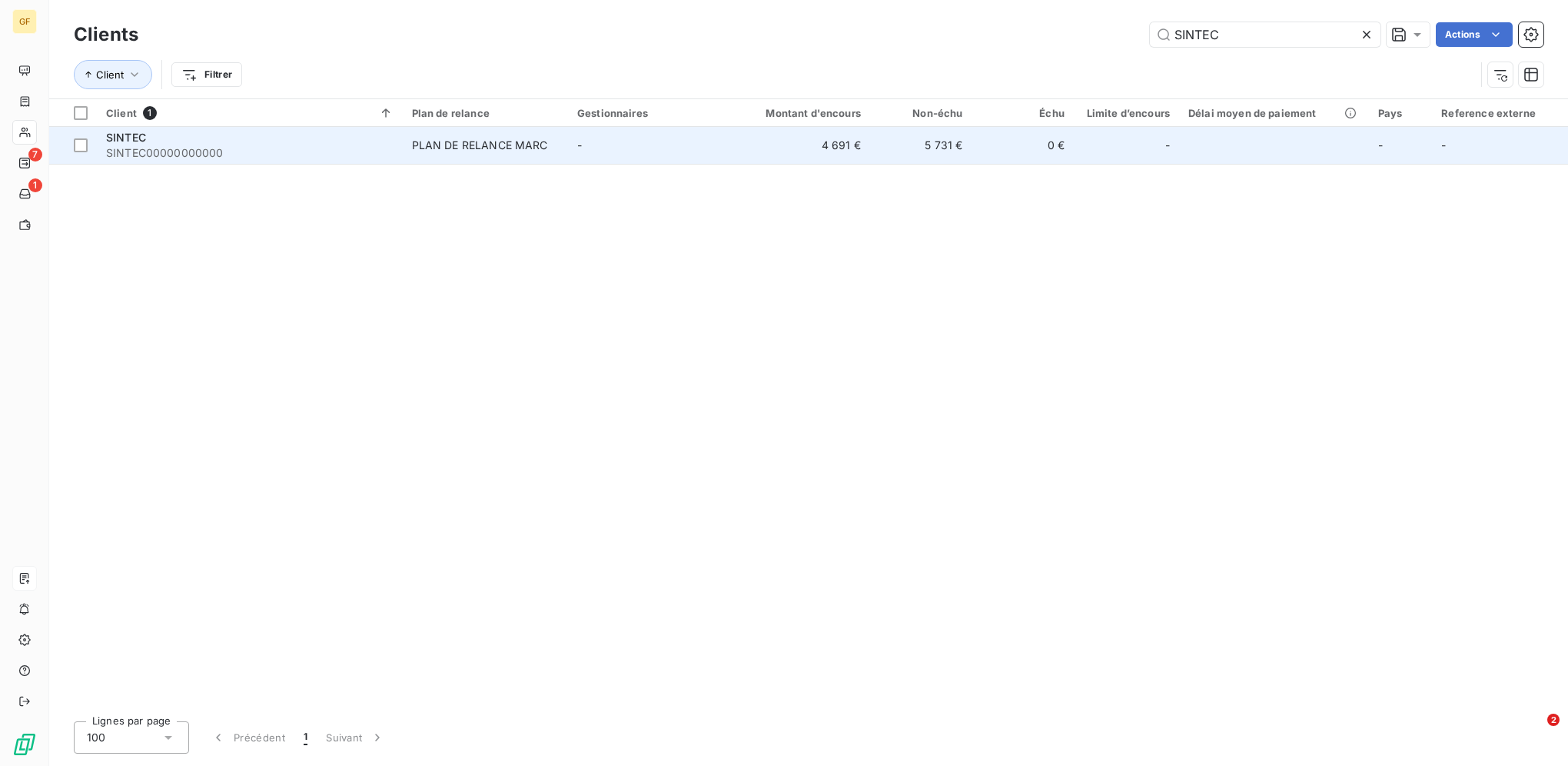
click at [703, 158] on td "-" at bounding box center [651, 146] width 165 height 37
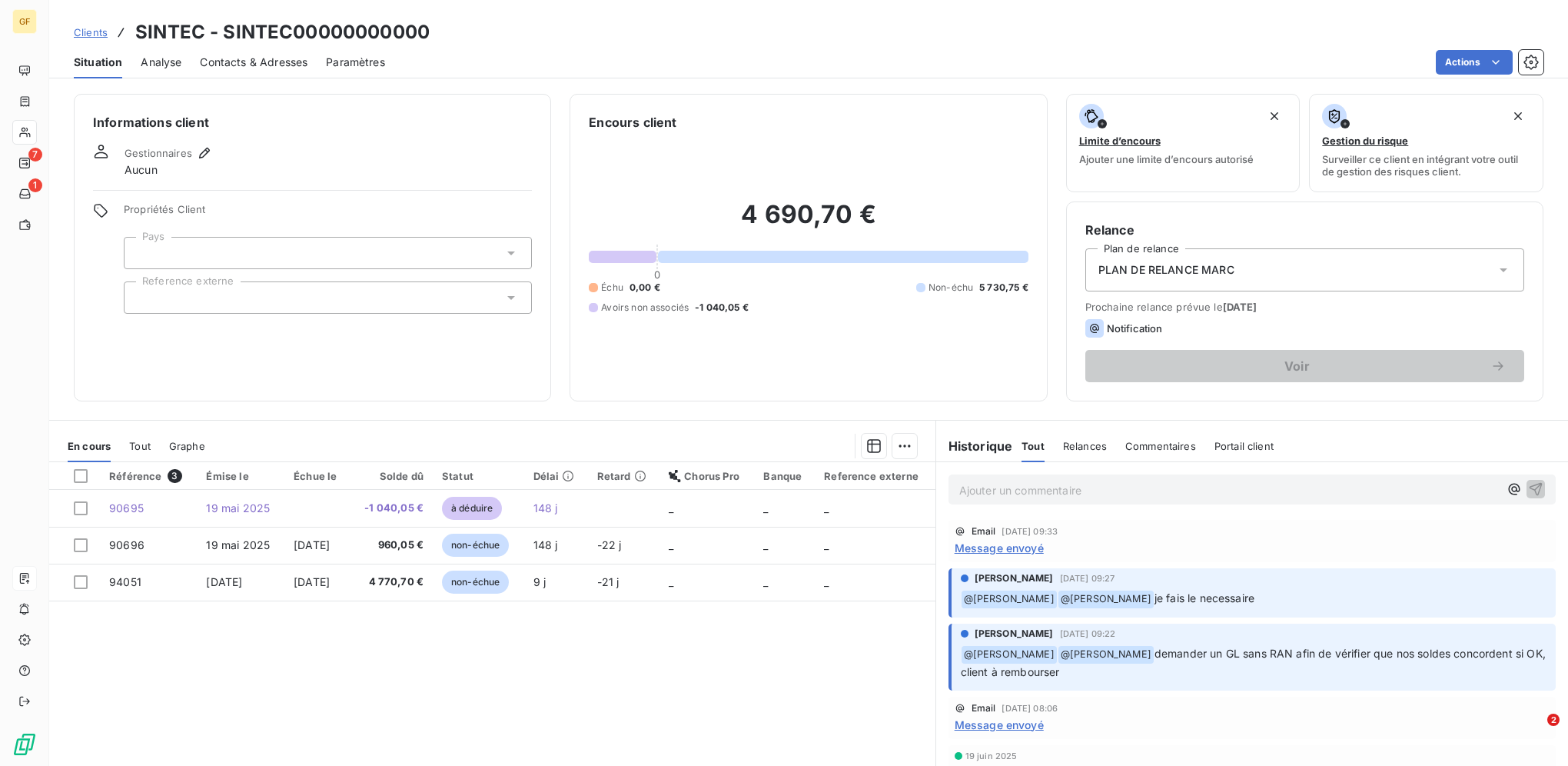
click at [1019, 489] on p "Ajouter un commentaire ﻿" at bounding box center [1229, 490] width 540 height 19
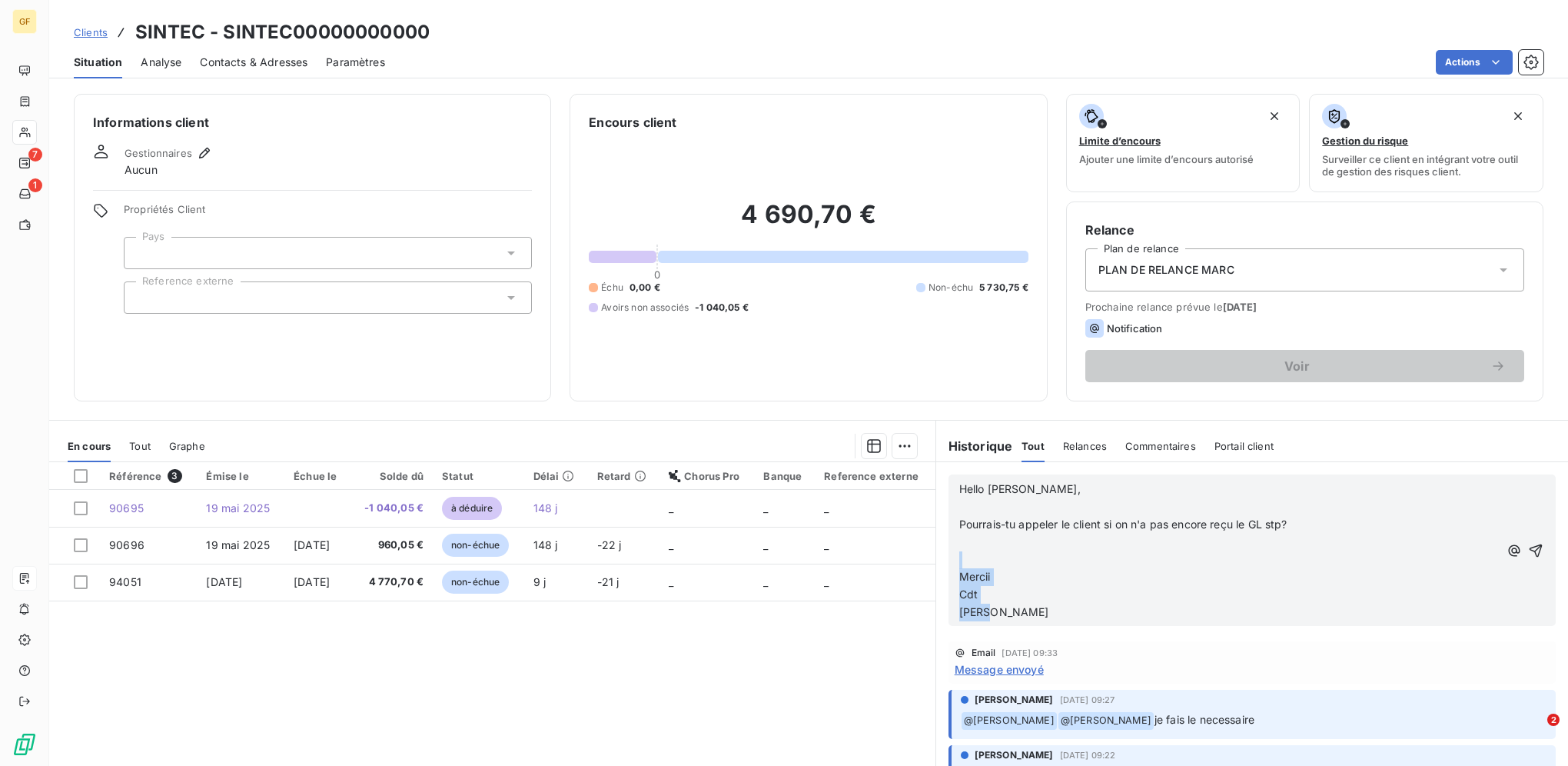
drag, startPoint x: 995, startPoint y: 613, endPoint x: 953, endPoint y: 563, distance: 65.3
click at [960, 563] on div "Hello [PERSON_NAME], ﻿ Pourrais-tu appeler le client si on n'a pas encore reçu …" at bounding box center [1229, 551] width 540 height 141
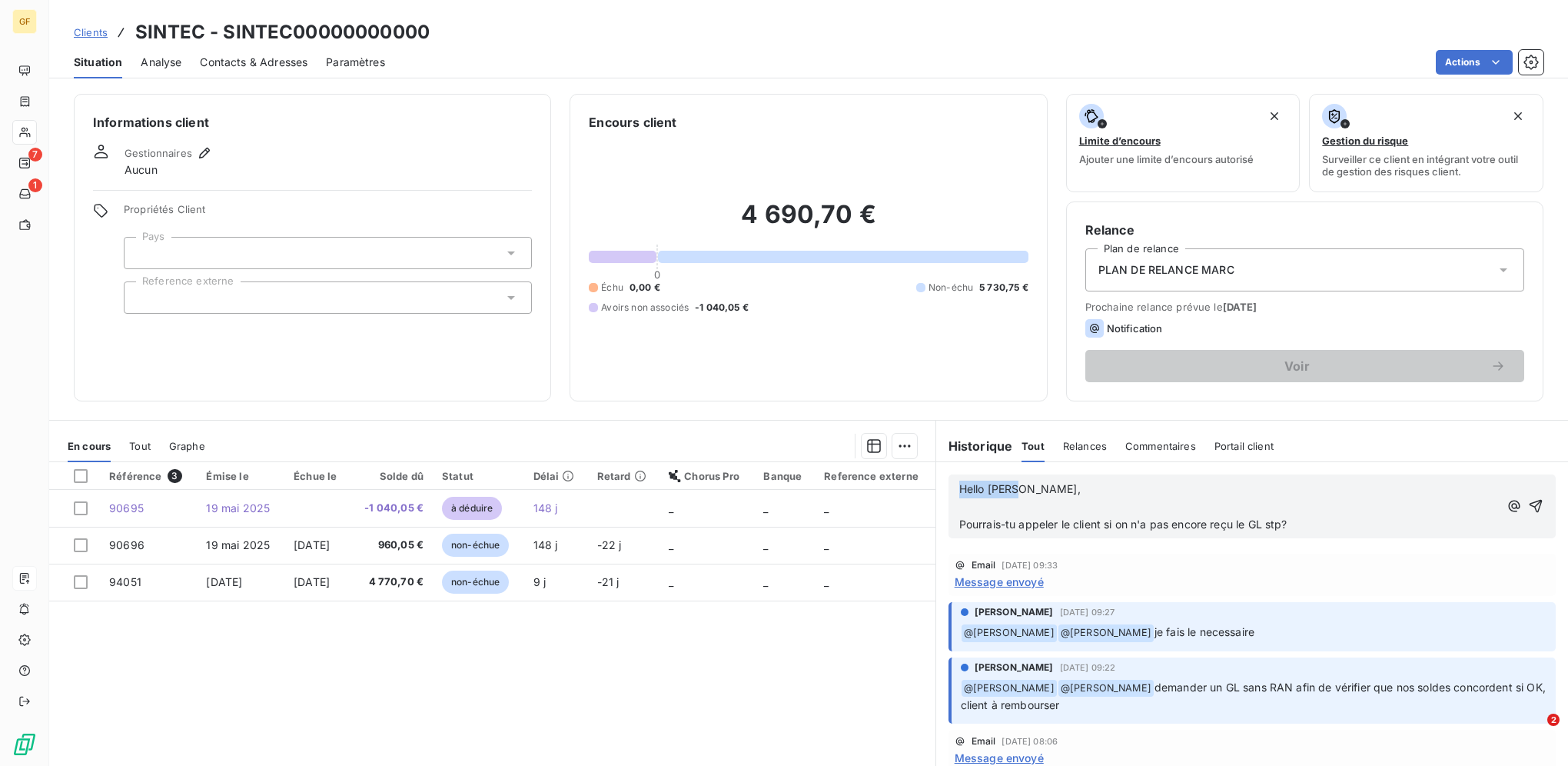
drag, startPoint x: 1022, startPoint y: 491, endPoint x: 955, endPoint y: 491, distance: 67.0
click at [960, 491] on p "Hello [PERSON_NAME]," at bounding box center [1229, 489] width 540 height 18
click at [960, 520] on span "Pourrais-tu appeler le client si on n'a pas encore reçu le GL stp?" at bounding box center [1124, 524] width 329 height 13
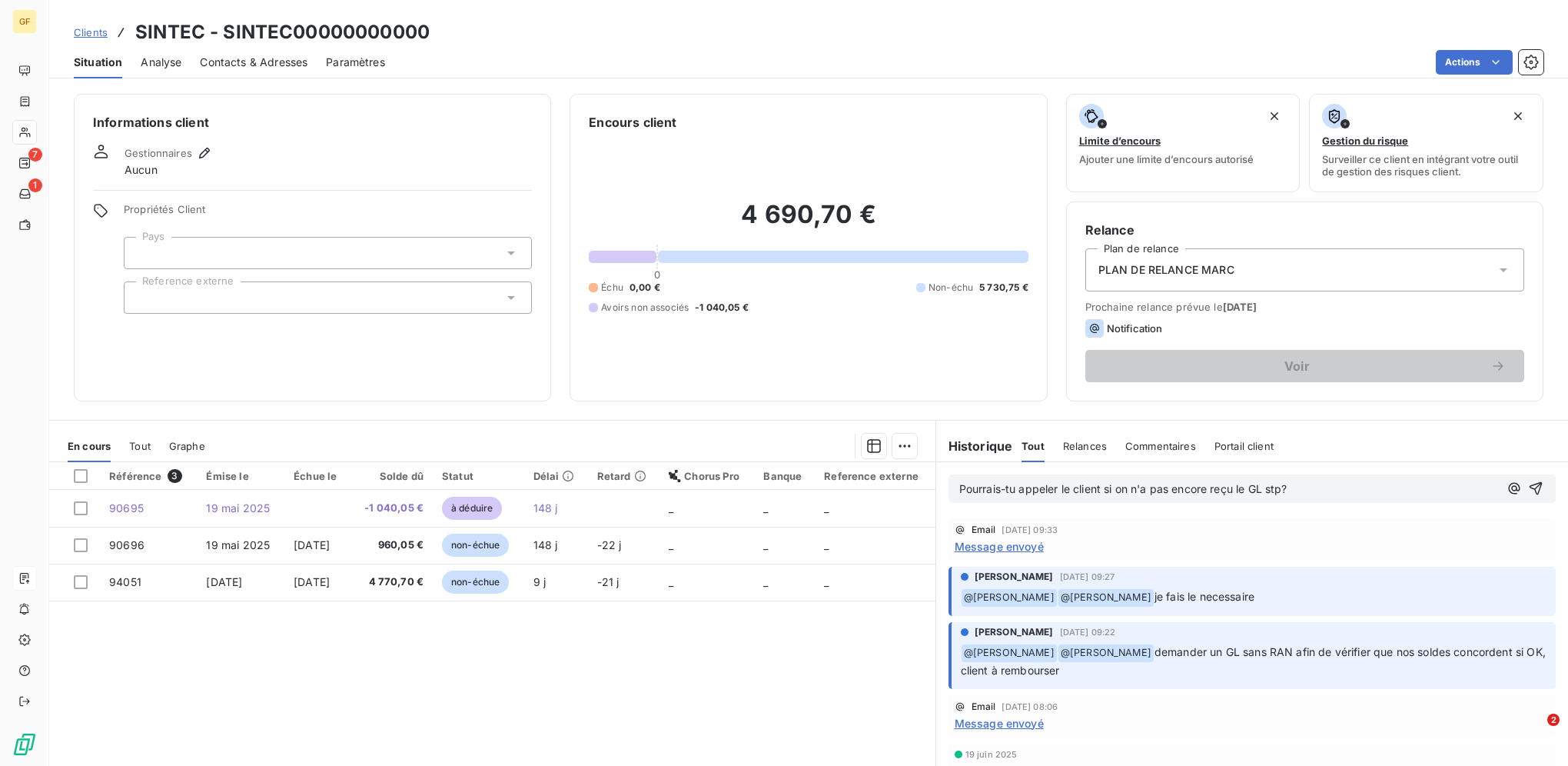
click at [1017, 488] on span "Pourrais-tu appeler le client si on n'a pas encore reçu le GL stp?" at bounding box center [1124, 488] width 329 height 13
click at [1017, 489] on span "Pourrais-tu appeler le client si on n'a pas encore reçu le GL stp?" at bounding box center [1124, 488] width 329 height 13
click at [1042, 486] on span "Pourrais-tu appeler le client si on n'a pas encore reçu le GL stp?" at bounding box center [1124, 488] width 329 height 13
click at [1017, 487] on span "Pourrais-tu appeler le client si on n'a pas encore reçu le GL stp?" at bounding box center [1124, 488] width 329 height 13
click at [1323, 491] on p "Pourrais-tu STP appeler le client si on n'a pas encore reçu le GL stp?" at bounding box center [1229, 489] width 540 height 18
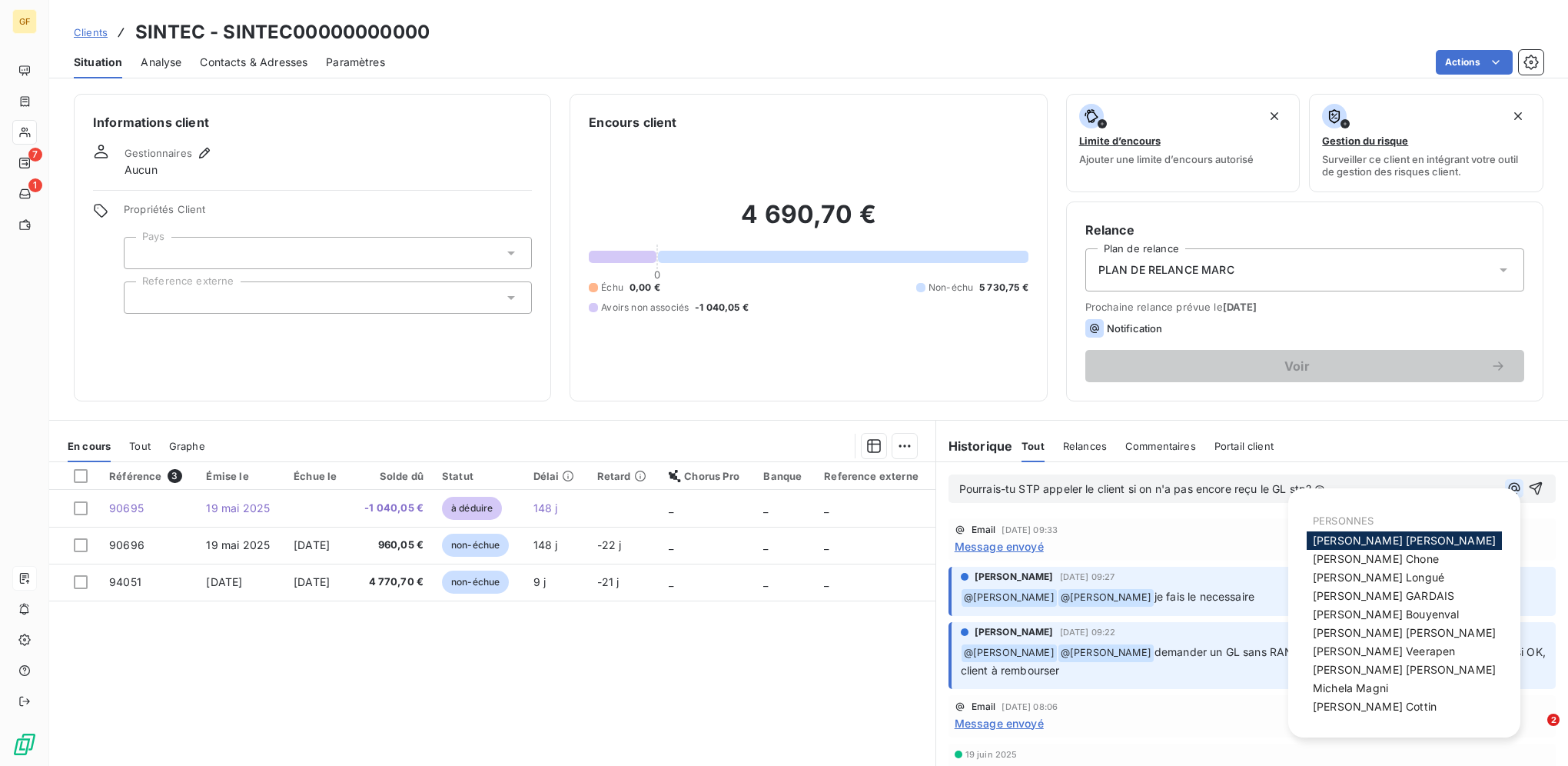
click at [1509, 483] on icon "button" at bounding box center [1515, 489] width 12 height 12
click at [1356, 676] on span "[PERSON_NAME]" at bounding box center [1405, 669] width 183 height 13
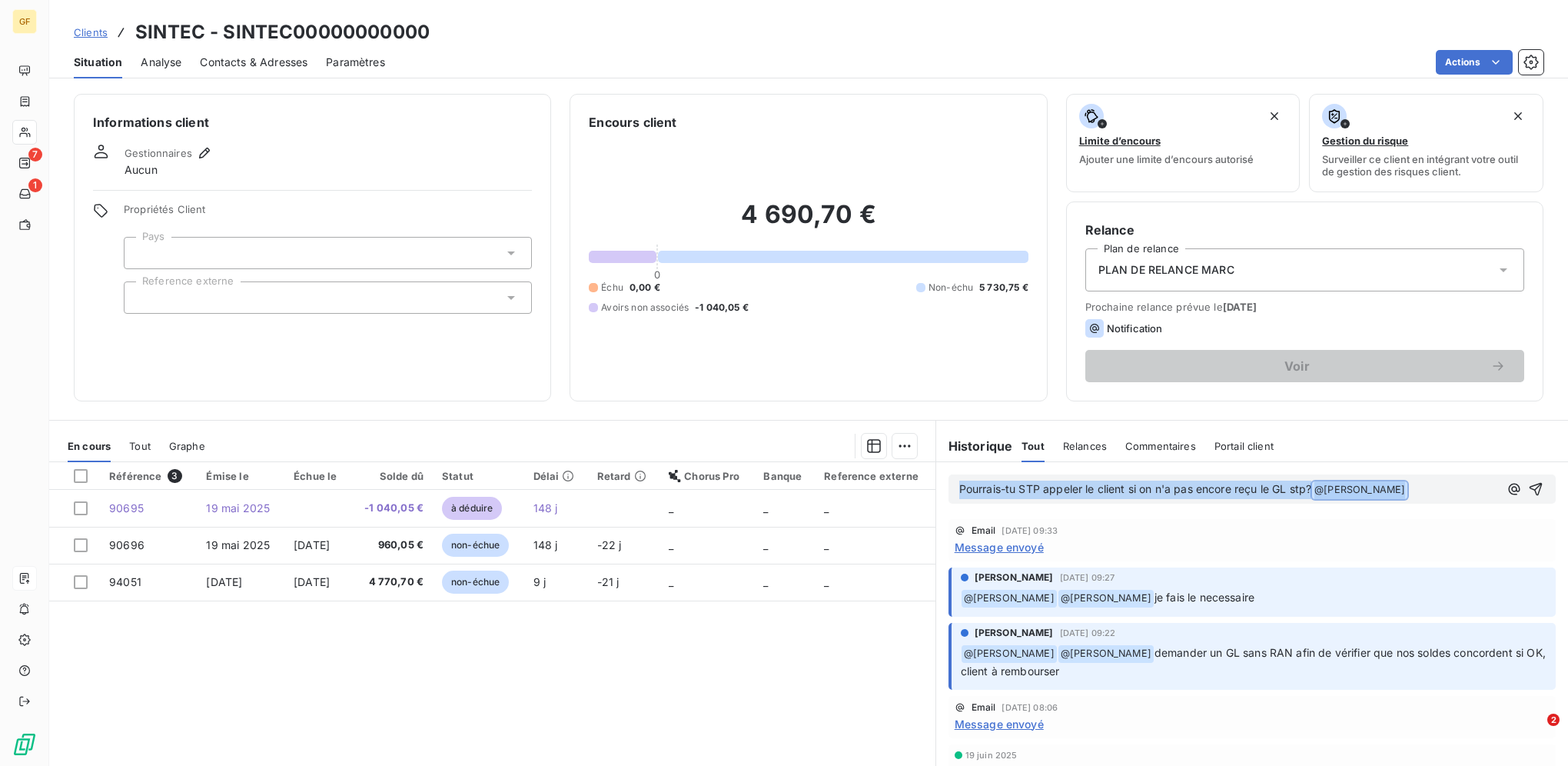
drag, startPoint x: 1436, startPoint y: 490, endPoint x: 938, endPoint y: 497, distance: 498.0
click at [938, 497] on div "Pourrais-tu STP appeler le client si on n'a pas encore reçu le GL stp? @ [PERSO…" at bounding box center [1252, 489] width 632 height 54
click at [1043, 484] on p "﻿ @ [PERSON_NAME] ﻿ ﻿" at bounding box center [1229, 490] width 540 height 19
click at [887, 655] on div "Référence 3 Émise le Échue le Solde dû Statut Délai Retard Chorus Pro Banque Re…" at bounding box center [492, 609] width 886 height 296
click at [101, 28] on span "Clients" at bounding box center [91, 32] width 34 height 13
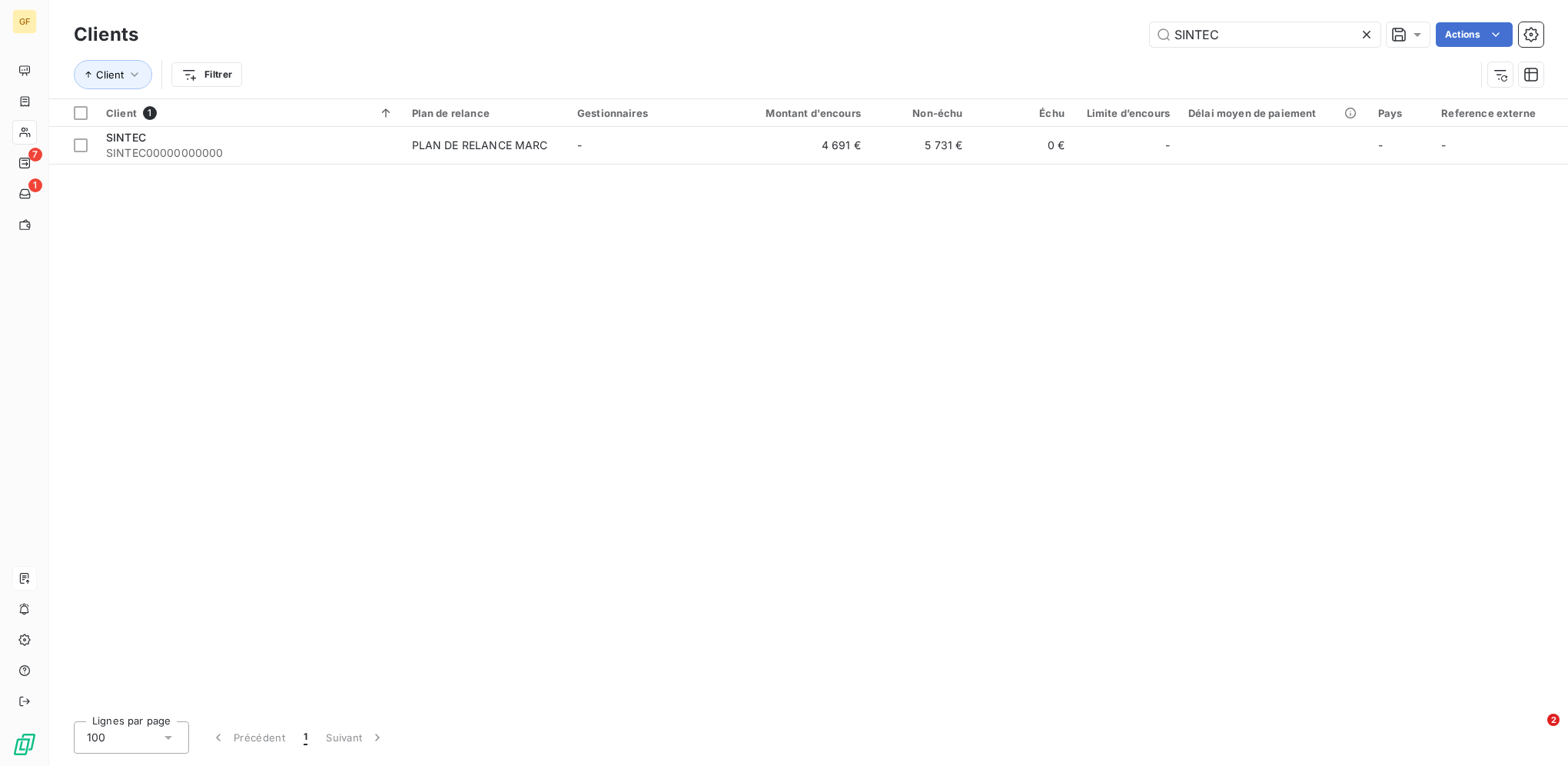
drag, startPoint x: 1211, startPoint y: 24, endPoint x: 1100, endPoint y: 13, distance: 111.5
click at [1112, 13] on div "Clients SINTEC Actions Client Filtrer" at bounding box center [808, 49] width 1519 height 98
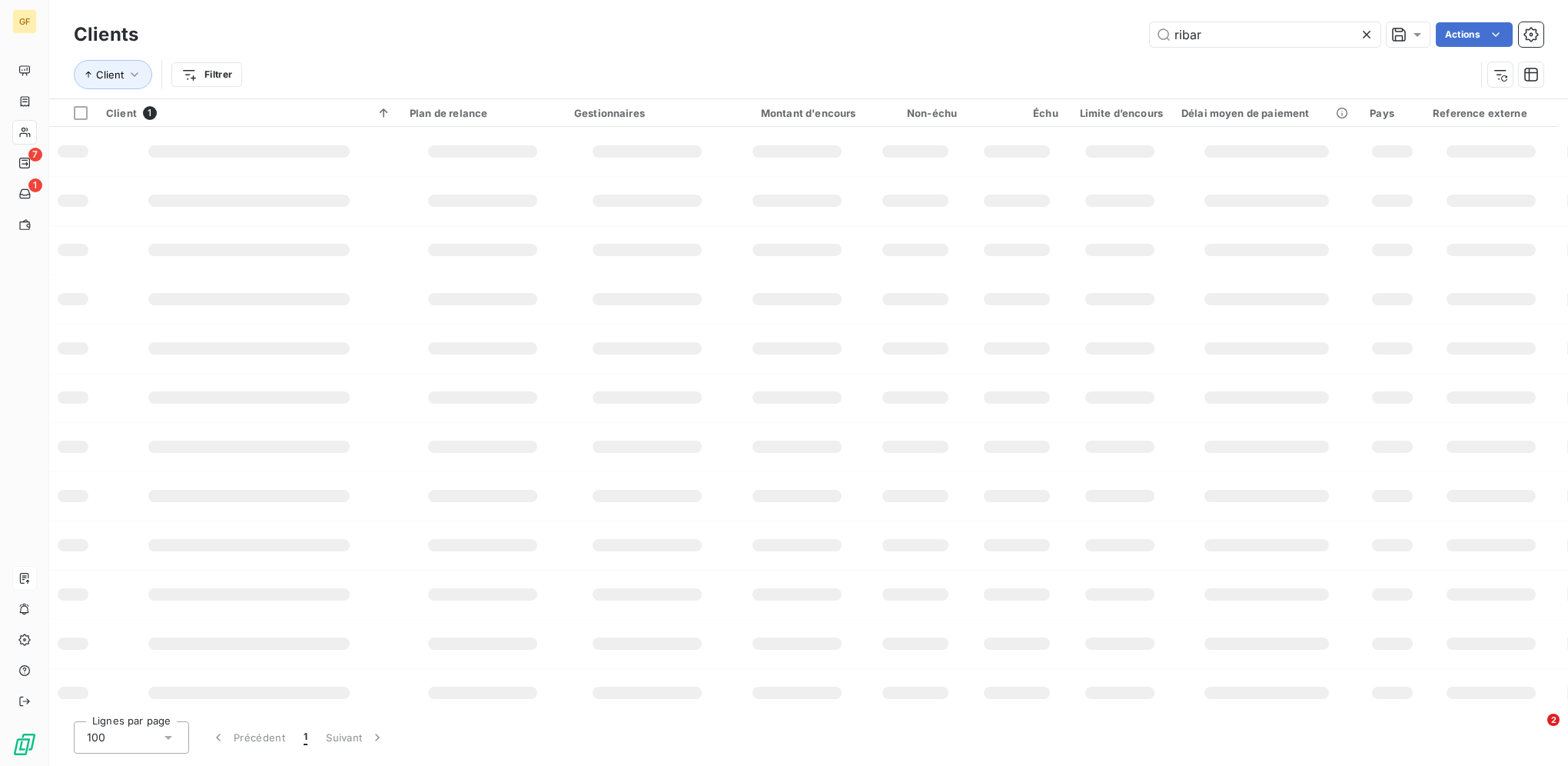
type input "ribar"
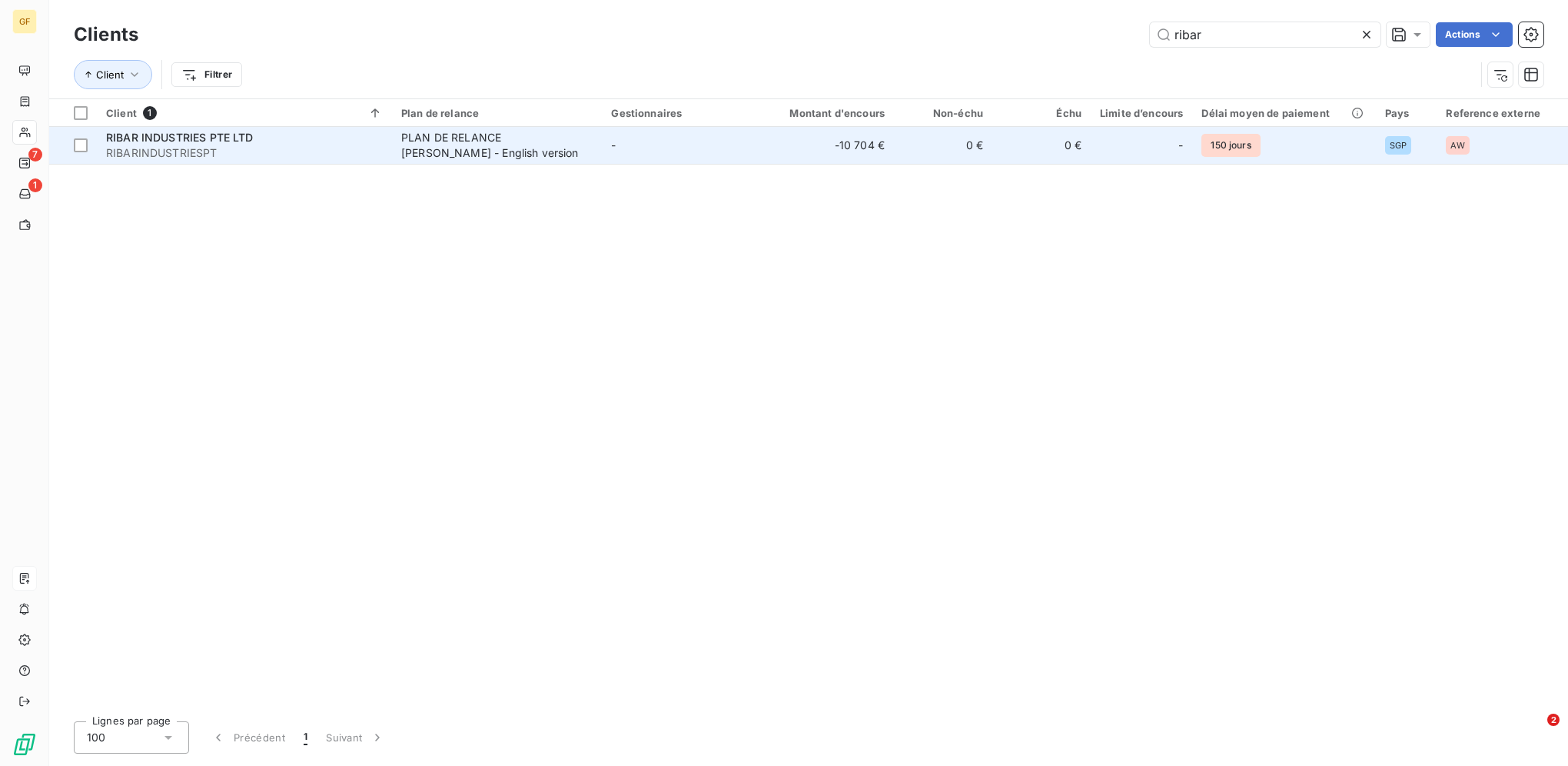
click at [608, 154] on td "-" at bounding box center [682, 146] width 160 height 37
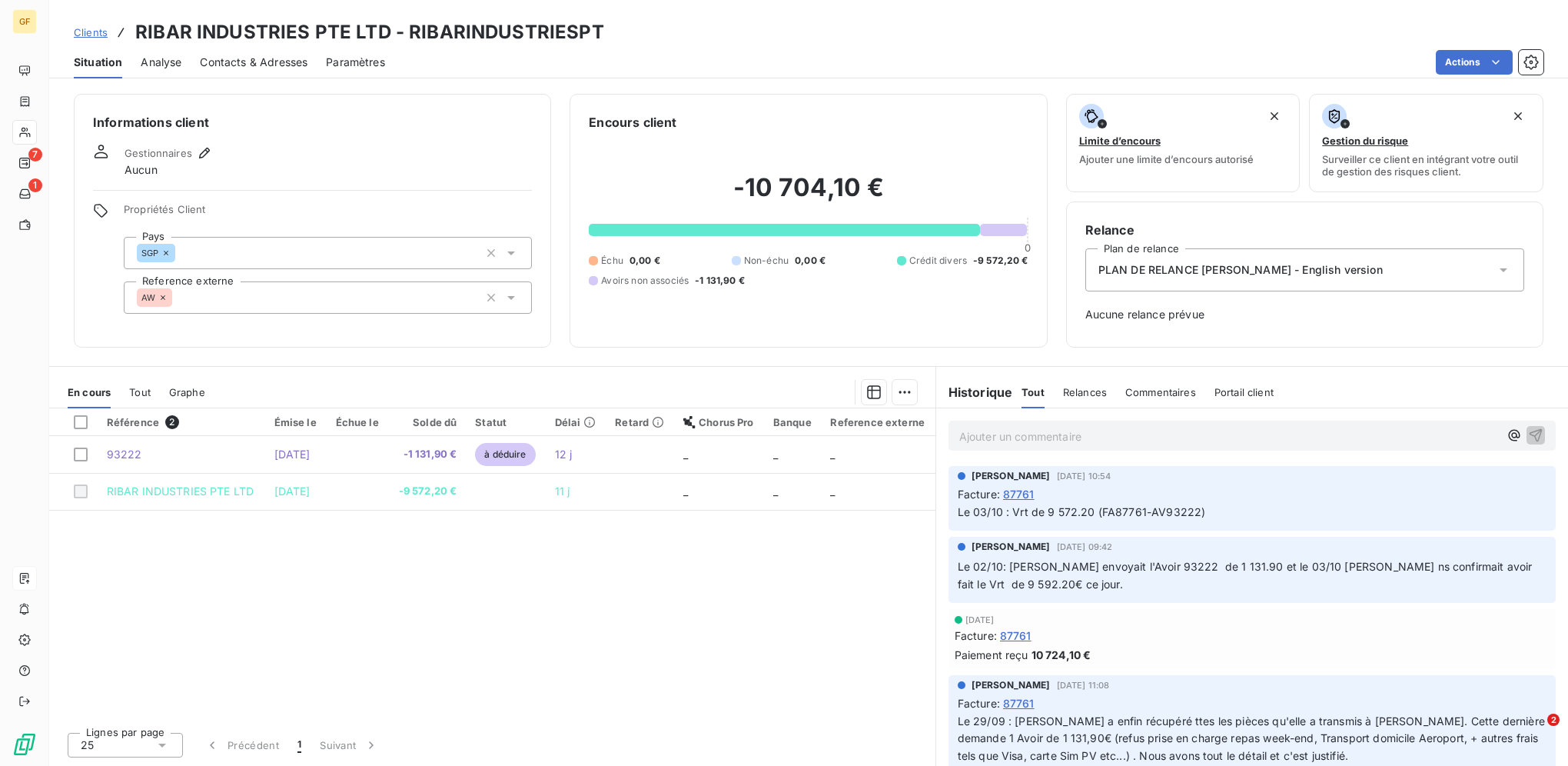
click at [86, 32] on span "Clients" at bounding box center [91, 32] width 34 height 13
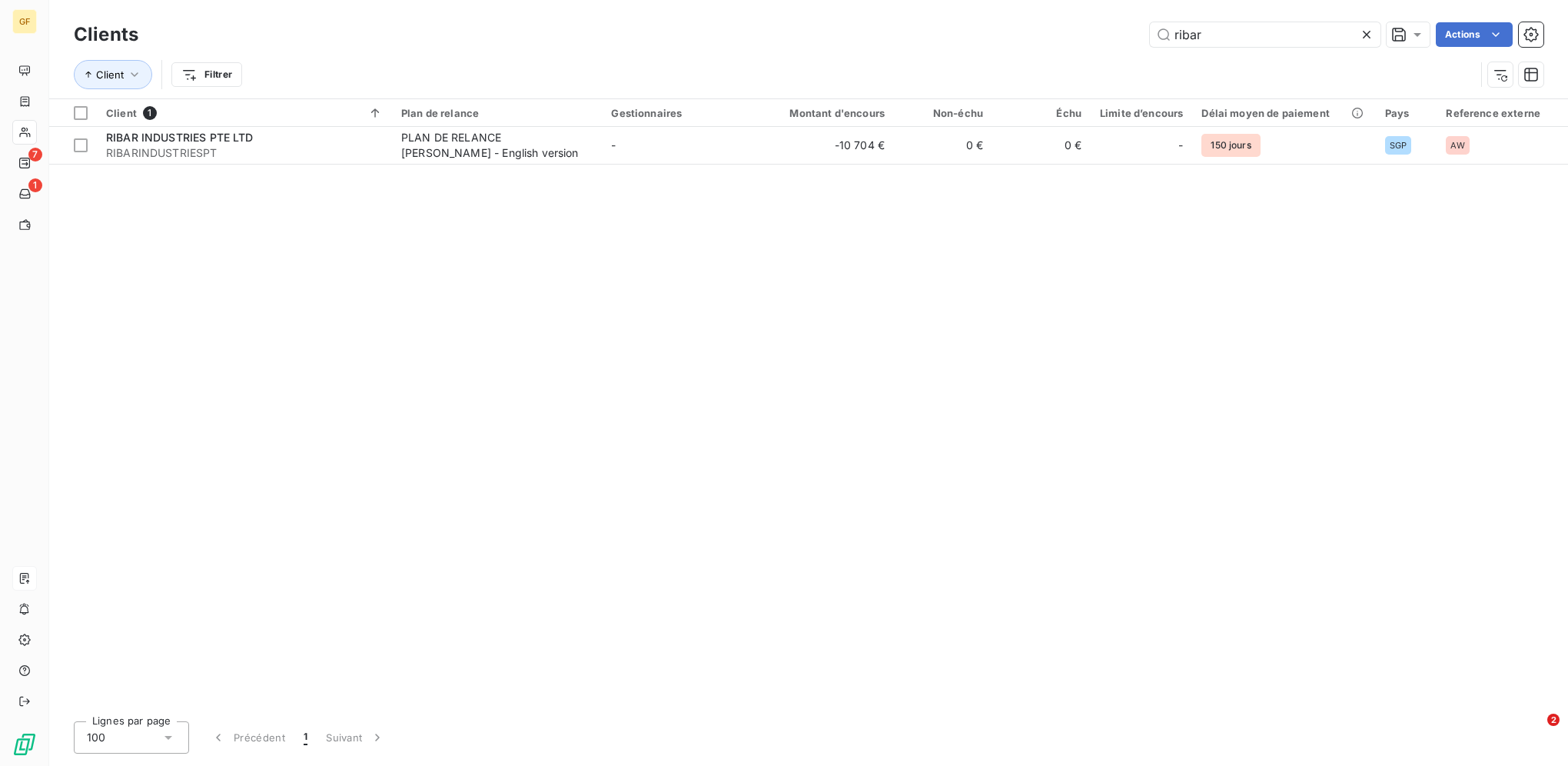
drag, startPoint x: 1216, startPoint y: 32, endPoint x: 1071, endPoint y: 19, distance: 145.6
click at [1081, 20] on div "Clients ribar Actions" at bounding box center [808, 35] width 1470 height 32
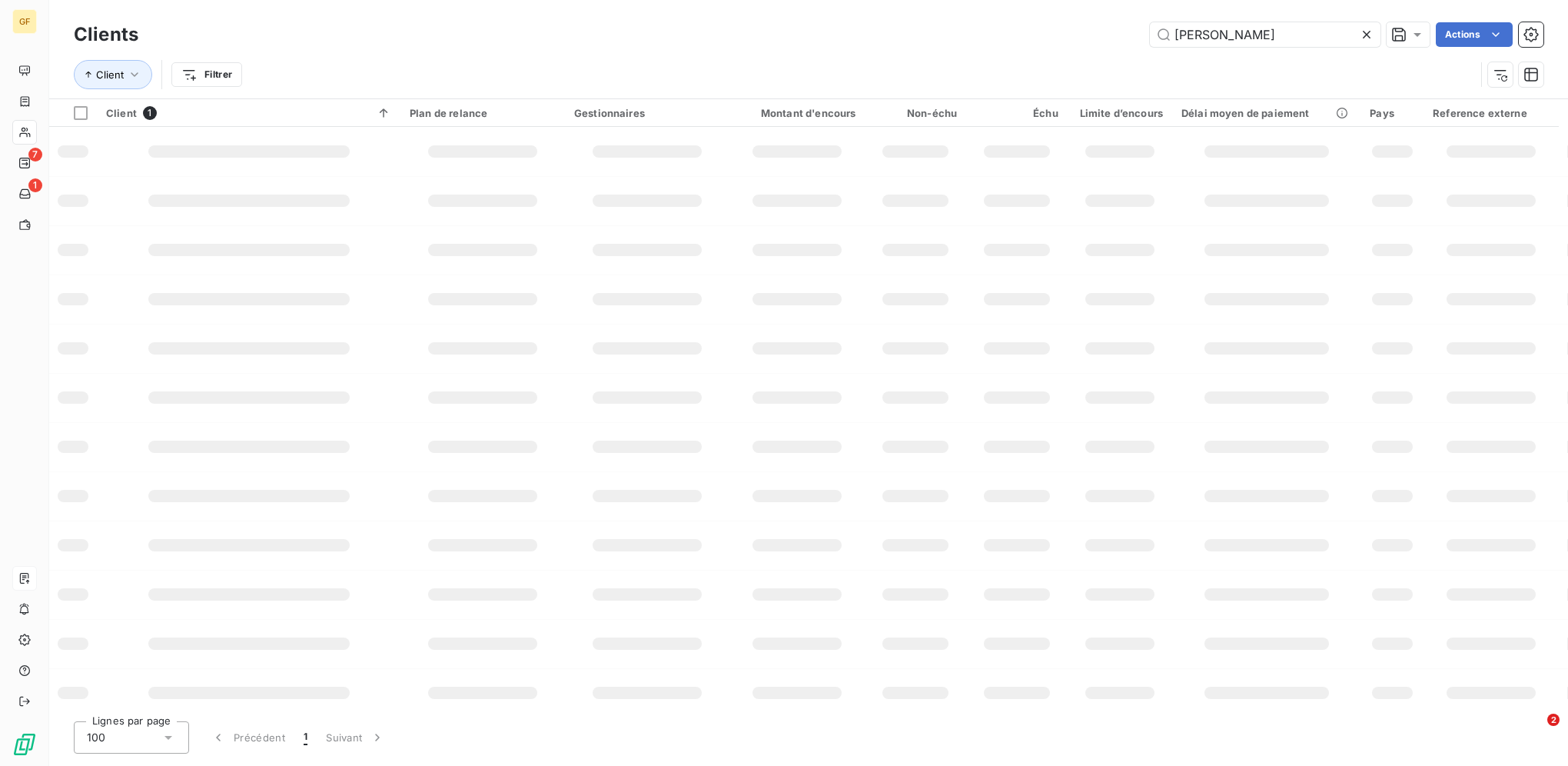
type input "[PERSON_NAME]"
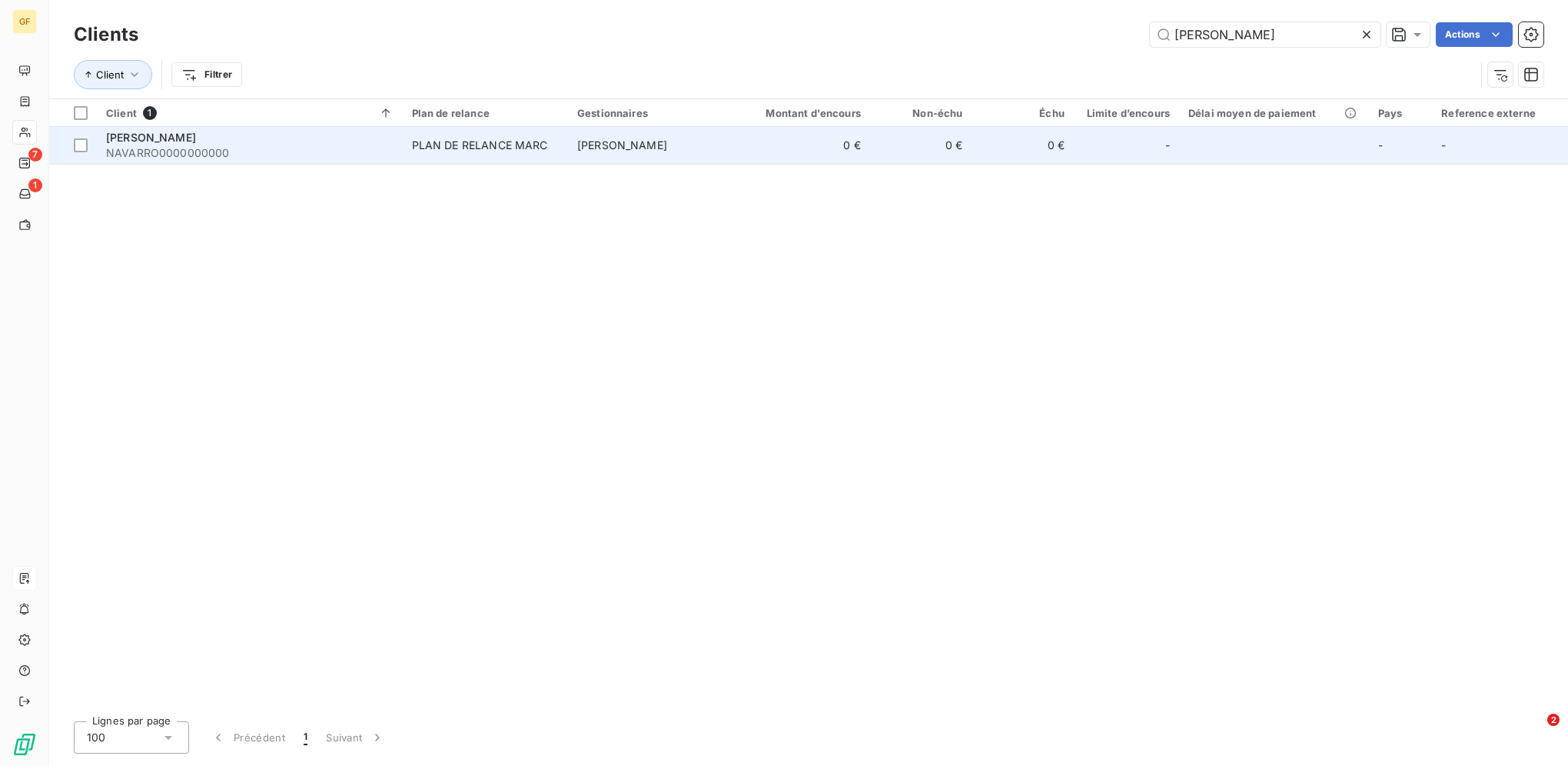
click at [679, 150] on td "[PERSON_NAME]" at bounding box center [651, 146] width 165 height 37
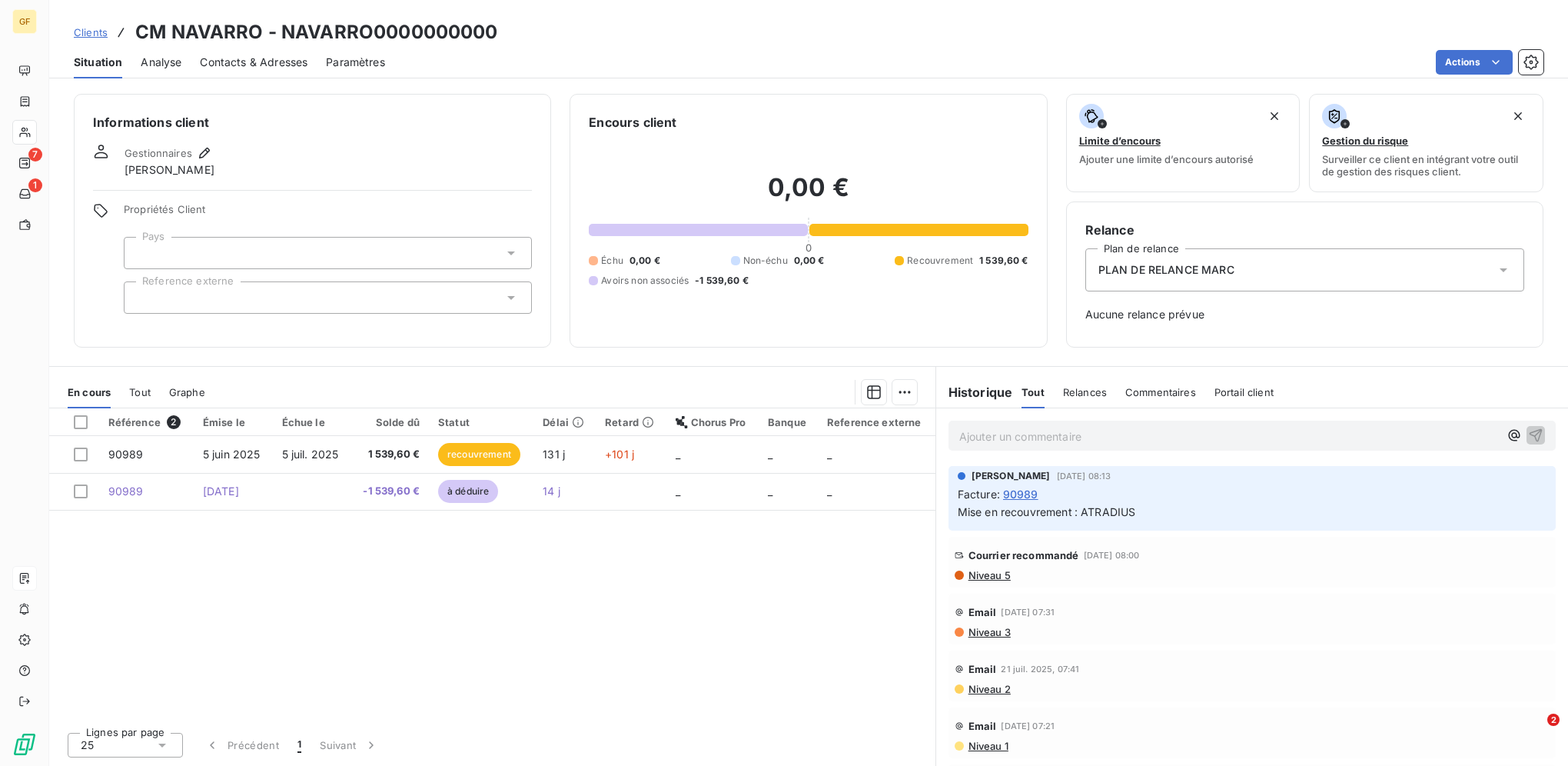
click at [88, 32] on span "Clients" at bounding box center [91, 32] width 34 height 13
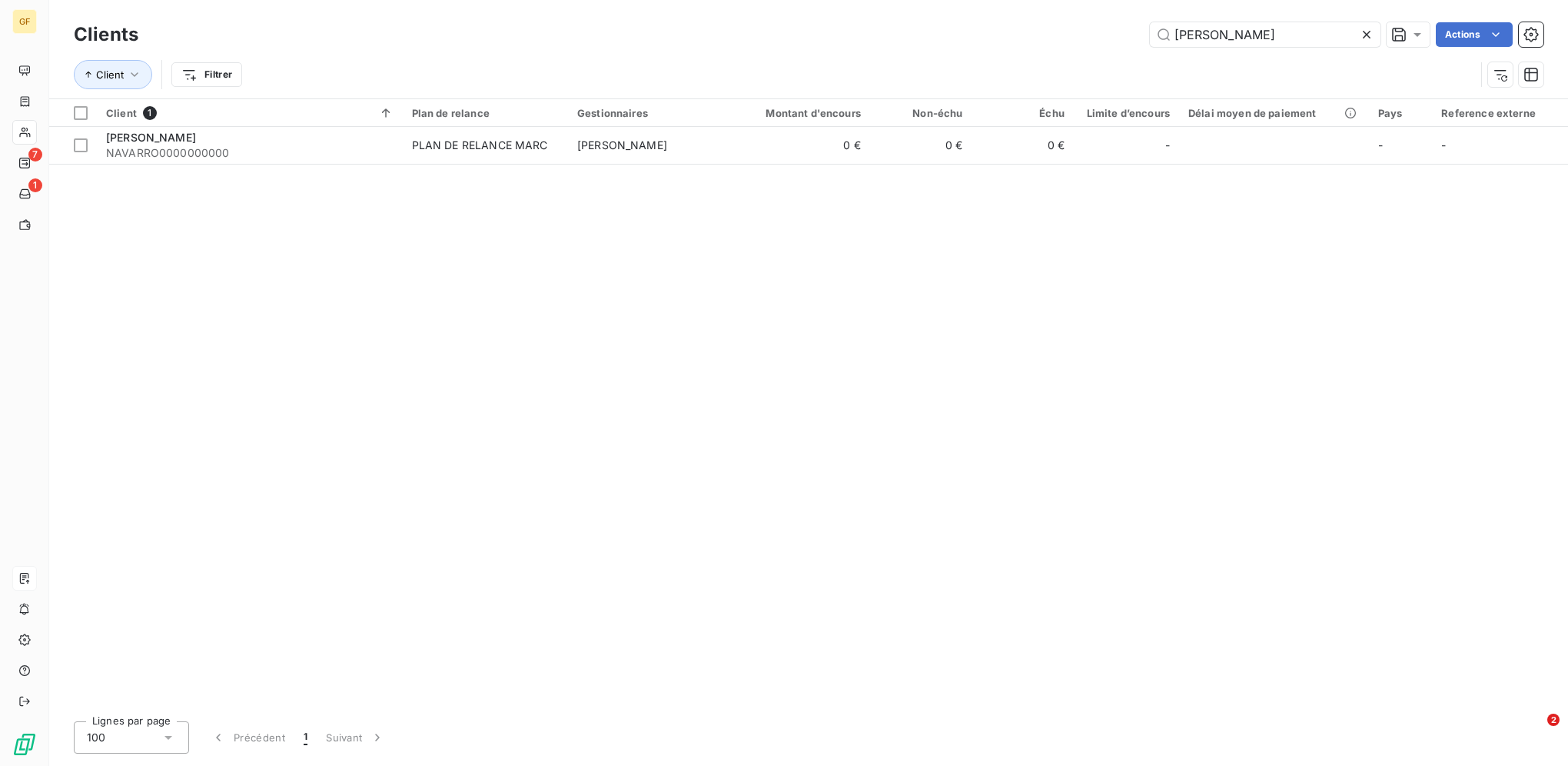
drag, startPoint x: 1265, startPoint y: 31, endPoint x: 1102, endPoint y: 31, distance: 163.0
click at [1102, 31] on div "NAVARRO Actions" at bounding box center [850, 34] width 1387 height 25
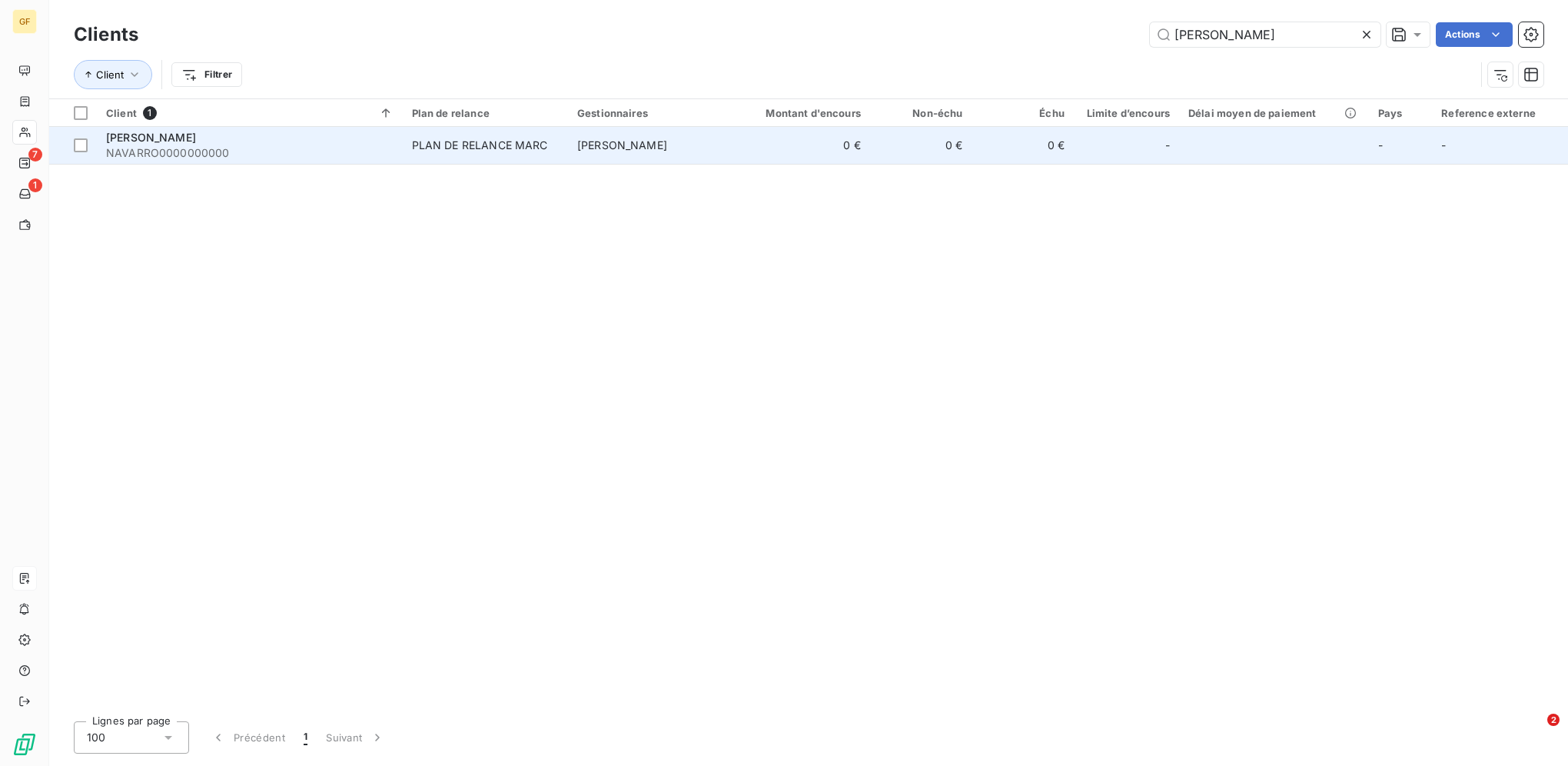
click at [777, 154] on td "0 €" at bounding box center [802, 146] width 137 height 37
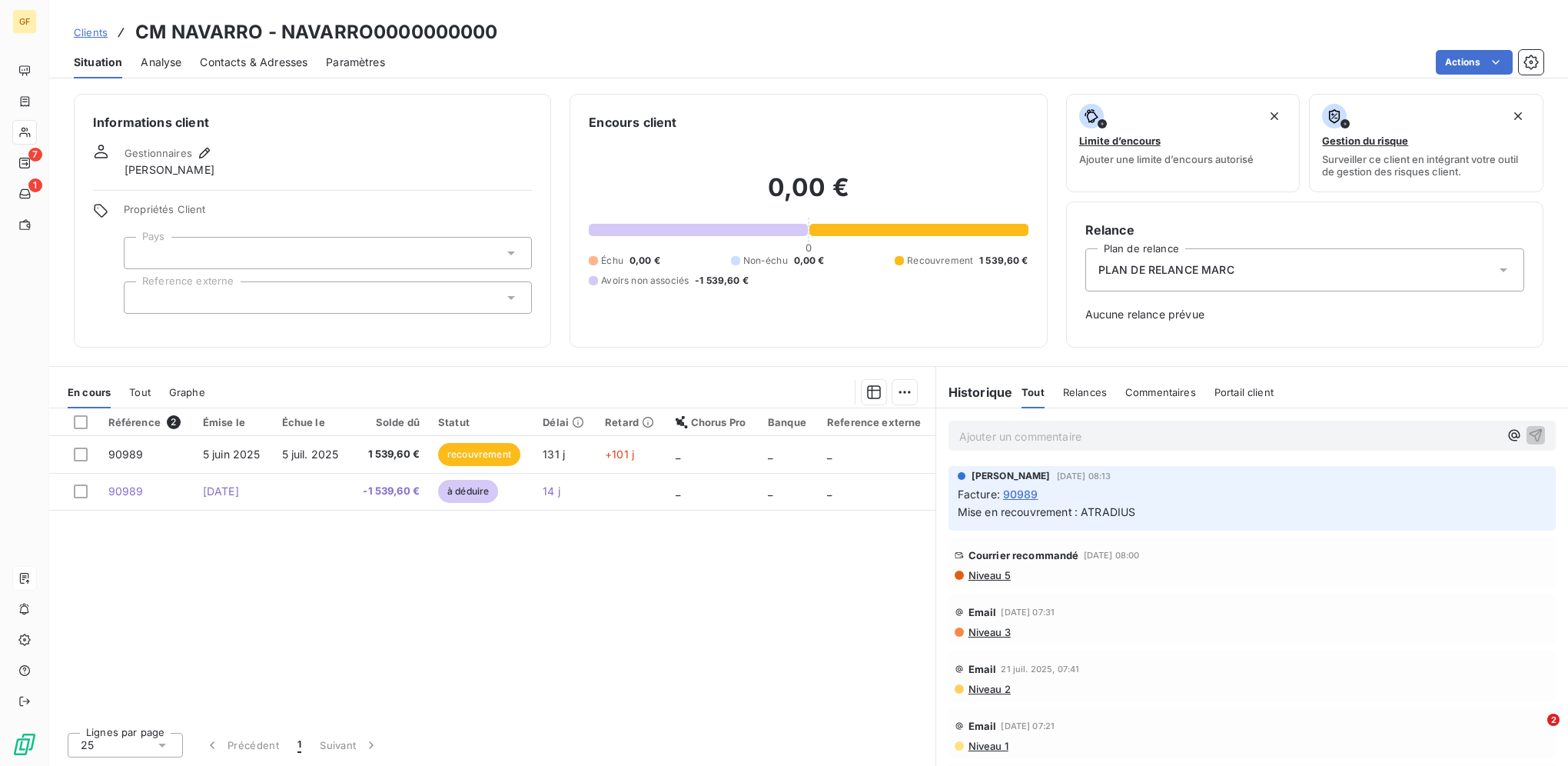
click at [93, 29] on span "Clients" at bounding box center [91, 32] width 34 height 13
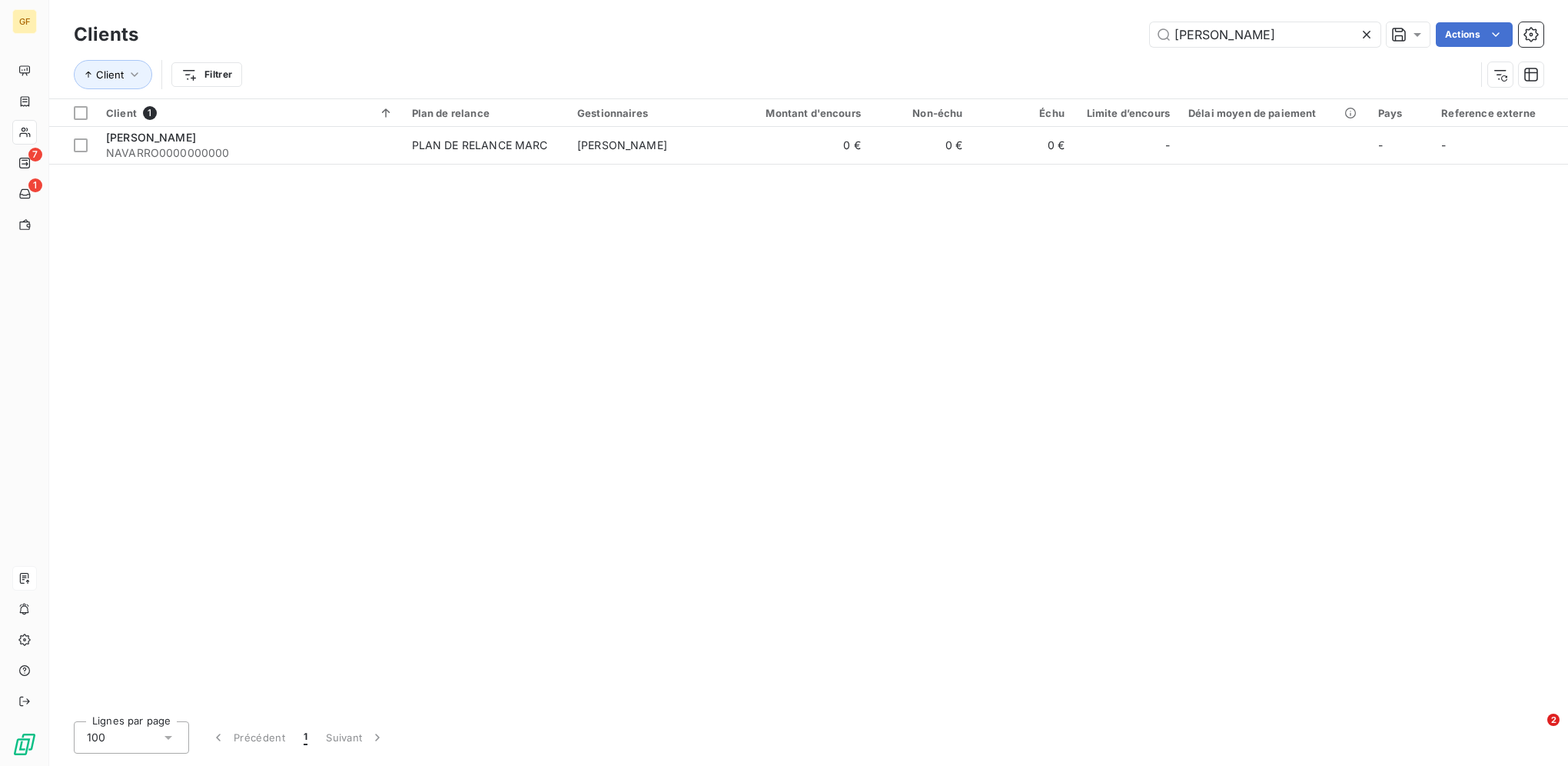
drag, startPoint x: 1240, startPoint y: 37, endPoint x: 1072, endPoint y: 29, distance: 168.2
click at [1074, 29] on div "NAVARRO Actions" at bounding box center [850, 34] width 1387 height 25
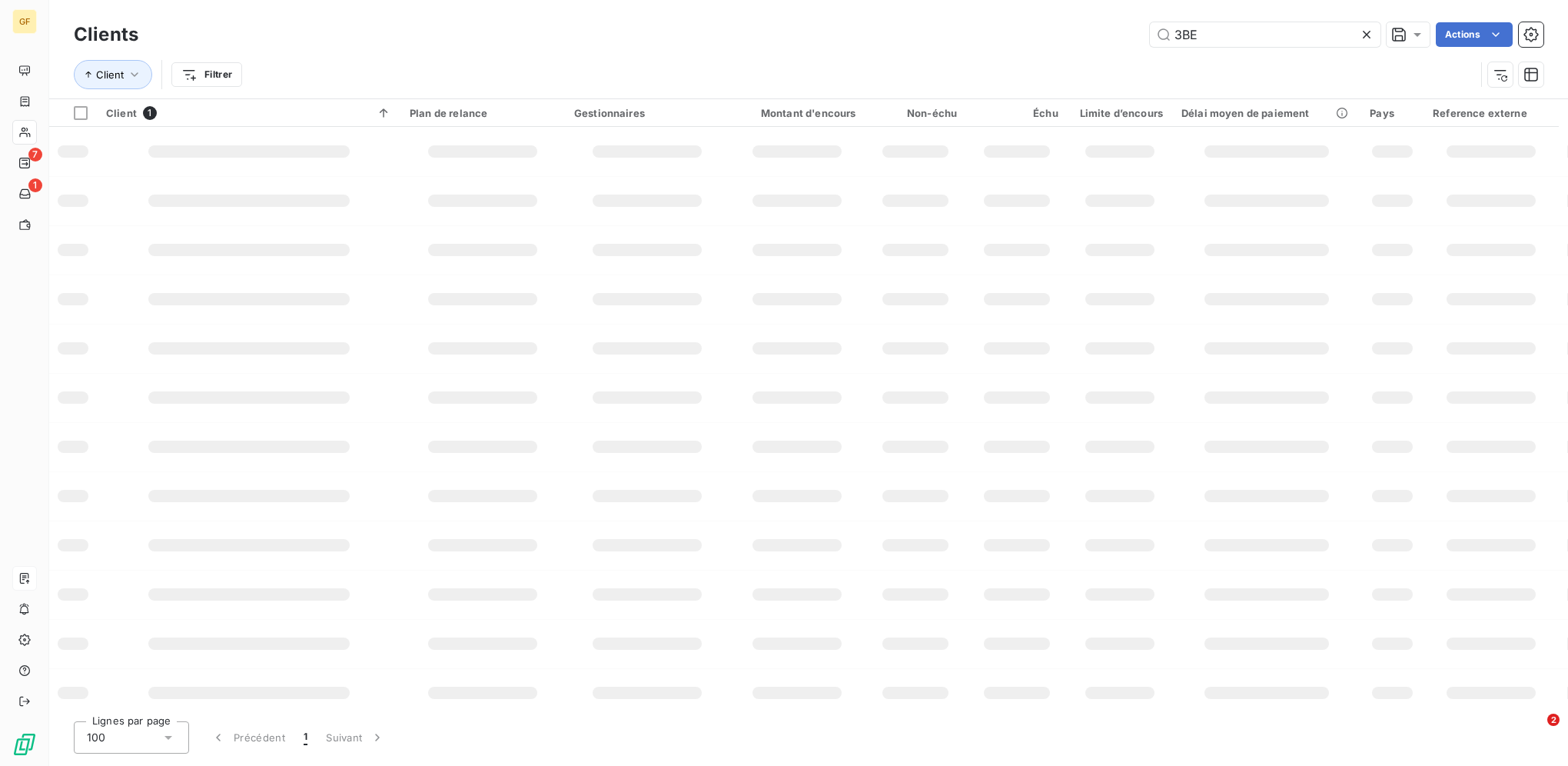
type input "3BE"
